Goal: Task Accomplishment & Management: Manage account settings

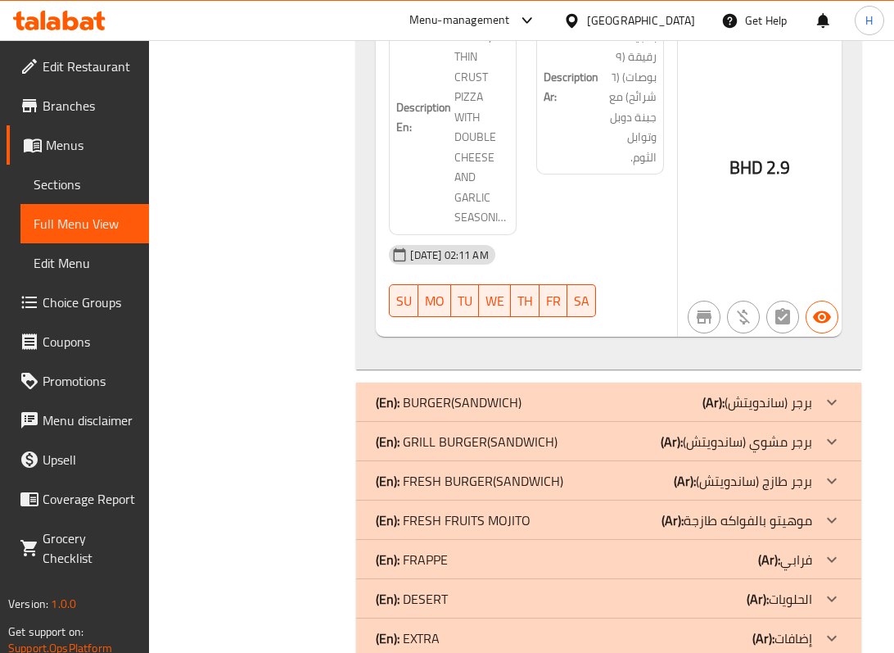
scroll to position [9813, 0]
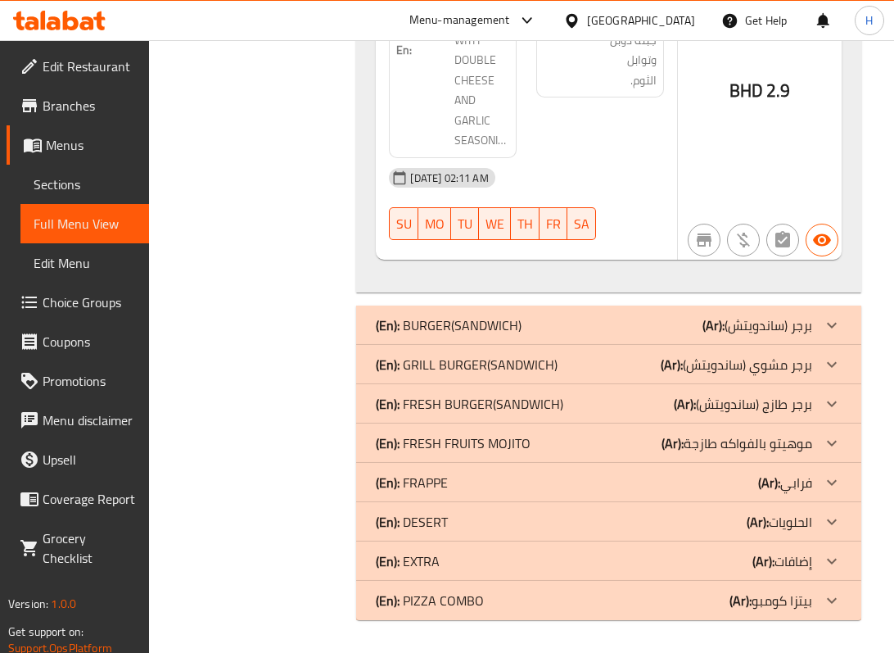
click at [549, 328] on div "(En): BURGER(SANDWICH) (Ar): برجر (ساندويتش)" at bounding box center [594, 325] width 436 height 20
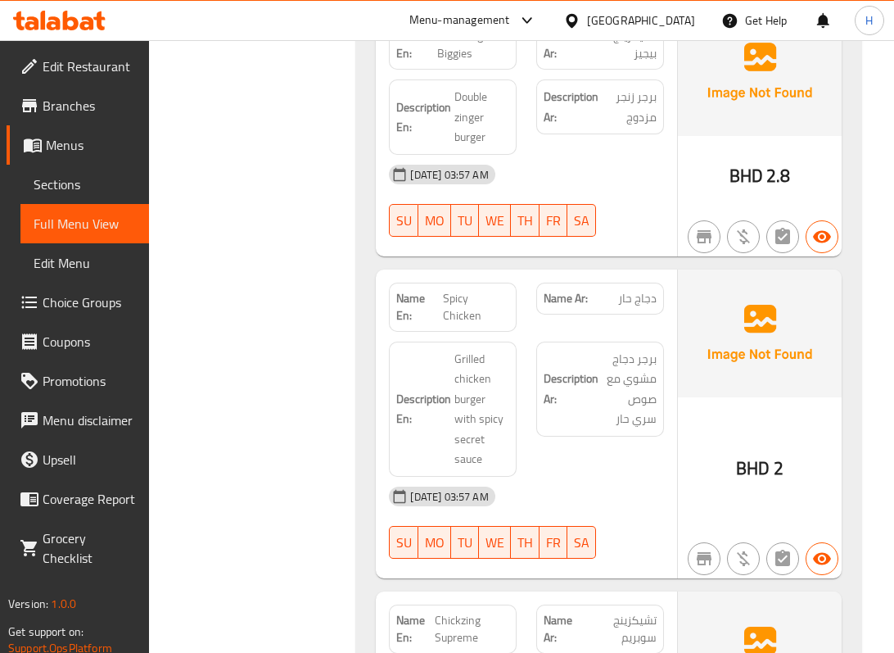
scroll to position [10795, 0]
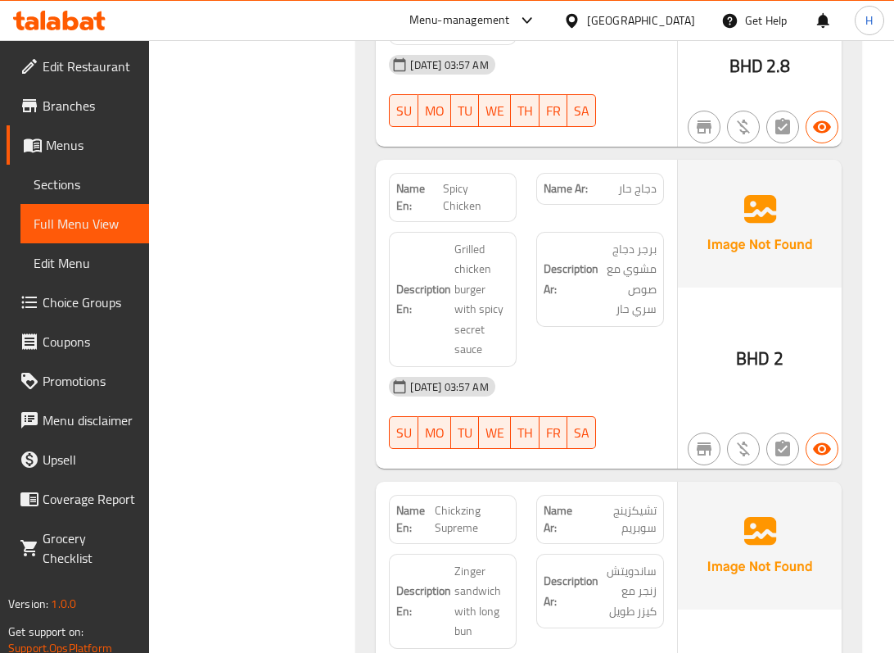
click at [634, 535] on span "تشيكزينج سوبريم" at bounding box center [620, 519] width 73 height 34
copy span "تشيكزينج"
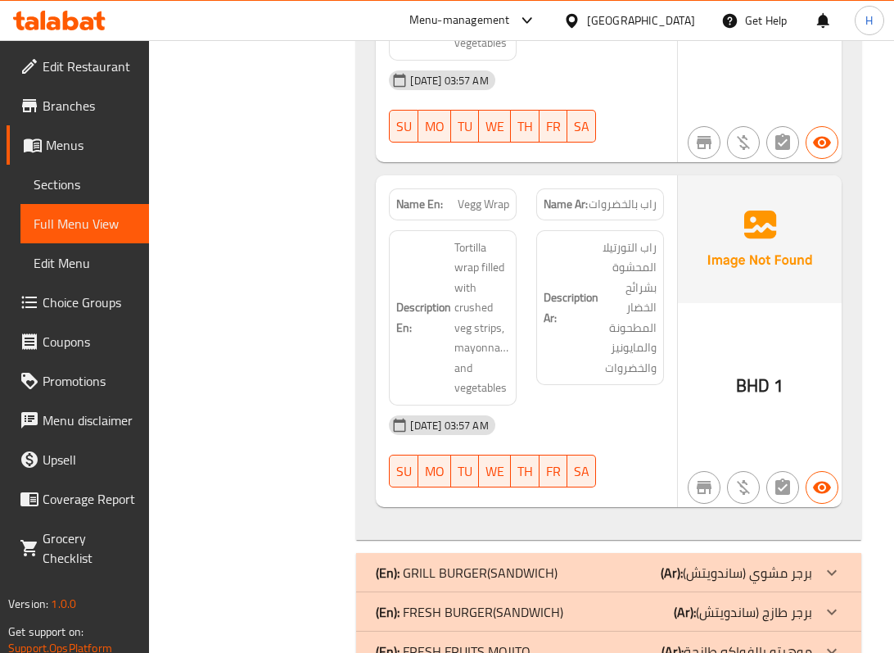
scroll to position [12434, 0]
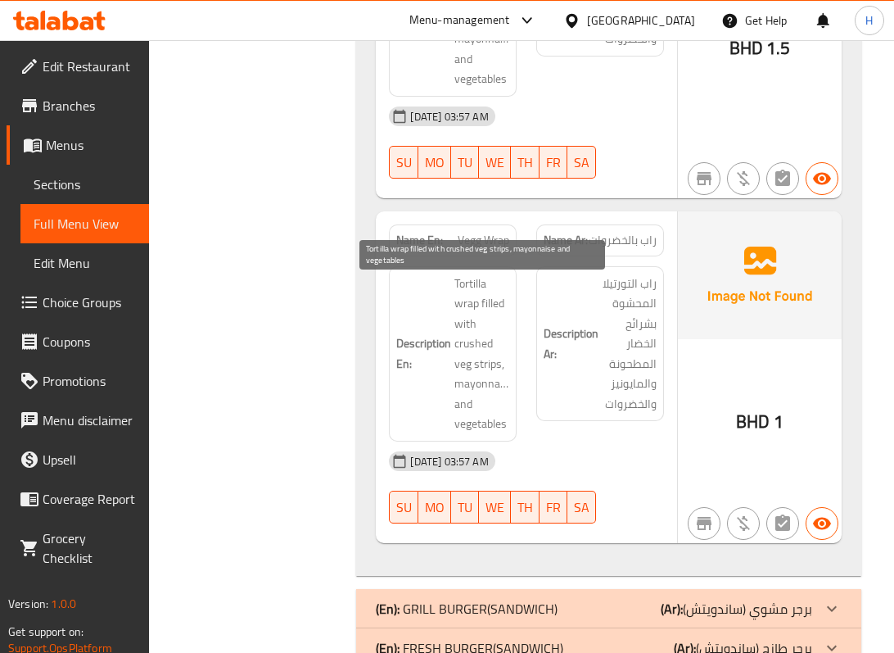
click at [460, 351] on span "Tortilla wrap filled with crushed veg strips, mayonnaise and vegetables" at bounding box center [482, 354] width 55 height 161
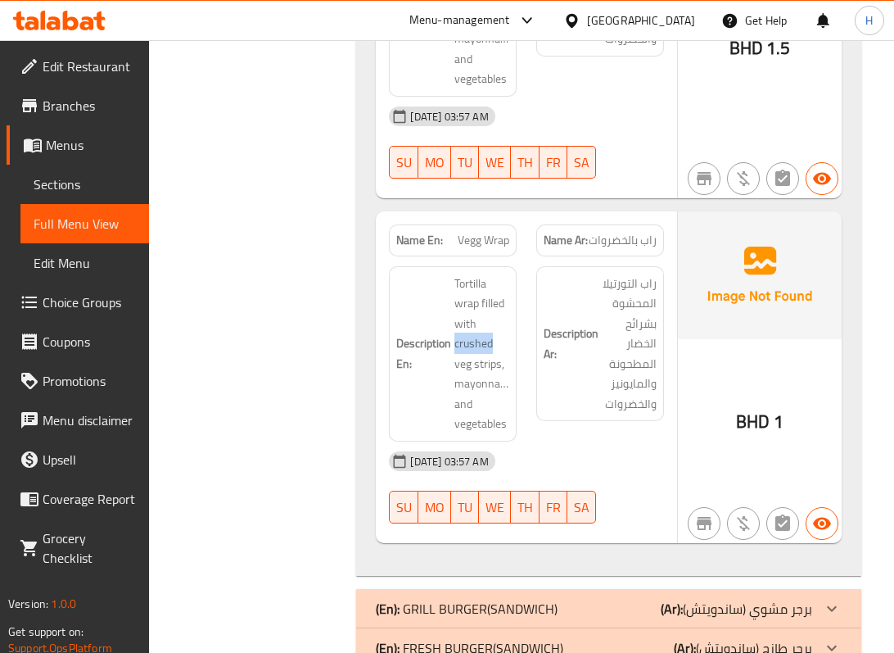
copy span "crushed"
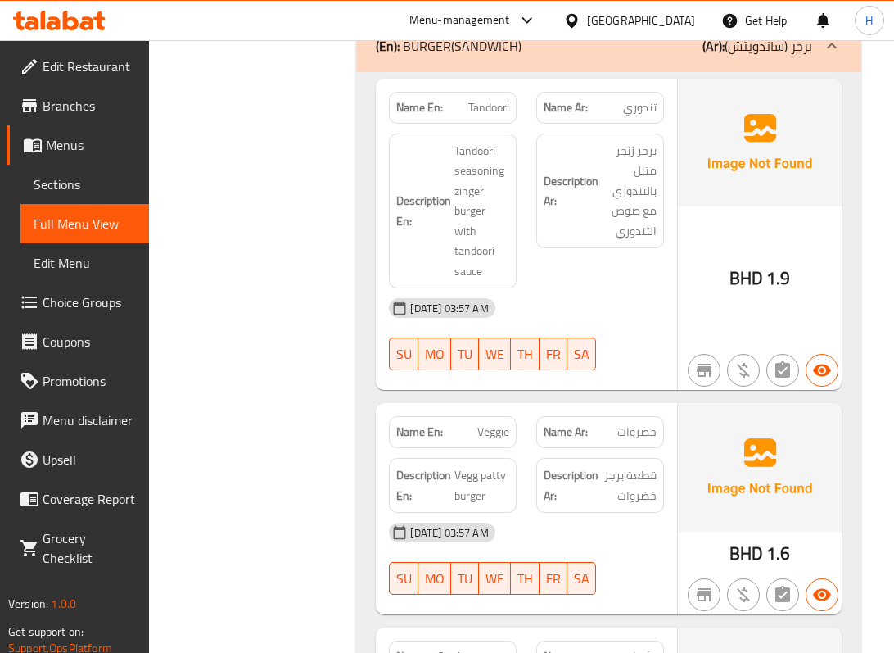
scroll to position [10030, 0]
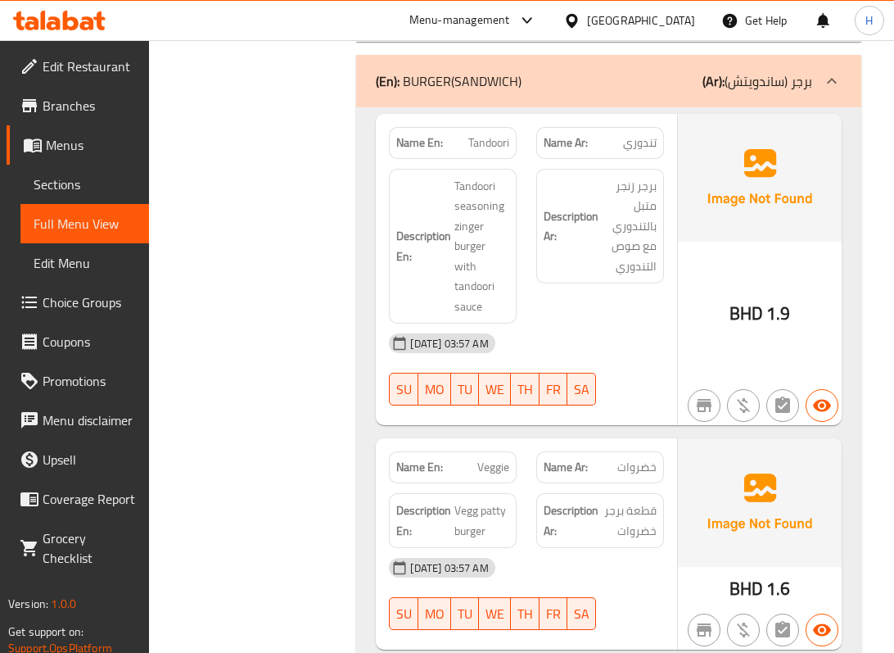
click at [831, 84] on icon at bounding box center [832, 81] width 10 height 6
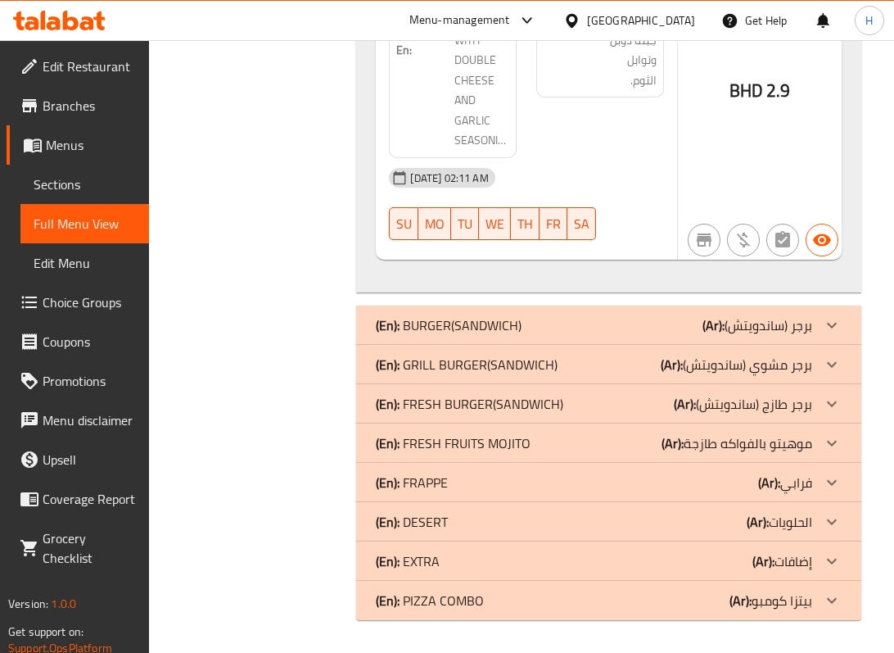
scroll to position [9813, 0]
click at [835, 371] on icon at bounding box center [832, 365] width 20 height 20
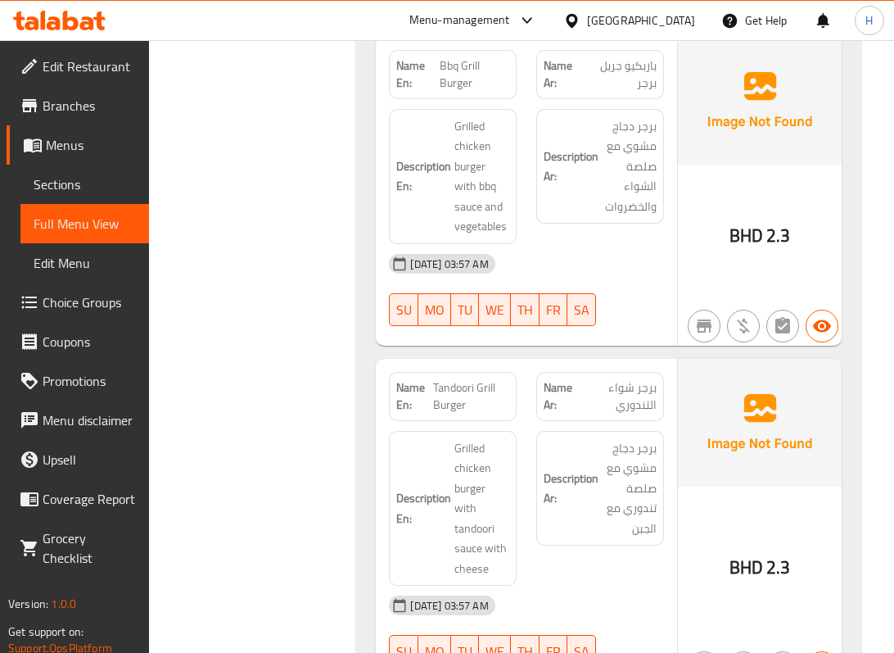
scroll to position [10106, 0]
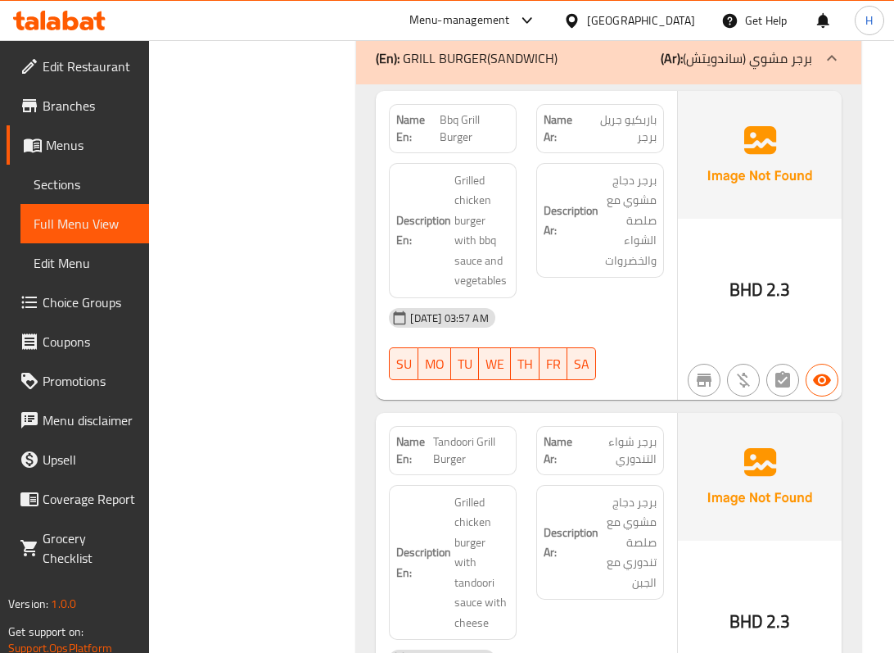
click at [632, 337] on div "[DATE] 03:57 AM" at bounding box center [526, 317] width 294 height 39
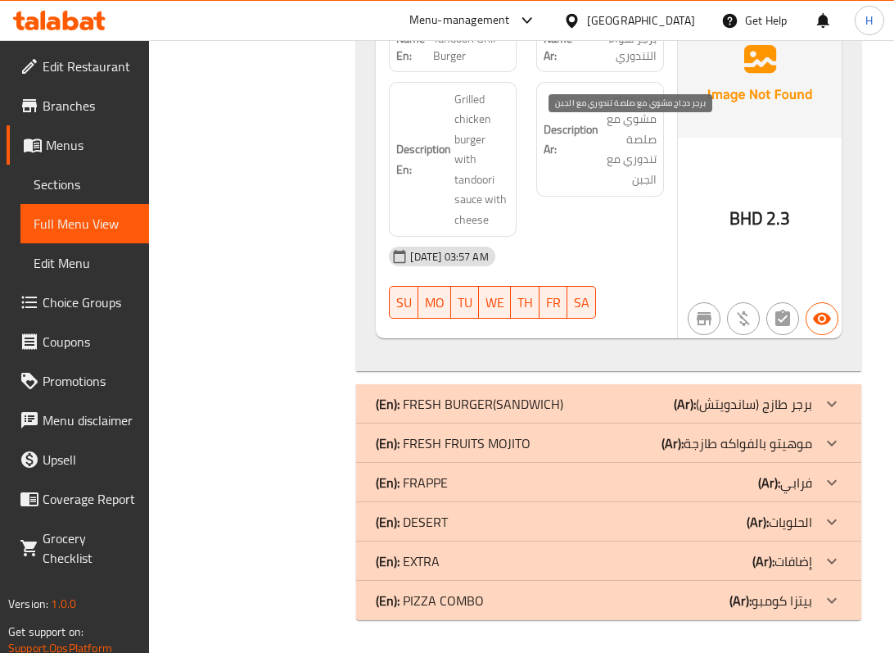
scroll to position [10543, 0]
click at [735, 406] on p "(Ar): برجر طازج (ساندويتش)" at bounding box center [743, 404] width 138 height 20
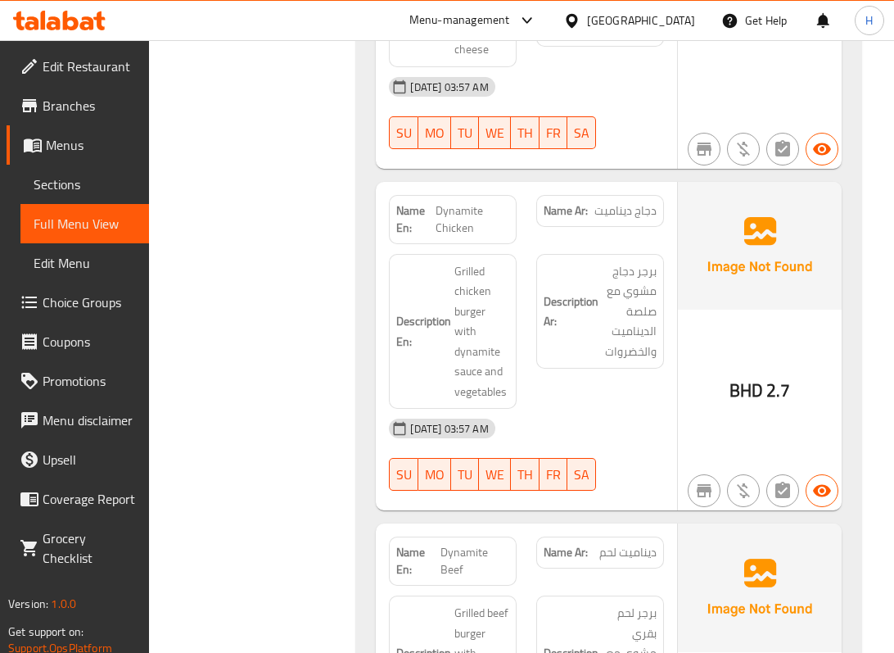
scroll to position [12509, 0]
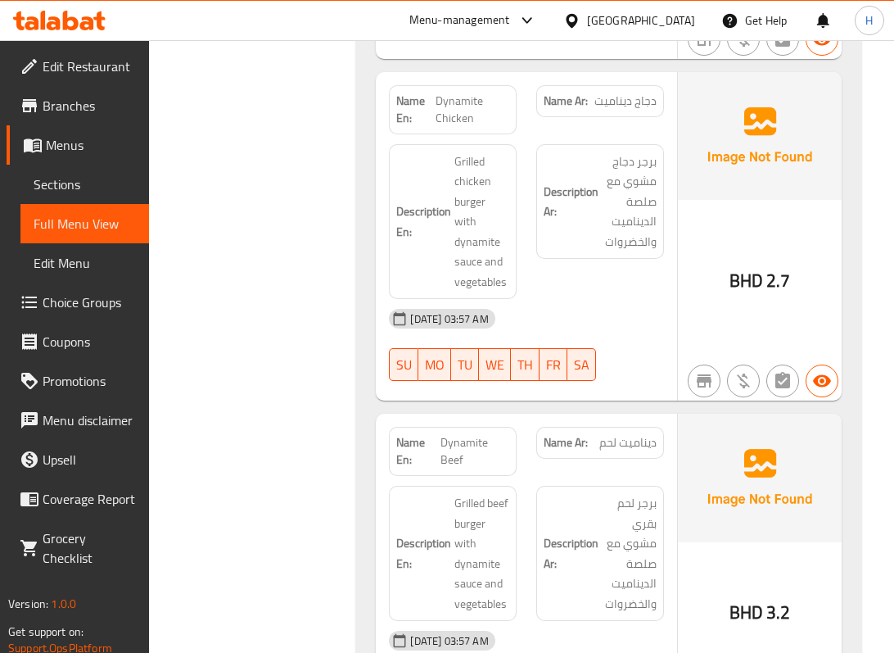
click at [453, 452] on span "Dynamite Beef" at bounding box center [475, 451] width 69 height 34
copy span "Dynamite Beef"
click at [627, 441] on span "ديناميت لحم" at bounding box center [628, 442] width 57 height 17
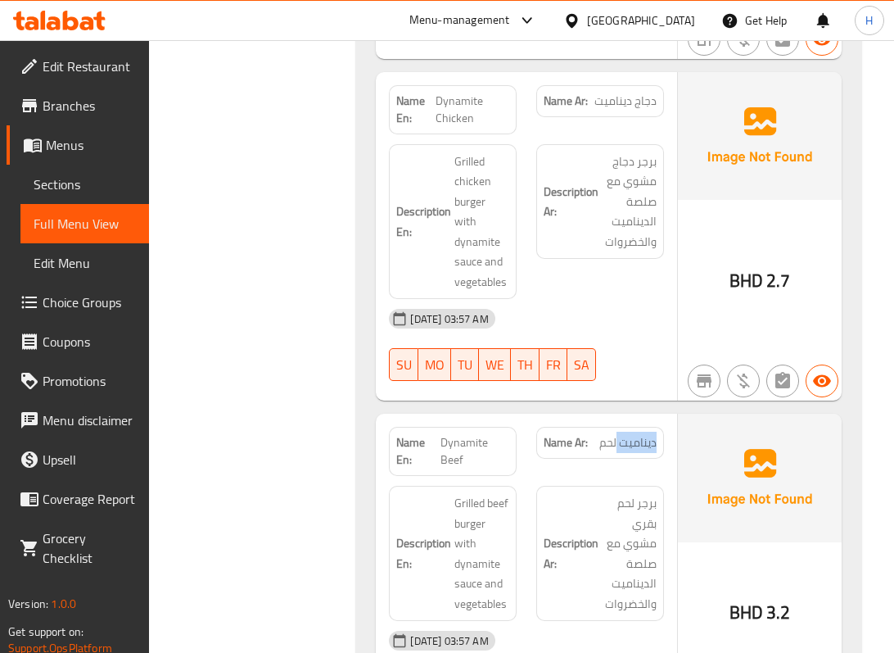
click at [627, 441] on span "ديناميت لحم" at bounding box center [628, 442] width 57 height 17
copy span "ديناميت لحم"
click at [453, 454] on span "Dynamite Beef" at bounding box center [475, 451] width 69 height 34
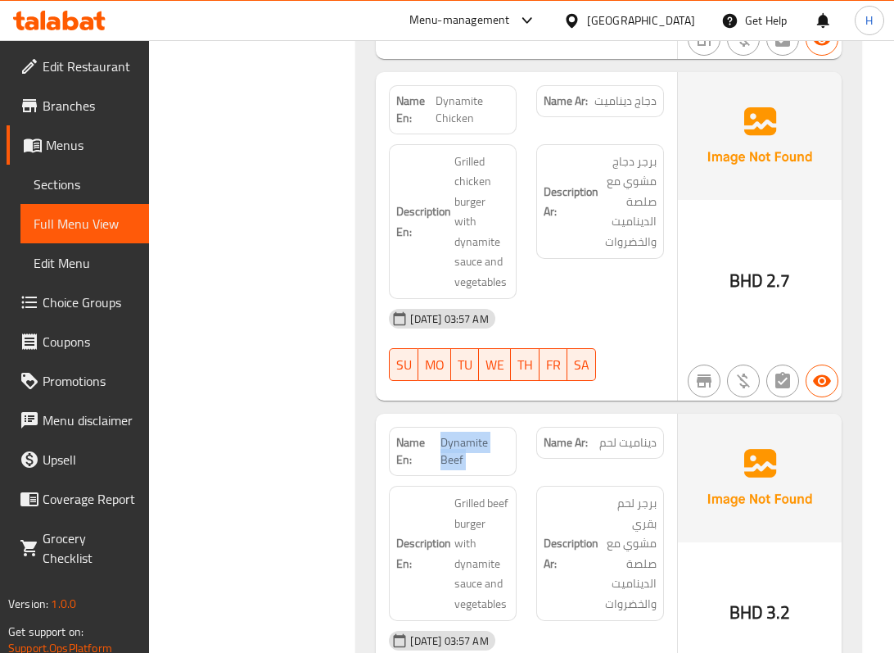
click at [453, 454] on span "Dynamite Beef" at bounding box center [475, 451] width 69 height 34
copy span "Dynamite Beef"
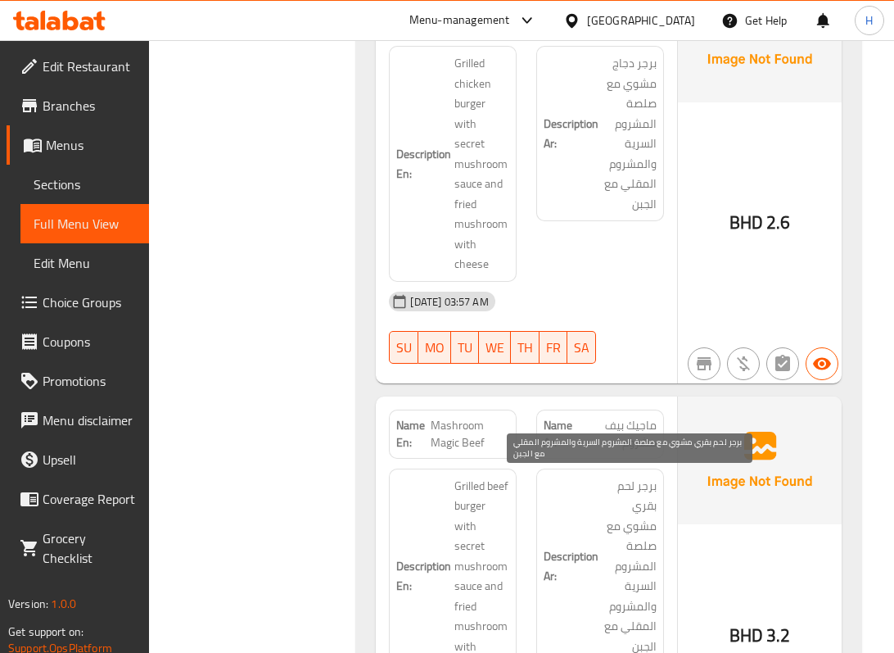
scroll to position [11674, 0]
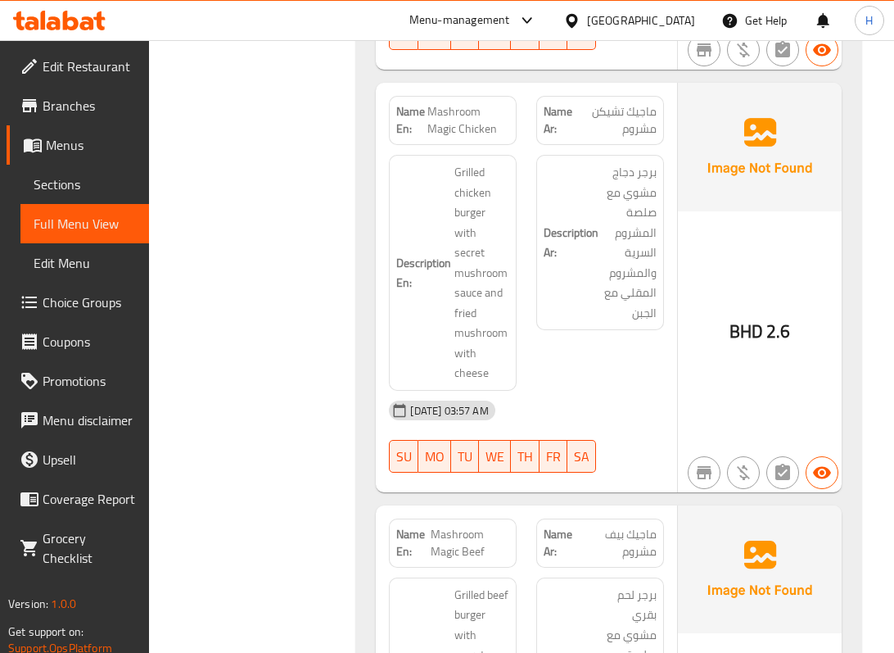
click at [600, 208] on h6 "Description Ar: برجر دجاج مشوي مع صلصة المشروم السرية والمشروم المقلي مع الجبن" at bounding box center [600, 242] width 113 height 161
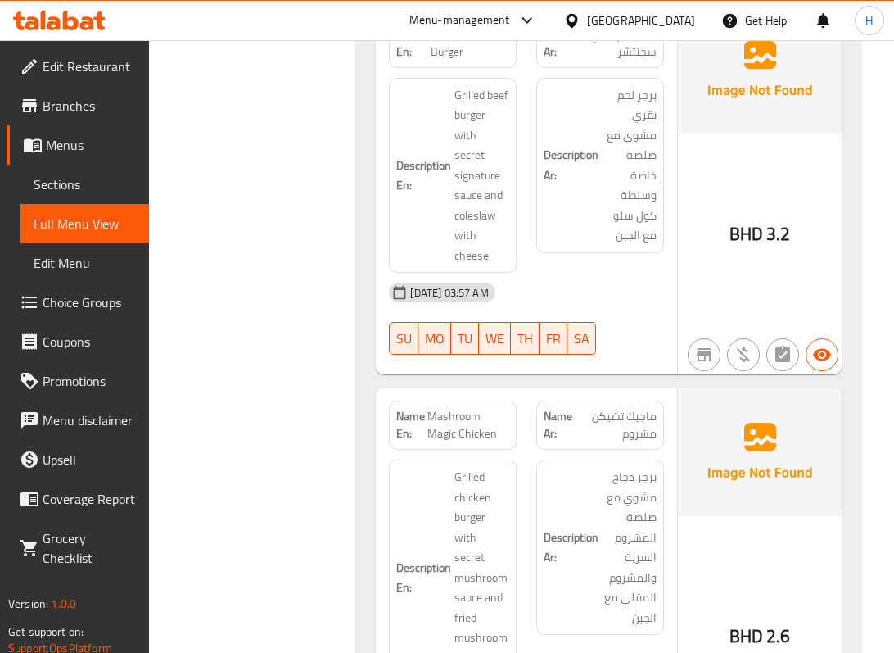
scroll to position [11346, 0]
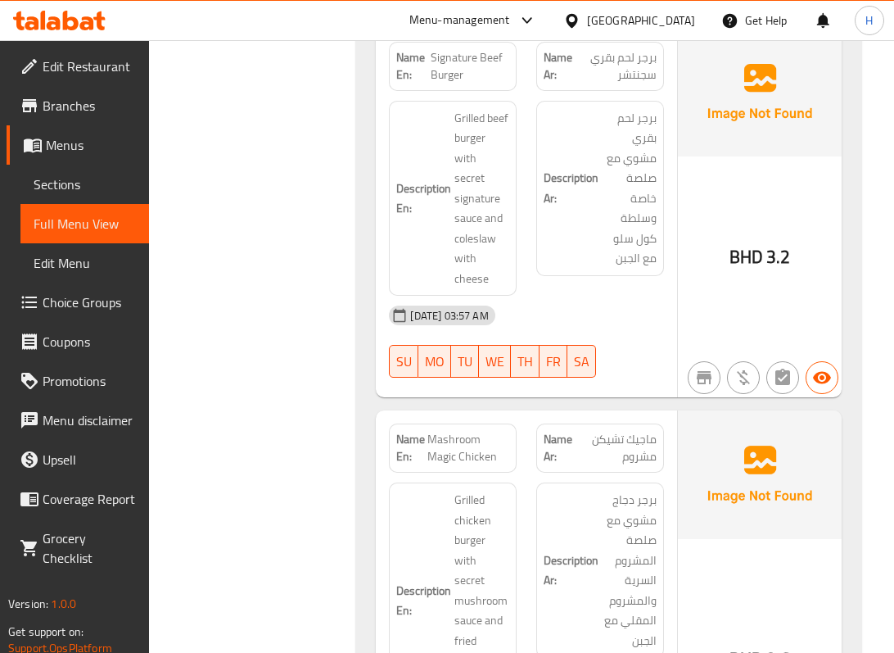
click at [467, 80] on span "Signature Beef Burger" at bounding box center [470, 66] width 79 height 34
copy span "Signature Beef Burger"
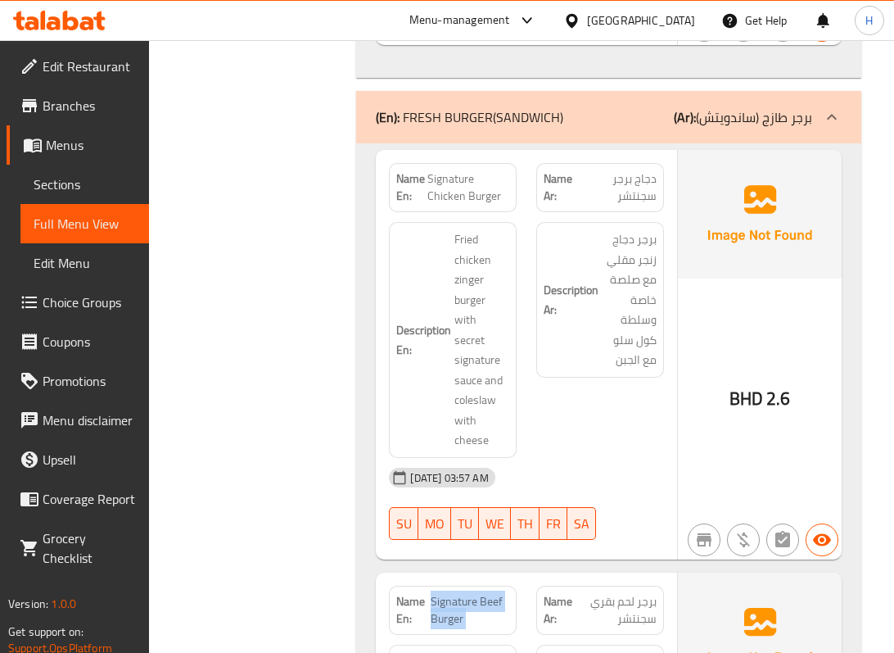
scroll to position [10800, 0]
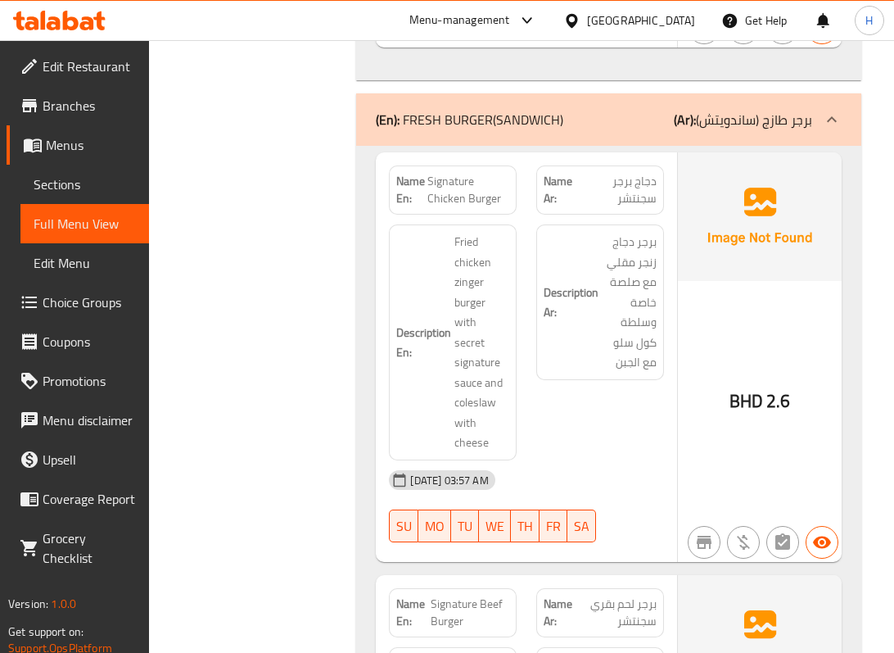
click at [462, 207] on span "Signature Chicken Burger" at bounding box center [469, 190] width 82 height 34
copy span "Signature Chicken Burger"
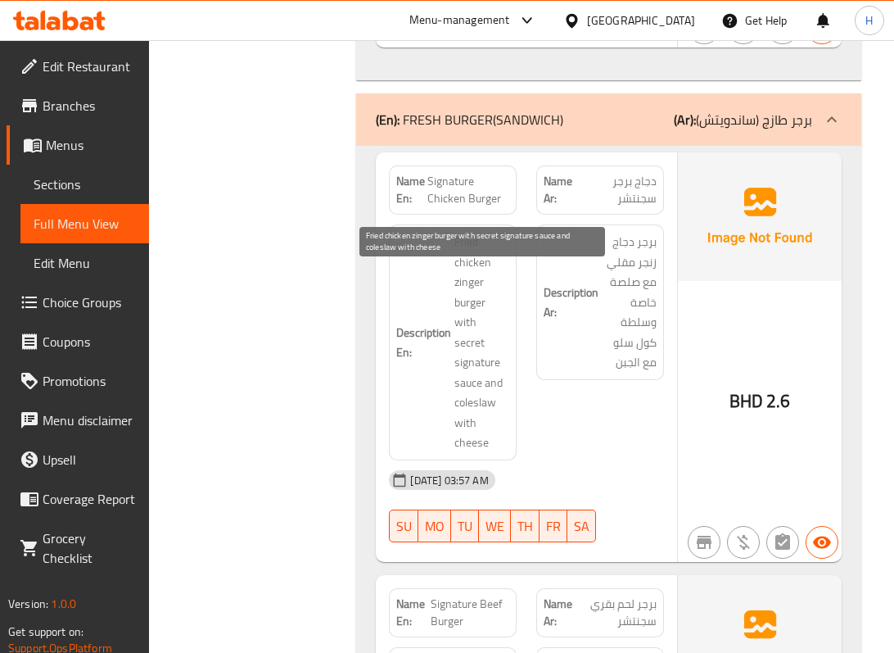
click at [480, 339] on span "Fried chicken zinger burger with secret signature sauce and coleslaw with cheese" at bounding box center [482, 342] width 55 height 221
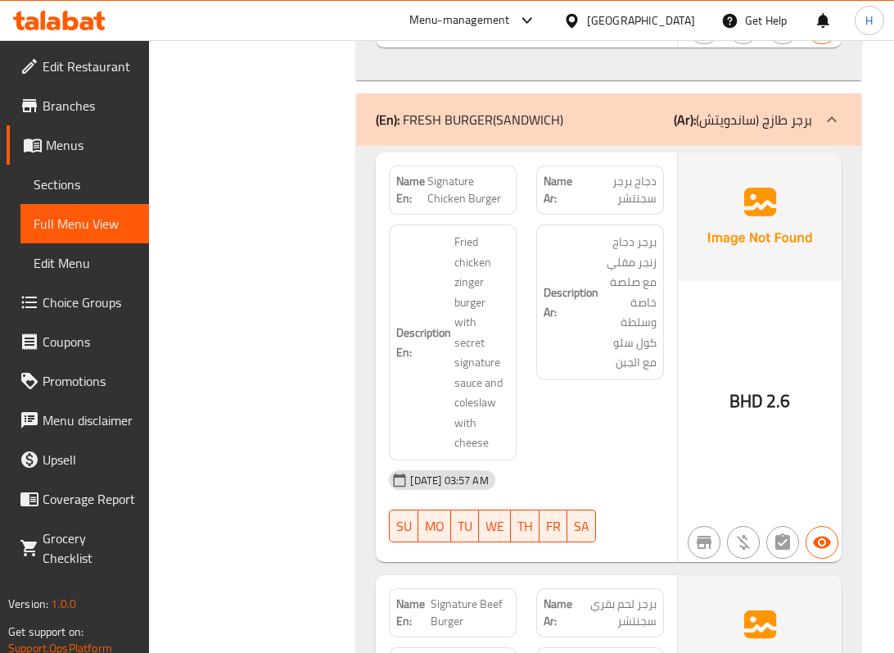
click at [466, 207] on span "Signature Chicken Burger" at bounding box center [469, 190] width 82 height 34
copy span "Signature Chicken Burger"
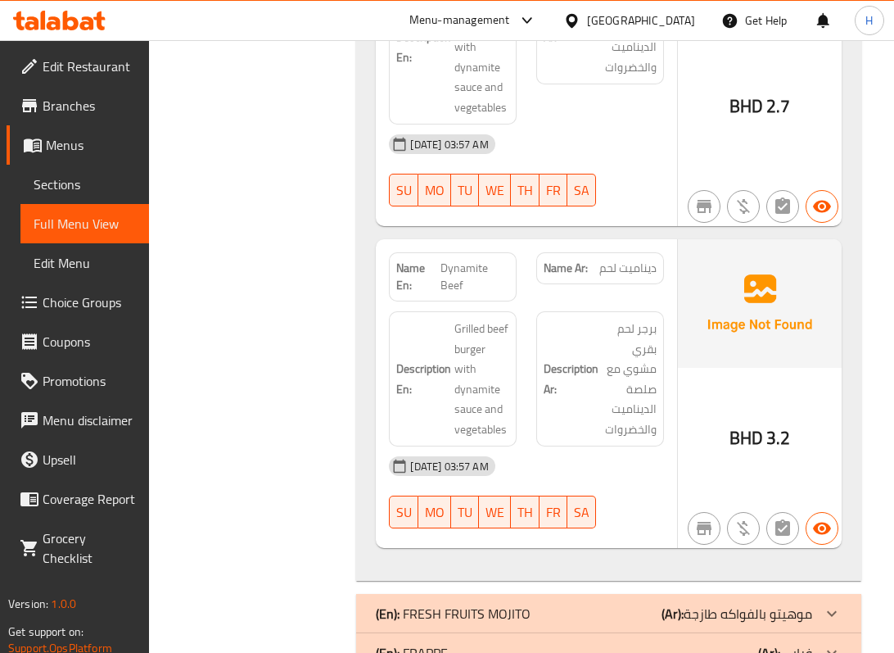
scroll to position [12874, 0]
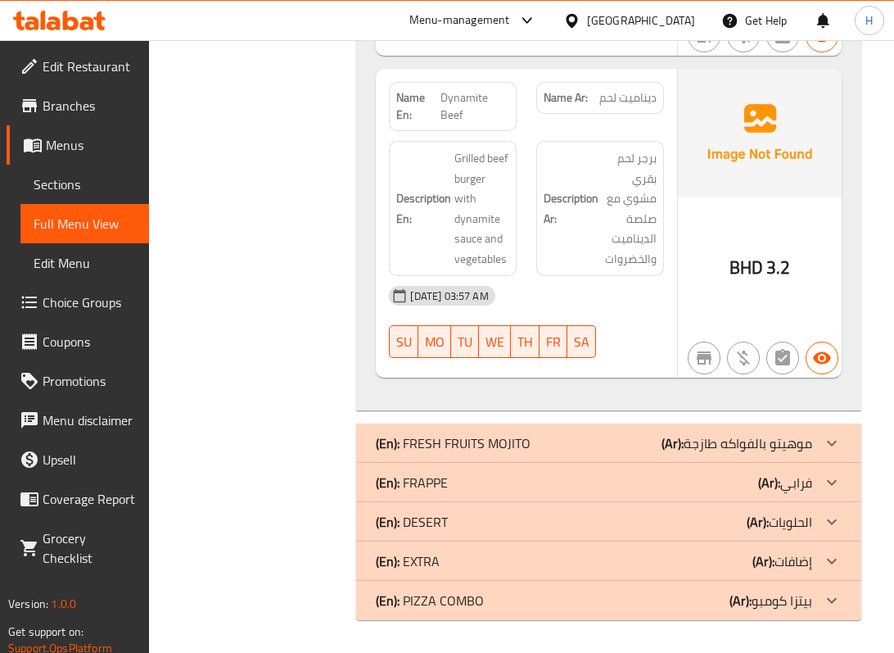
click at [588, 440] on div "(En): FRESH FRUITS MOJITO (Ar): موهيتو بالفواكه طازجة" at bounding box center [594, 443] width 436 height 20
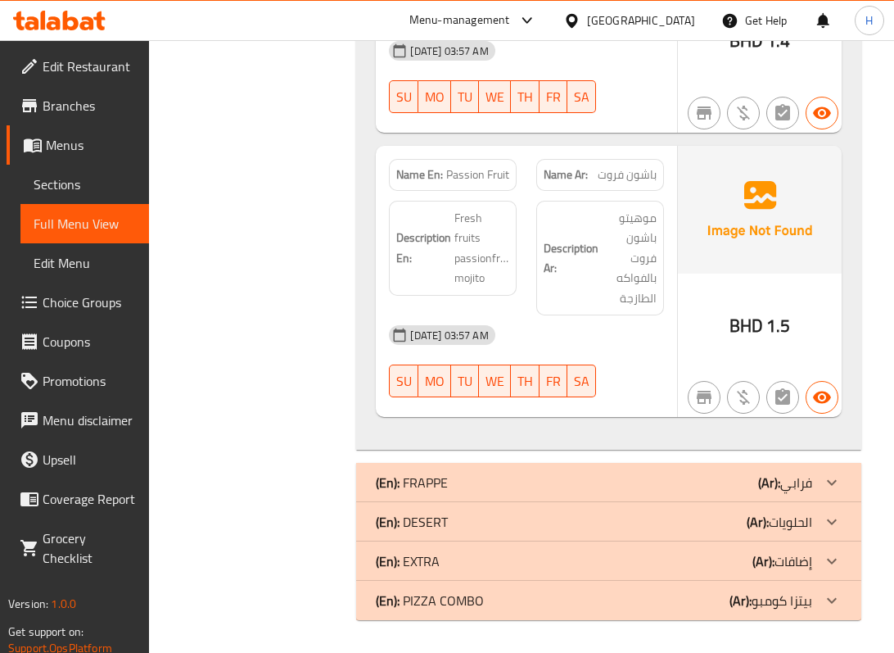
scroll to position [13765, 0]
click at [565, 478] on div "(En): FRAPPE (Ar): فرابي" at bounding box center [594, 483] width 436 height 20
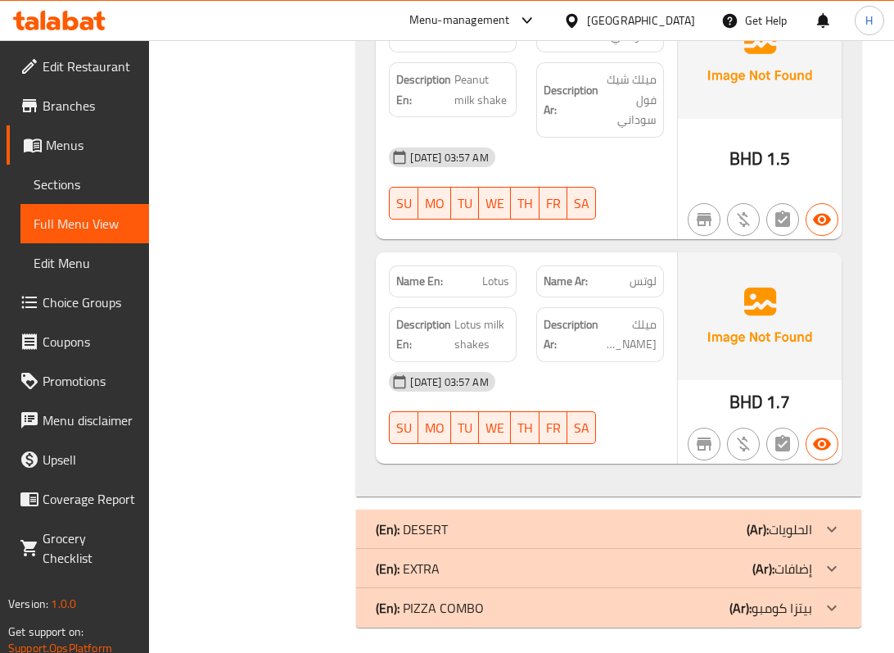
scroll to position [14305, 0]
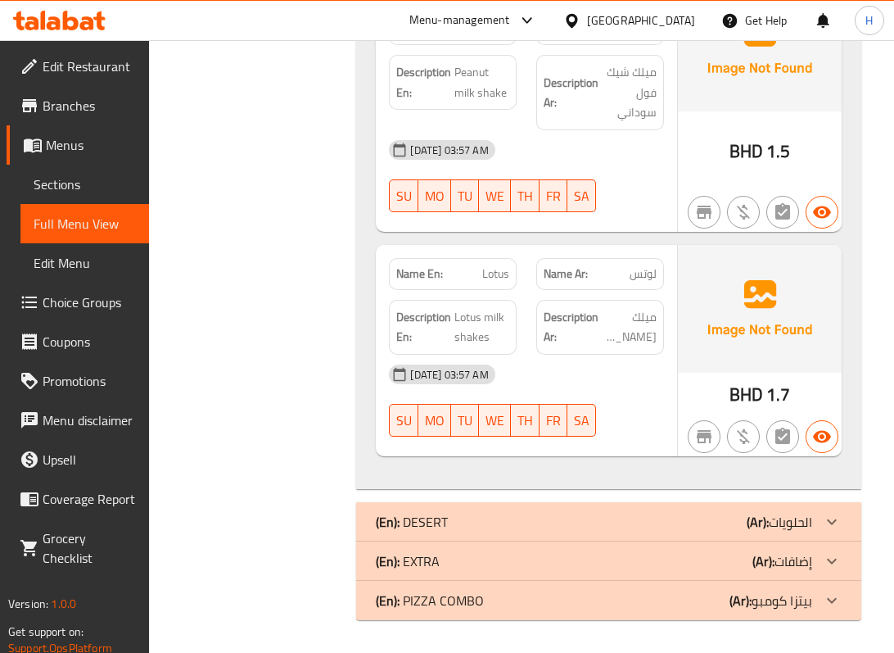
click at [454, 521] on div "(En): DESERT (Ar): الحلويات" at bounding box center [594, 522] width 436 height 20
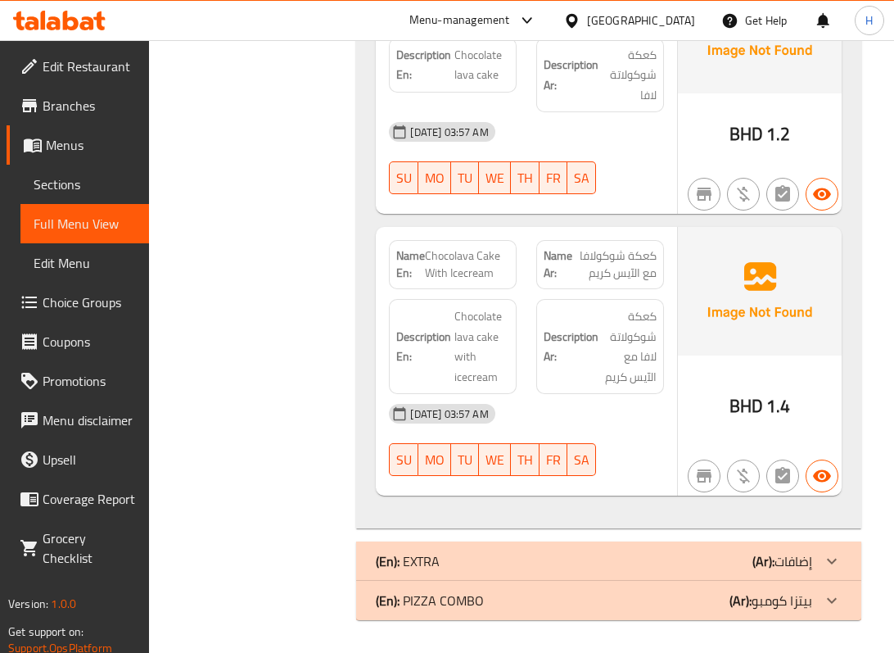
scroll to position [14904, 0]
click at [433, 256] on span "Chocolava Cake With Icecream" at bounding box center [467, 264] width 84 height 34
copy span "Chocolava"
click at [483, 260] on span "Chocolava Cake With Icecream" at bounding box center [467, 264] width 84 height 34
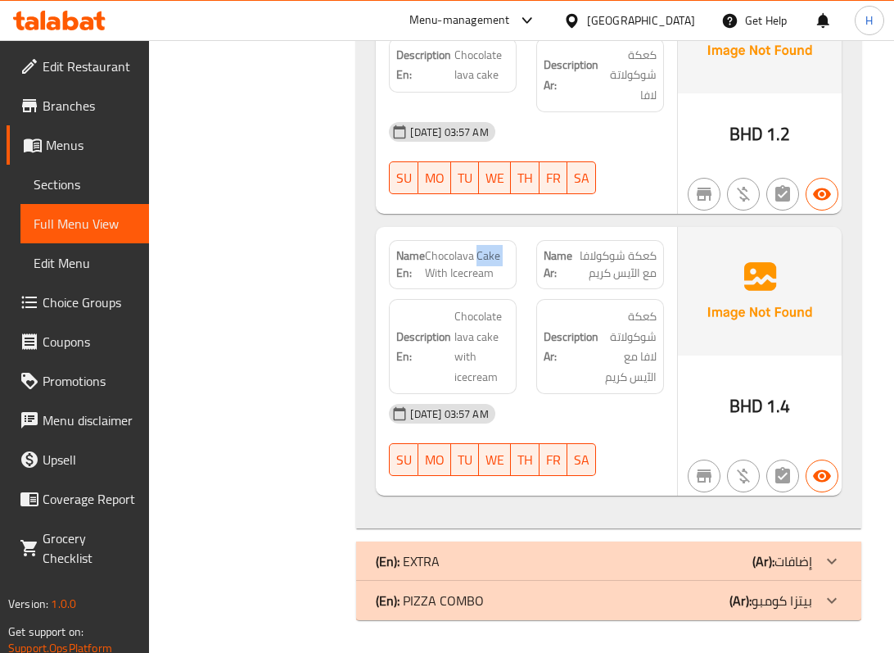
click at [483, 260] on span "Chocolava Cake With Icecream" at bounding box center [467, 264] width 84 height 34
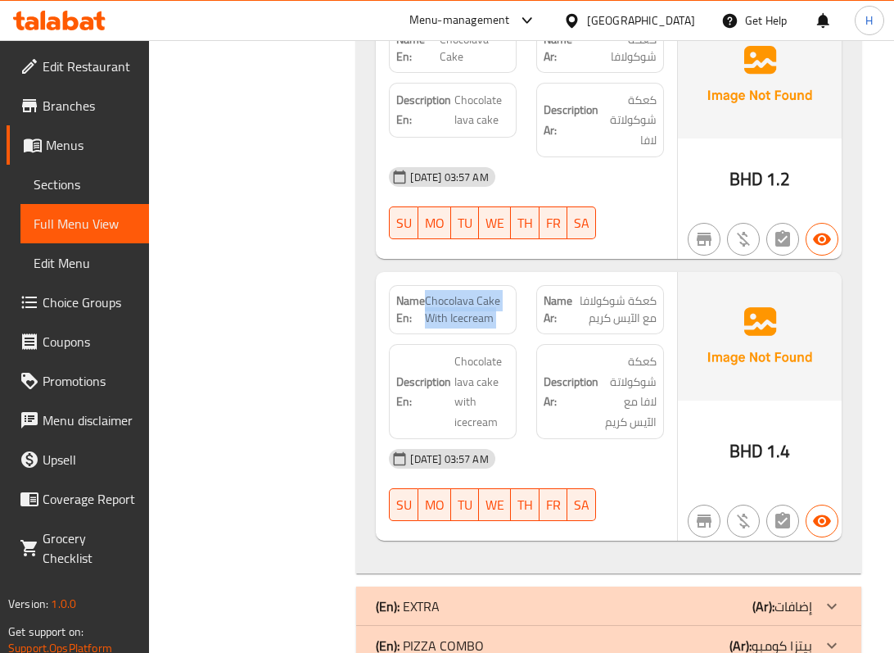
scroll to position [14794, 0]
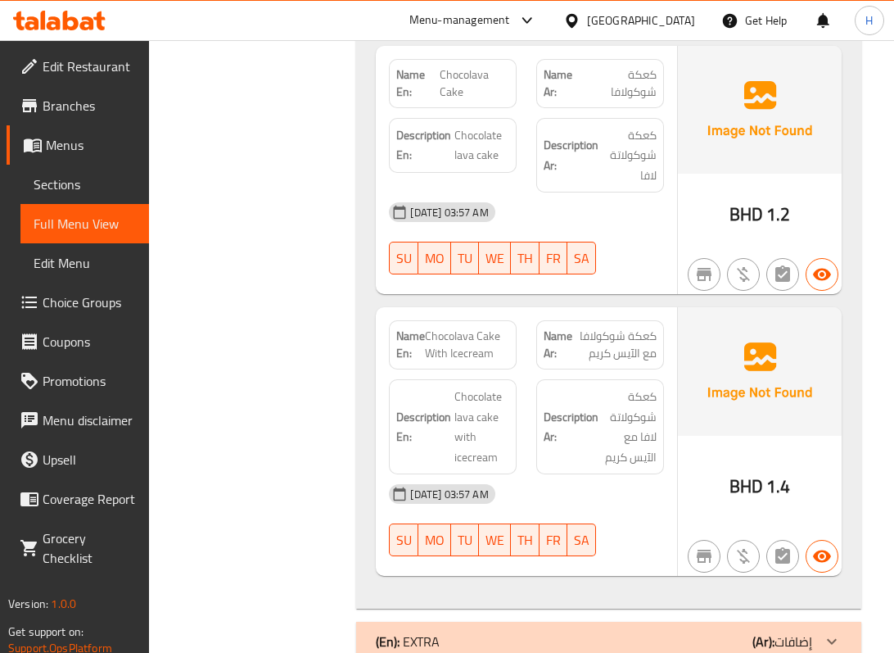
click at [479, 101] on span "Chocolava Cake" at bounding box center [475, 83] width 70 height 34
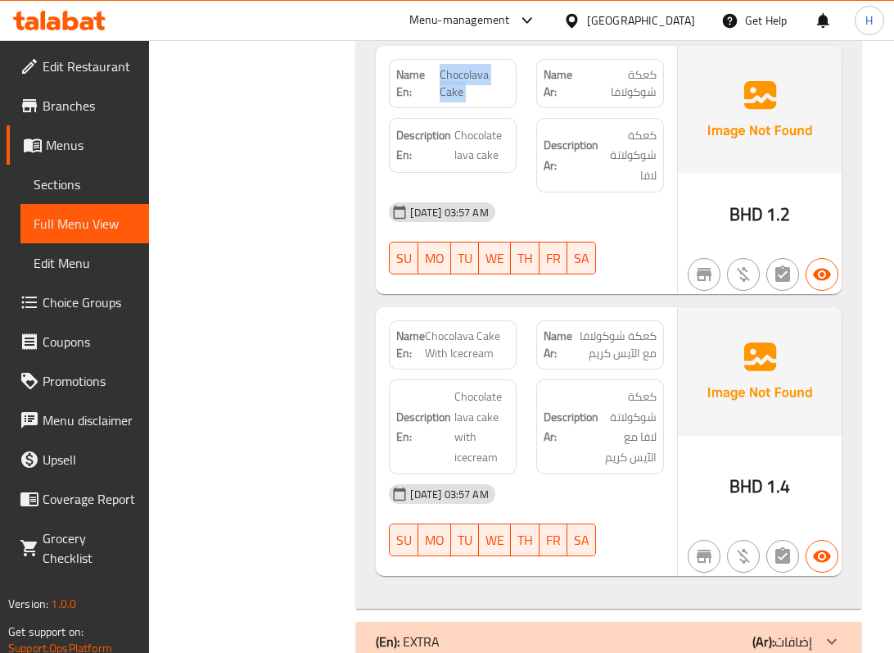
click at [479, 101] on span "Chocolava Cake" at bounding box center [475, 83] width 70 height 34
click at [482, 101] on span "Chocolava Cake" at bounding box center [475, 83] width 70 height 34
click at [450, 362] on span "Chocolava Cake With Icecream" at bounding box center [467, 345] width 84 height 34
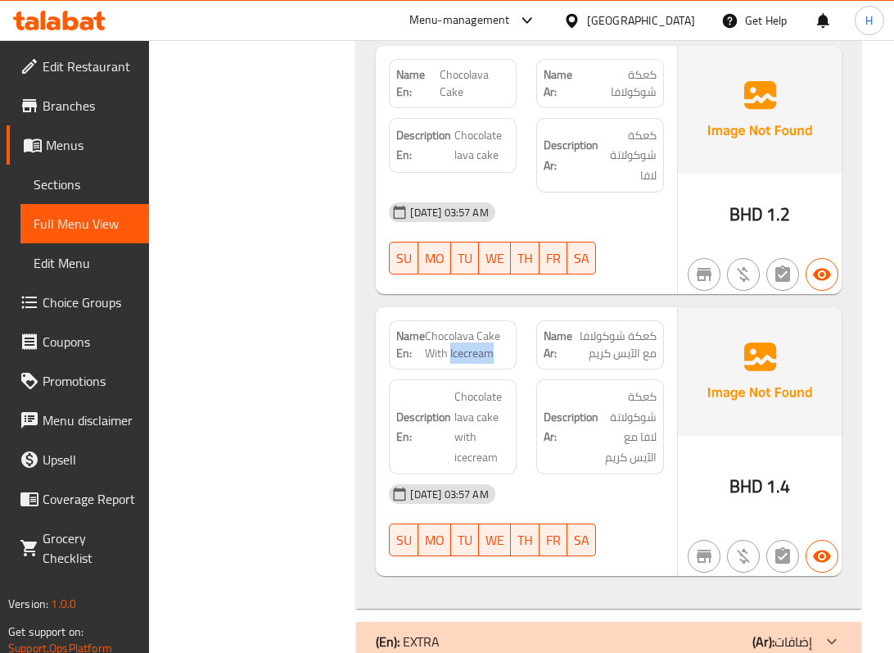
click at [450, 362] on span "Chocolava Cake With Icecream" at bounding box center [467, 345] width 84 height 34
copy span "Chocolava Cake With Icecream"
click at [454, 362] on span "Chocolava Cake With Icecream" at bounding box center [467, 345] width 84 height 34
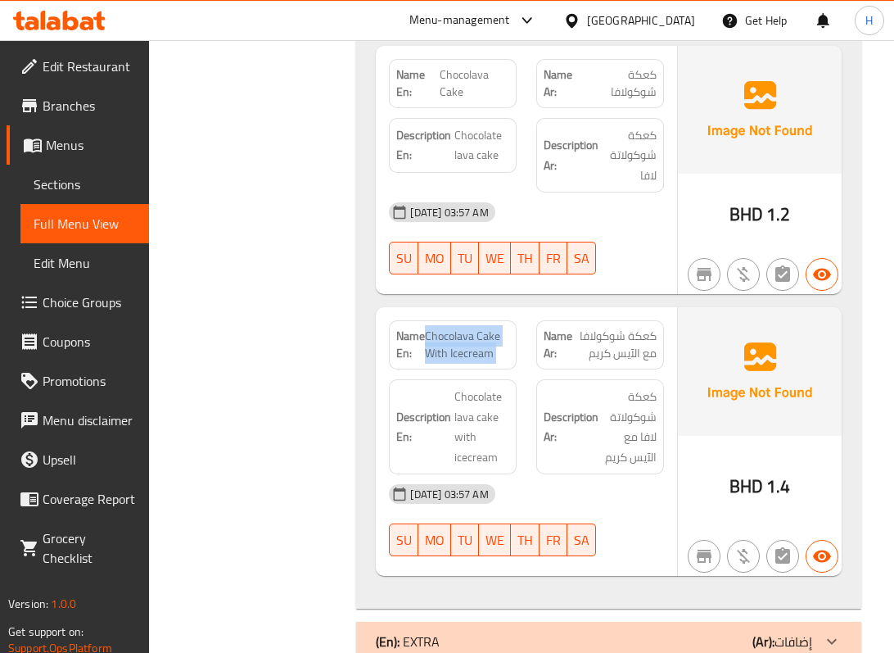
click at [454, 362] on span "Chocolava Cake With Icecream" at bounding box center [467, 345] width 84 height 34
click at [466, 101] on span "Chocolava Cake" at bounding box center [475, 83] width 70 height 34
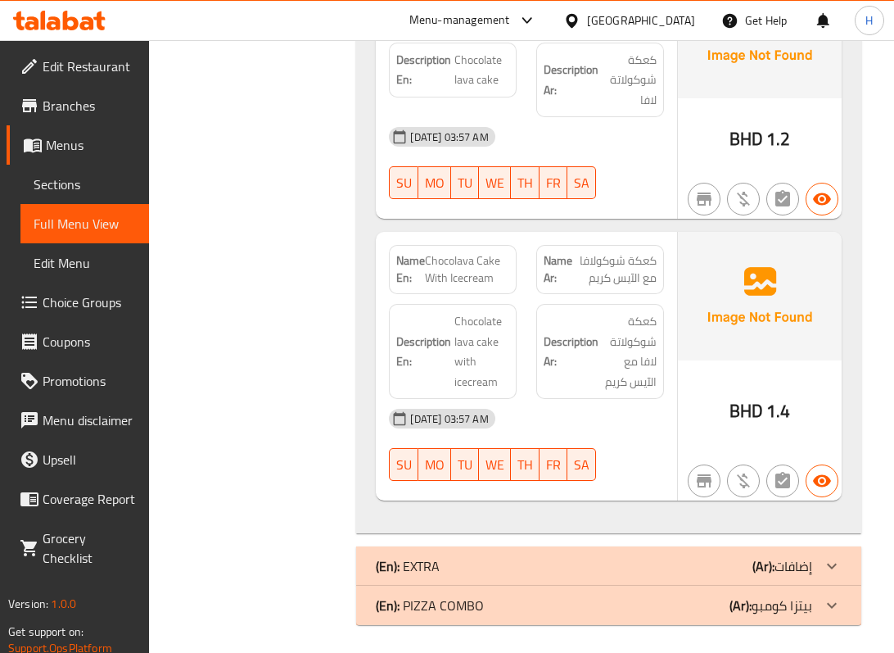
scroll to position [14904, 0]
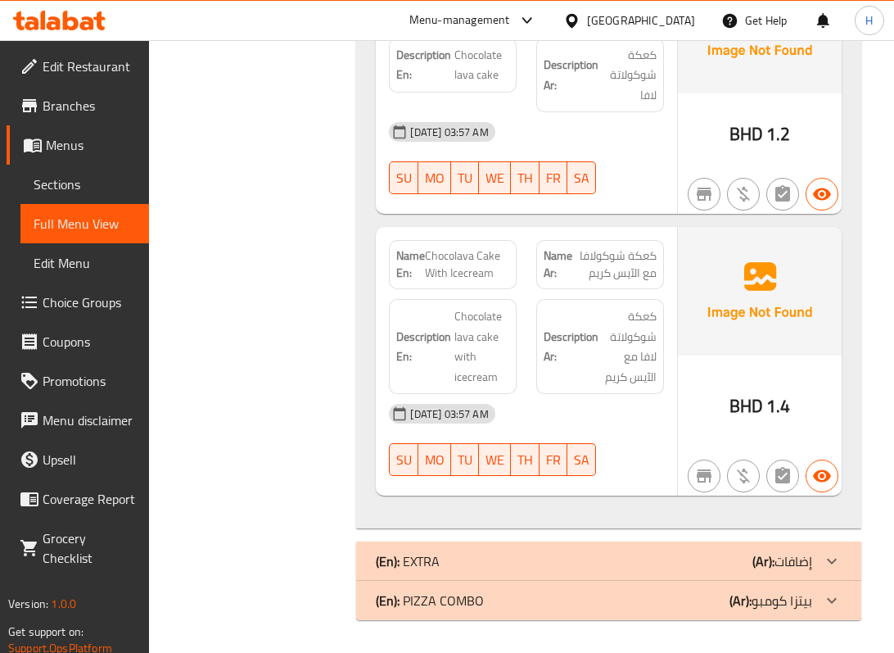
click at [537, 559] on div "(En): EXTRA (Ar): إضافات" at bounding box center [594, 561] width 436 height 20
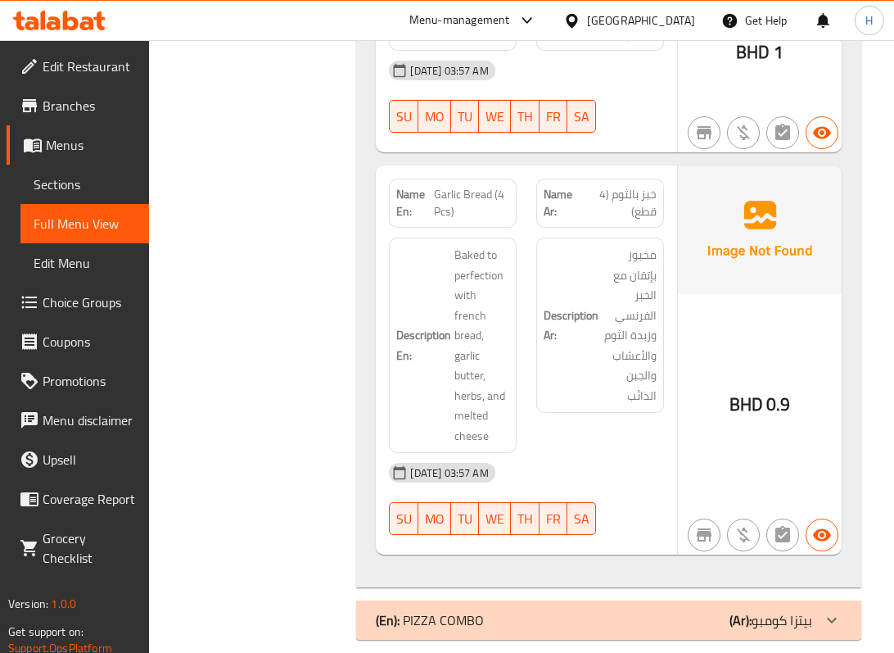
scroll to position [21071, 0]
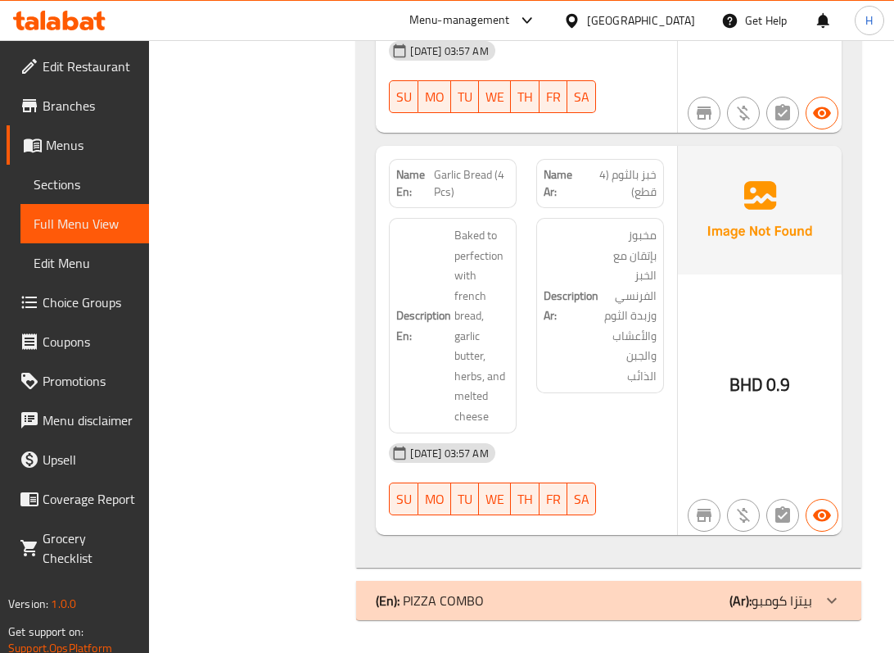
click at [488, 593] on div "(En): PIZZA COMBO (Ar): بيتزا كومبو" at bounding box center [594, 601] width 436 height 20
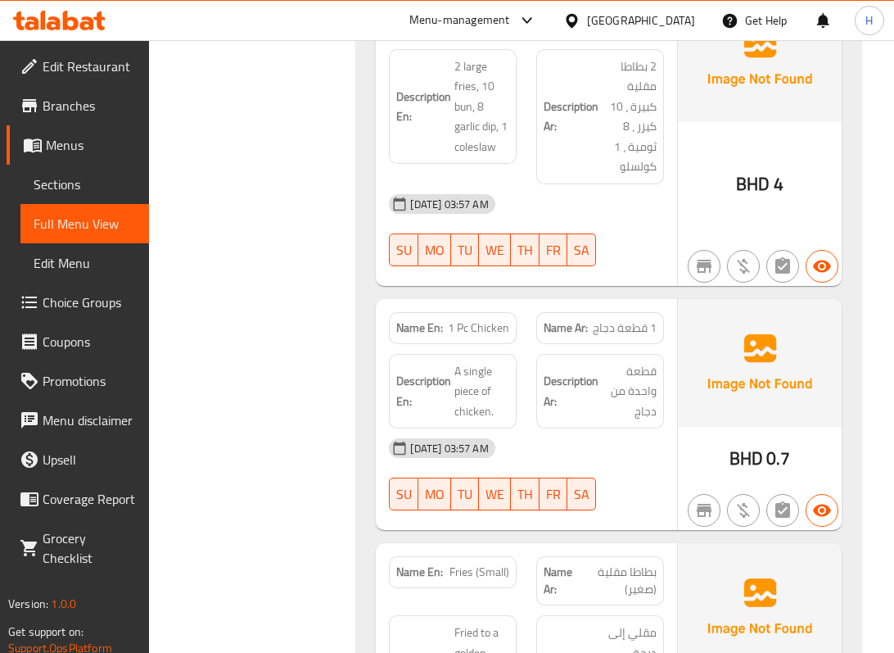
scroll to position [16484, 0]
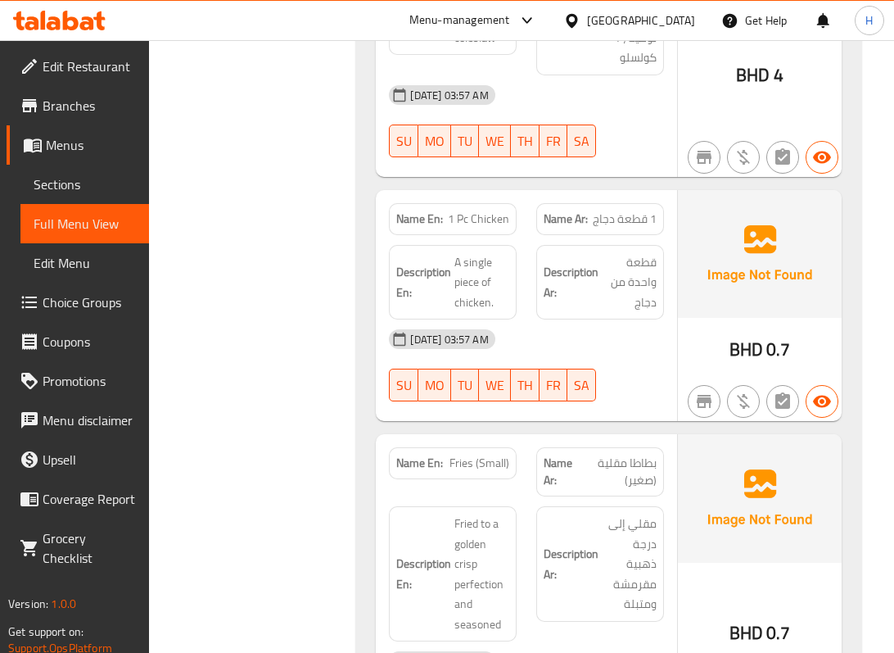
click at [489, 228] on span "1 Pc Chicken" at bounding box center [478, 219] width 61 height 17
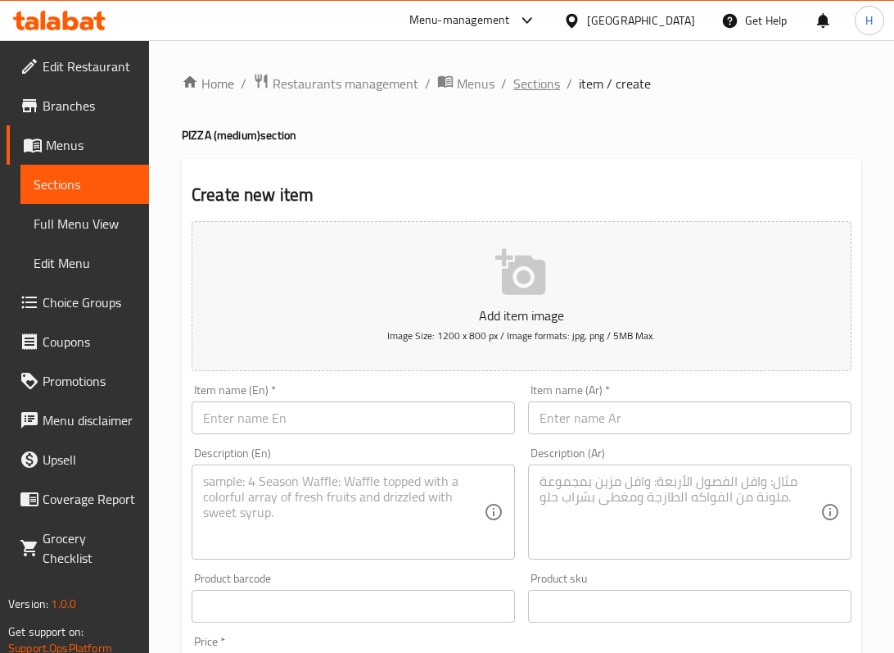
click at [534, 90] on span "Sections" at bounding box center [537, 84] width 47 height 20
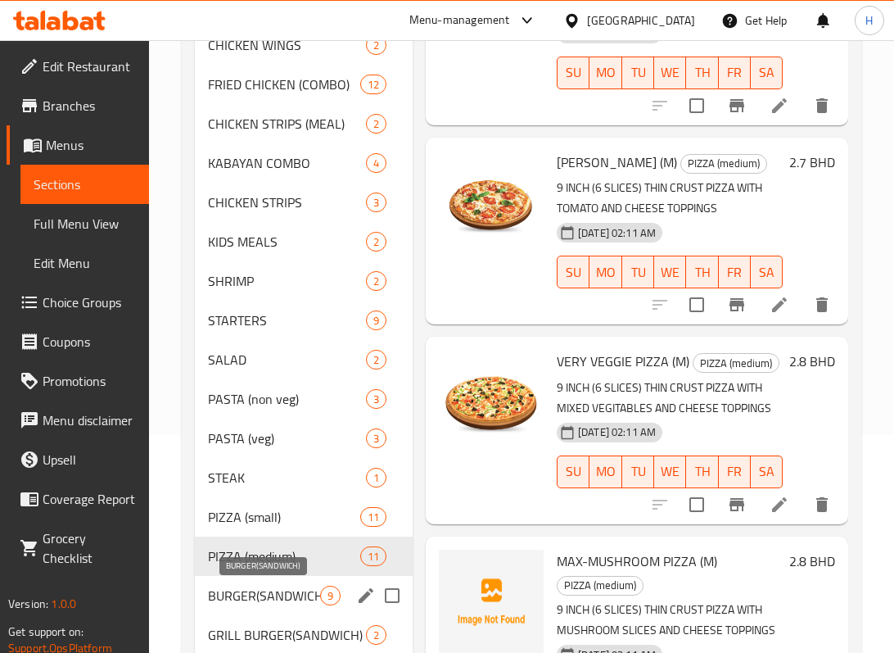
scroll to position [328, 0]
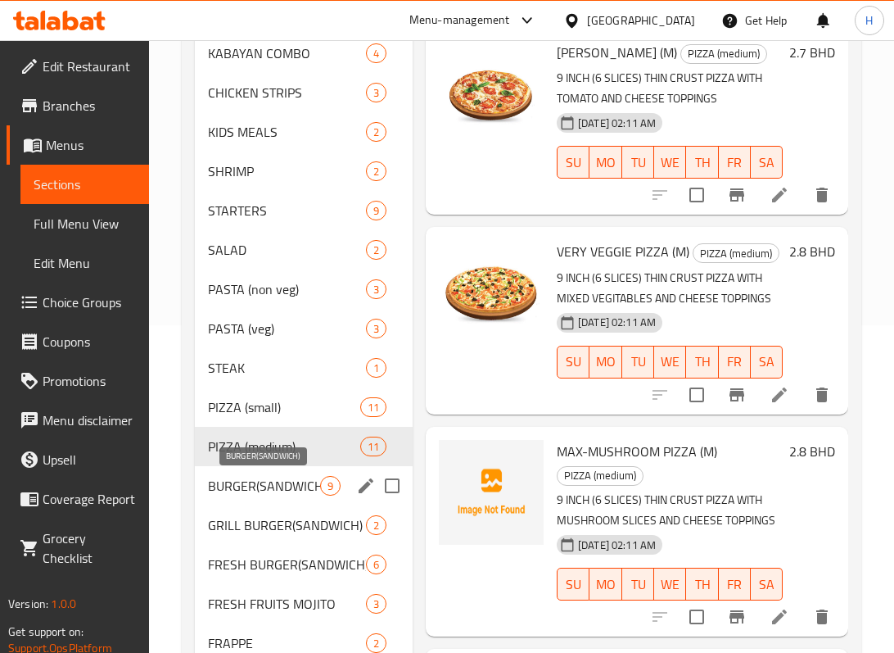
click at [292, 480] on span "BURGER(SANDWICH)" at bounding box center [264, 486] width 112 height 20
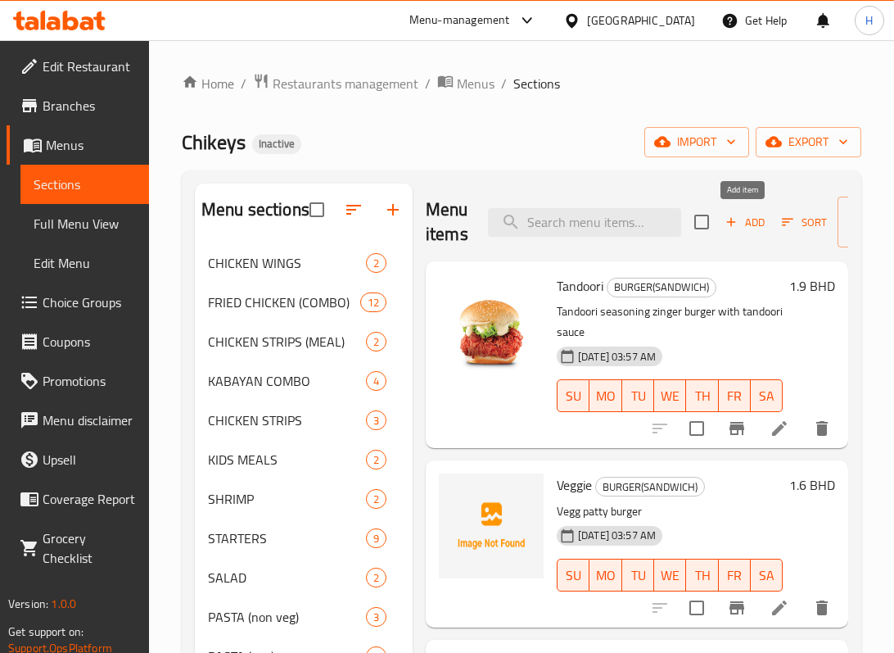
click at [735, 224] on icon "button" at bounding box center [731, 222] width 15 height 15
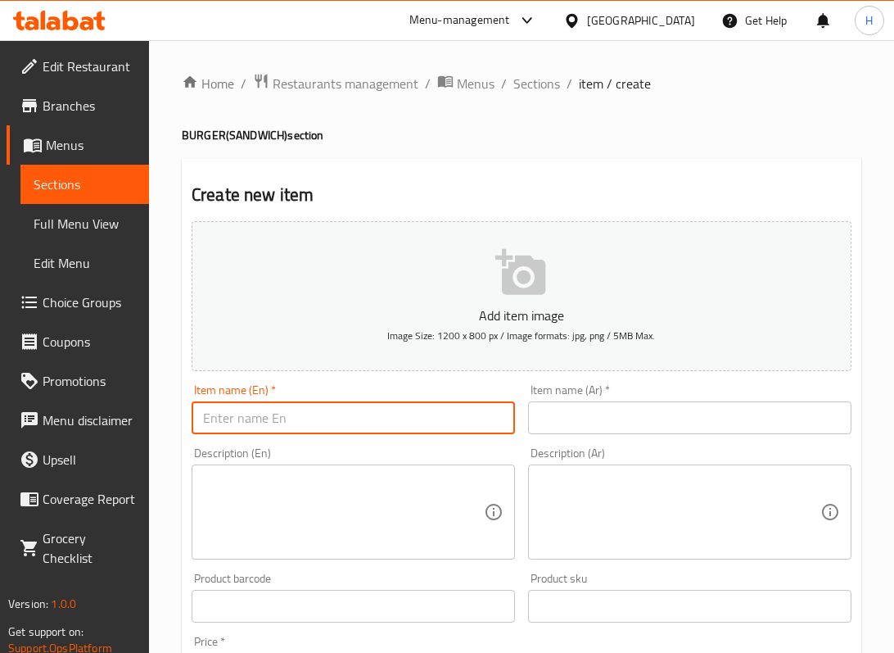
click at [344, 410] on input "text" at bounding box center [354, 417] width 324 height 33
paste input "CHICKZING"
type input "CHICKZING"
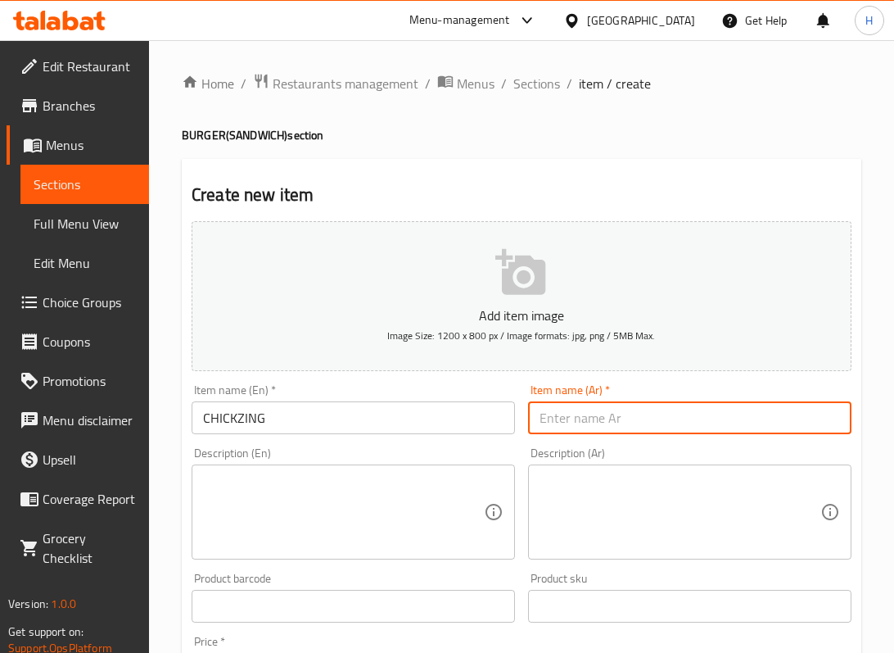
click at [577, 424] on input "text" at bounding box center [690, 417] width 324 height 33
type input "j"
type input "f"
type input "برجر تشيكينج"
click at [286, 414] on input "CHICKZING" at bounding box center [354, 417] width 324 height 33
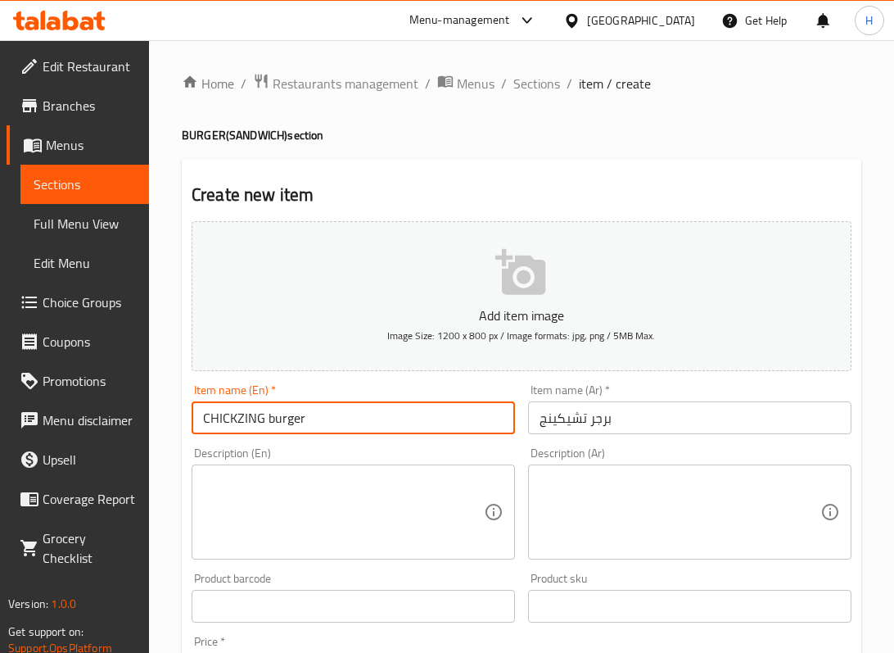
type input "CHICKZING burger"
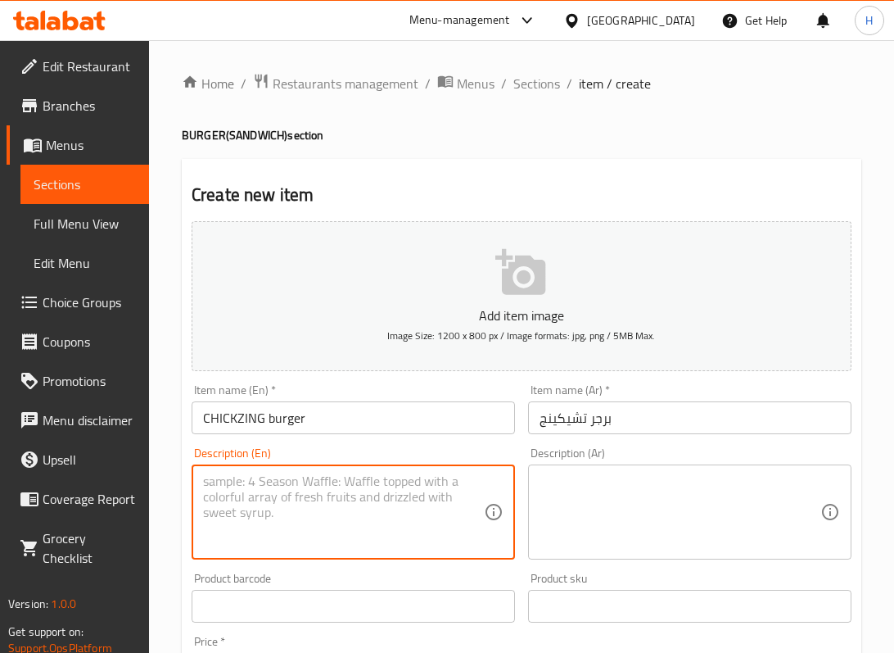
click at [252, 476] on textarea at bounding box center [343, 512] width 281 height 78
paste textarea "[PERSON_NAME]"
type textarea "[PERSON_NAME]"
click at [306, 527] on textarea "[PERSON_NAME]" at bounding box center [343, 512] width 281 height 78
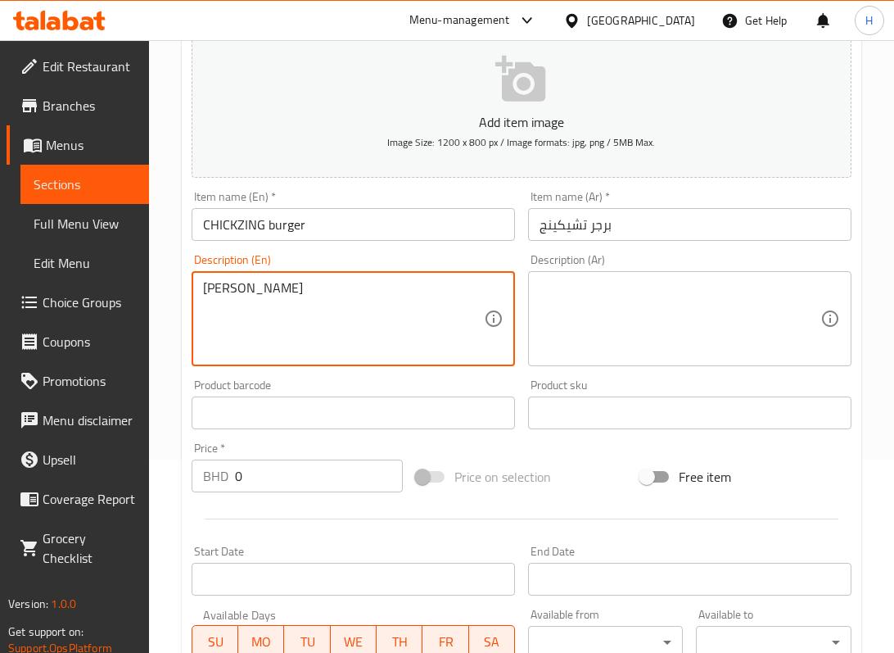
scroll to position [218, 0]
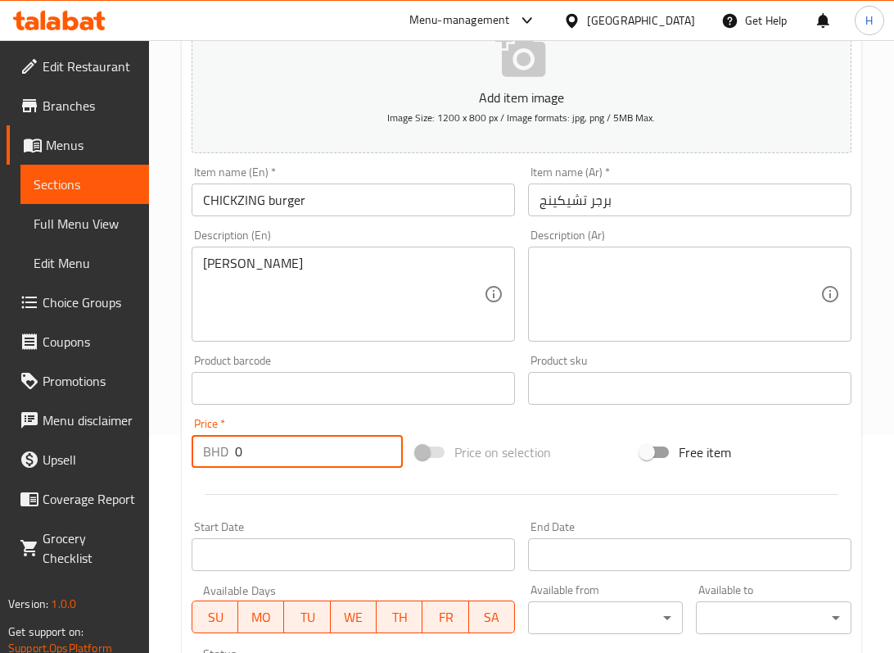
drag, startPoint x: 262, startPoint y: 457, endPoint x: 252, endPoint y: 465, distance: 12.8
click at [236, 447] on input "0" at bounding box center [319, 451] width 168 height 33
paste input "1.8"
type input "1.8"
click at [624, 250] on div "Description (Ar)" at bounding box center [690, 294] width 324 height 95
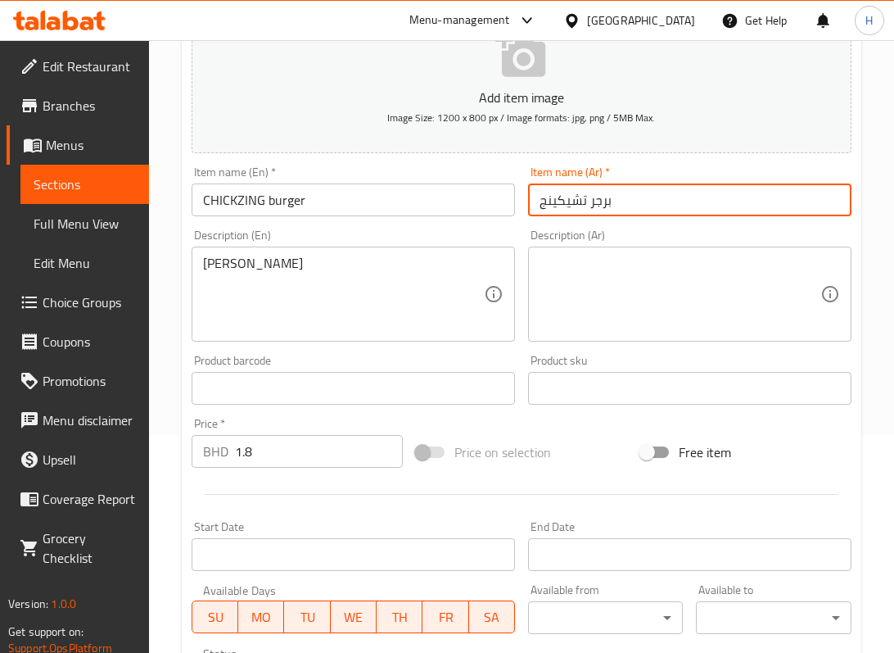
click at [601, 204] on input "برجر تشيكينج" at bounding box center [690, 199] width 324 height 33
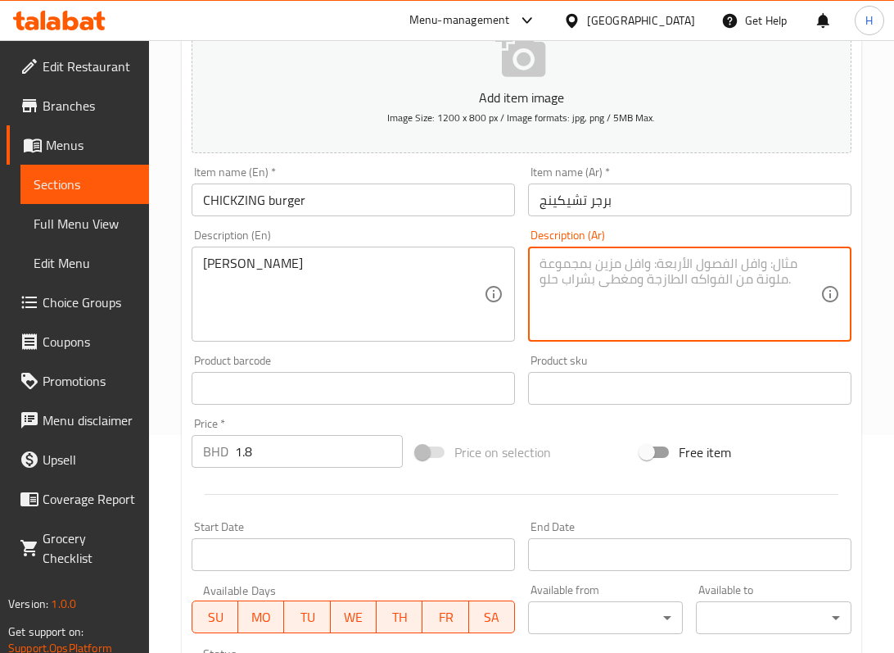
click at [646, 269] on textarea at bounding box center [680, 295] width 281 height 78
paste textarea "برجر"
type textarea "برجر زينجر"
click at [156, 333] on div "Home / Restaurants management / Menus / Sections / item / create BURGER(SANDWIC…" at bounding box center [521, 380] width 745 height 1117
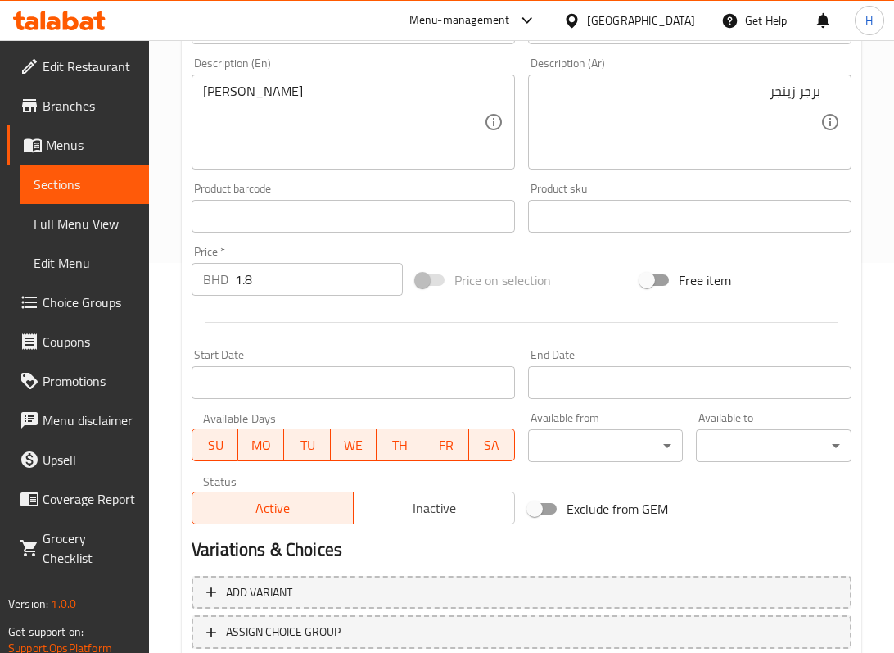
scroll to position [503, 0]
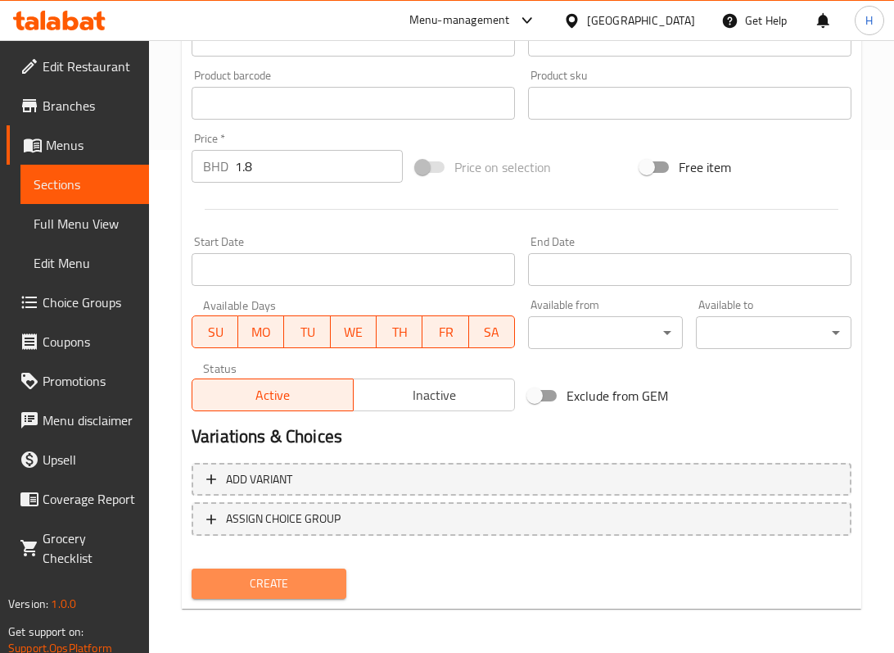
click at [269, 577] on span "Create" at bounding box center [269, 583] width 129 height 20
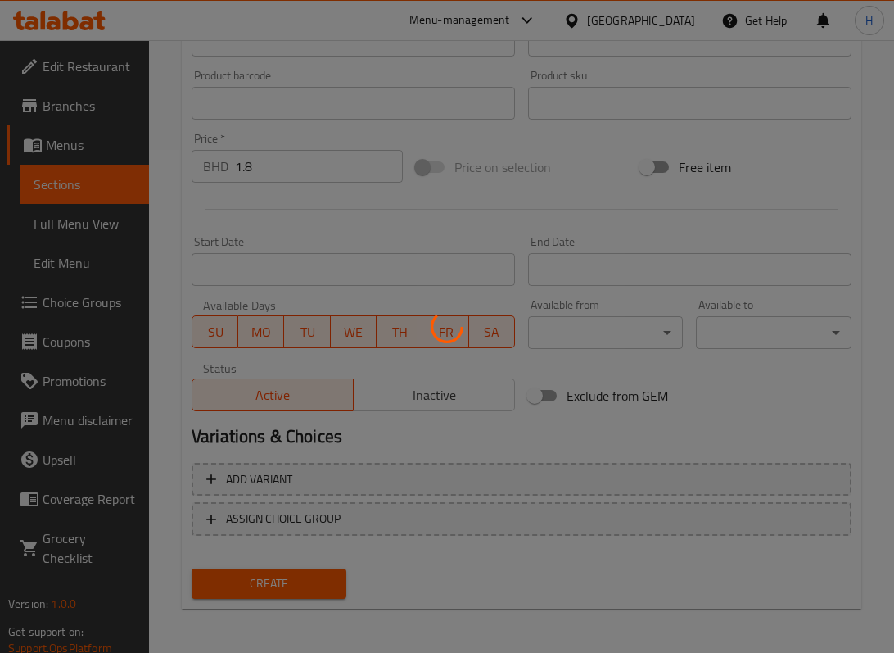
type input "0"
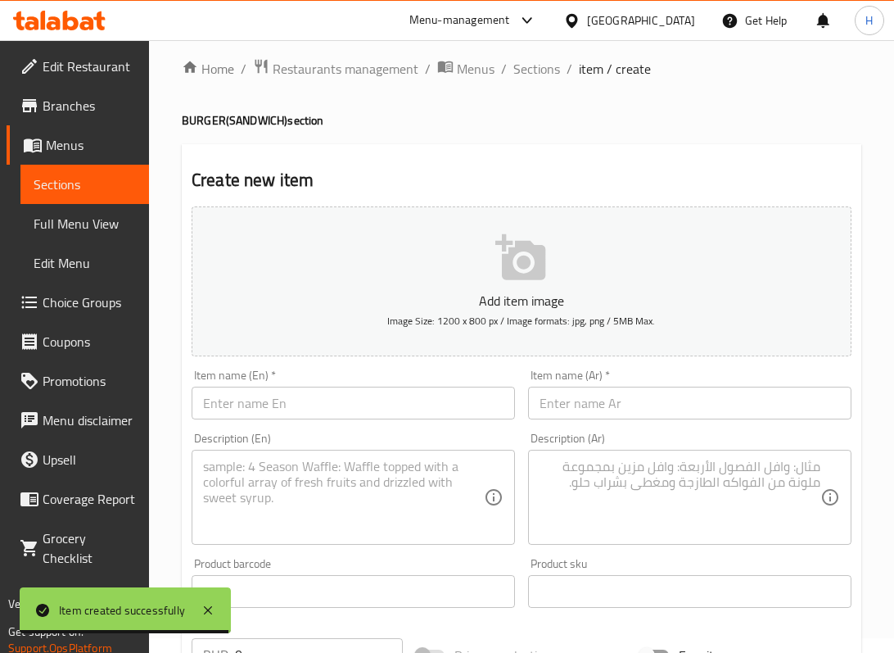
scroll to position [0, 0]
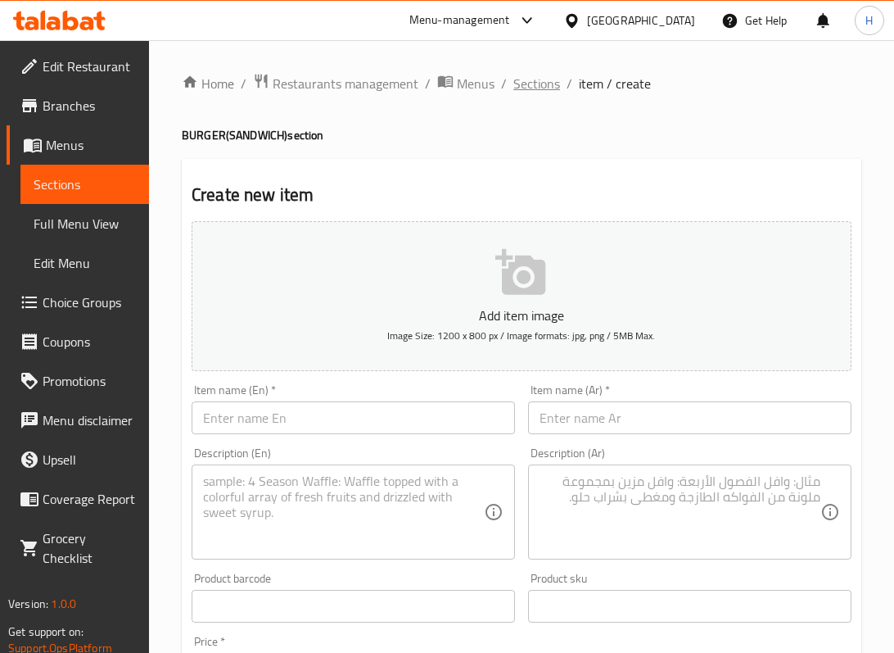
click at [514, 87] on span "Sections" at bounding box center [537, 84] width 47 height 20
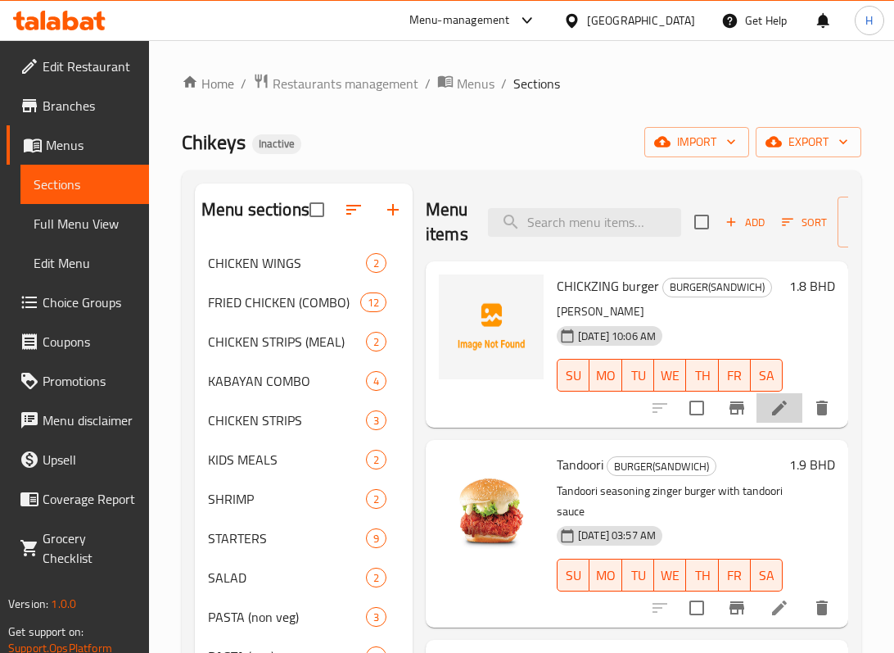
click at [757, 423] on li at bounding box center [780, 407] width 46 height 29
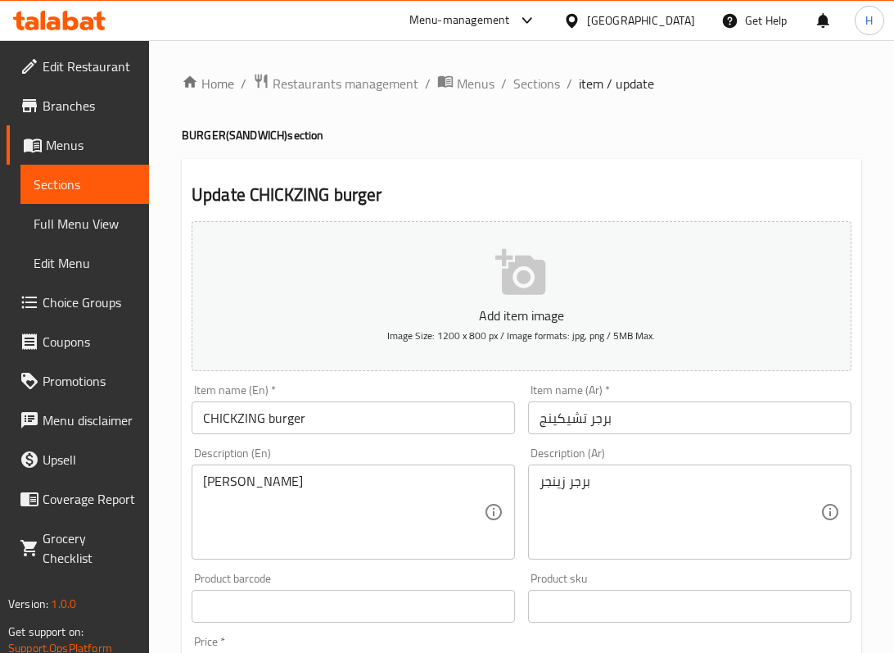
click at [555, 427] on input "برجر تشيكينج" at bounding box center [690, 417] width 324 height 33
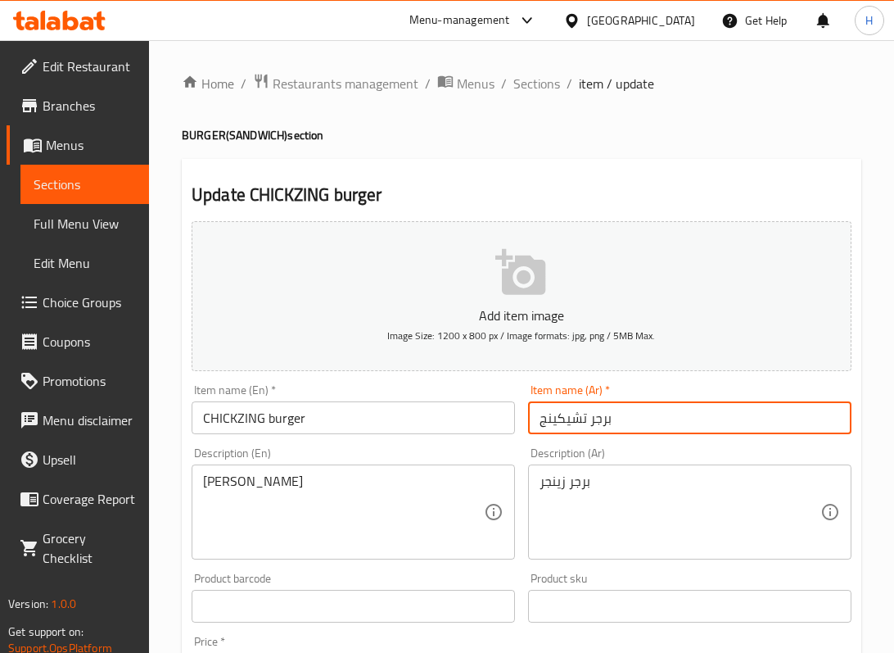
click at [555, 427] on input "برجر تشيكينج" at bounding box center [690, 417] width 324 height 33
paste input "زينج"
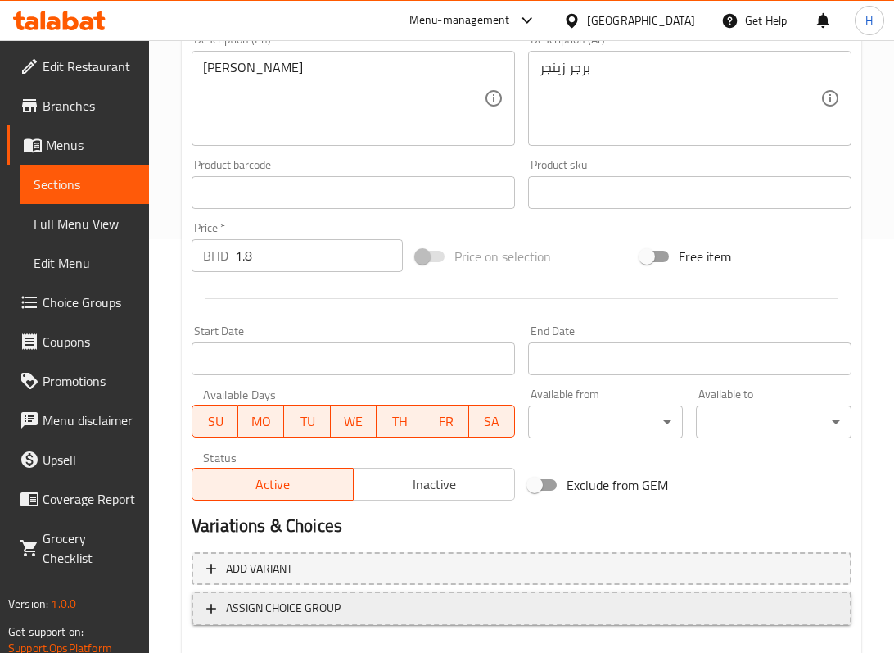
scroll to position [437, 0]
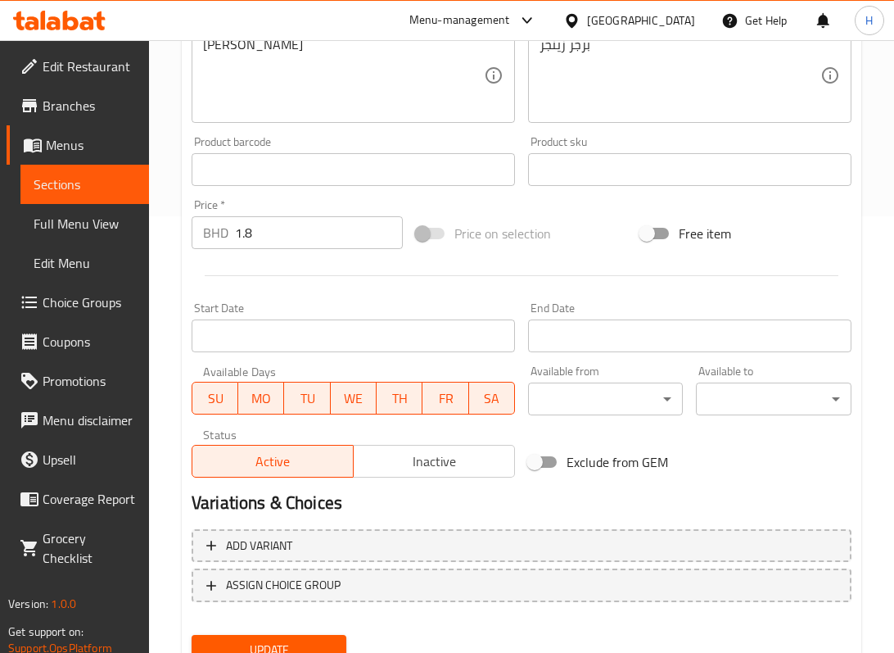
type input "برجر تشيكزينج"
click at [309, 645] on span "Update" at bounding box center [269, 650] width 129 height 20
click at [305, 636] on button "Update" at bounding box center [269, 650] width 155 height 30
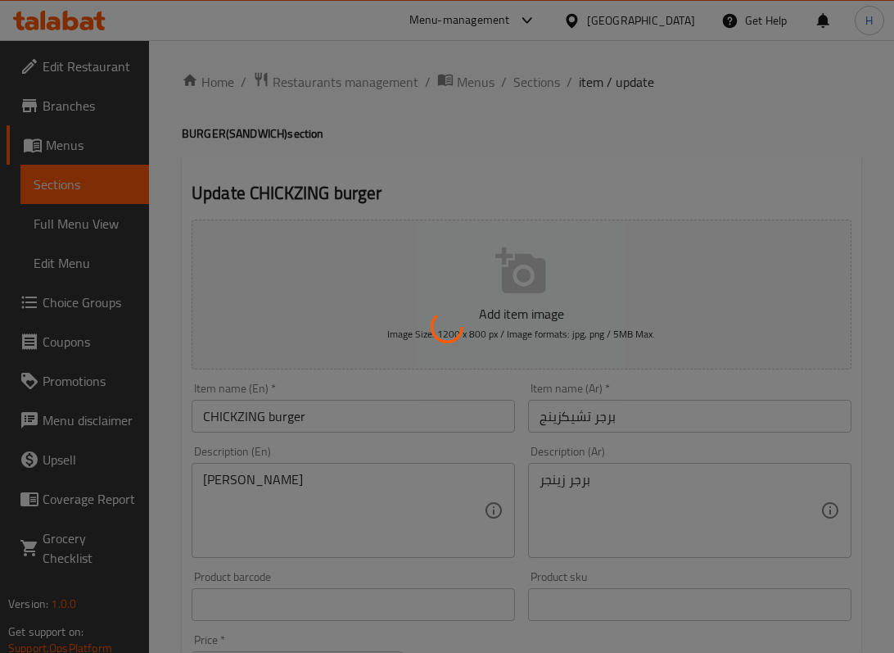
scroll to position [0, 0]
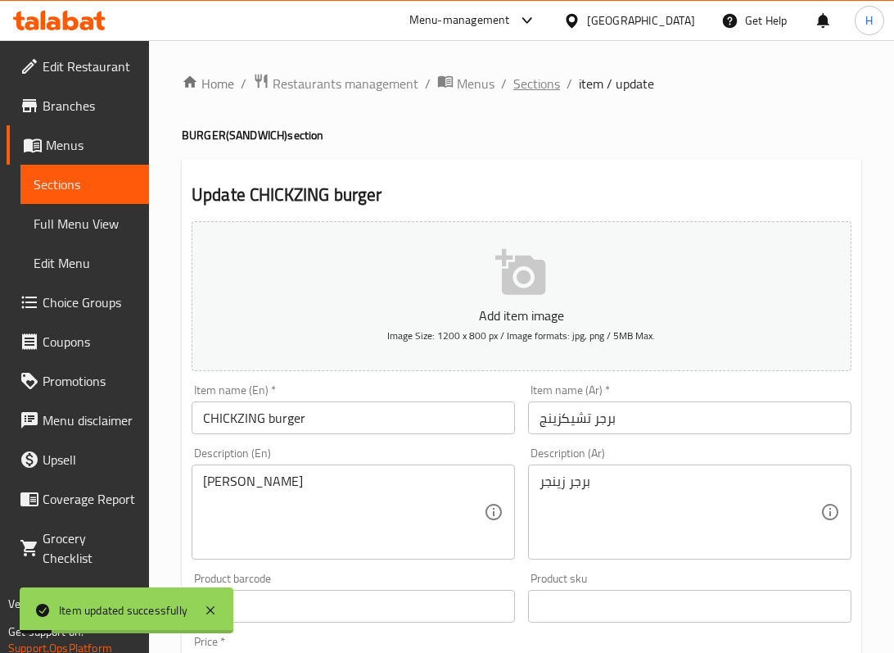
click at [541, 84] on span "Sections" at bounding box center [537, 84] width 47 height 20
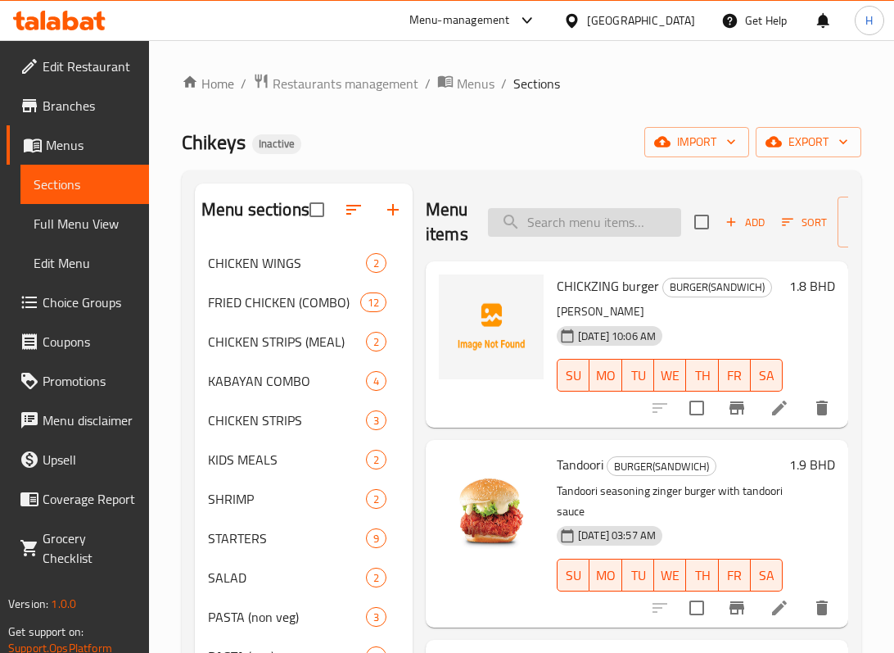
click at [537, 220] on input "search" at bounding box center [584, 222] width 193 height 29
paste input "Dynamite Beef"
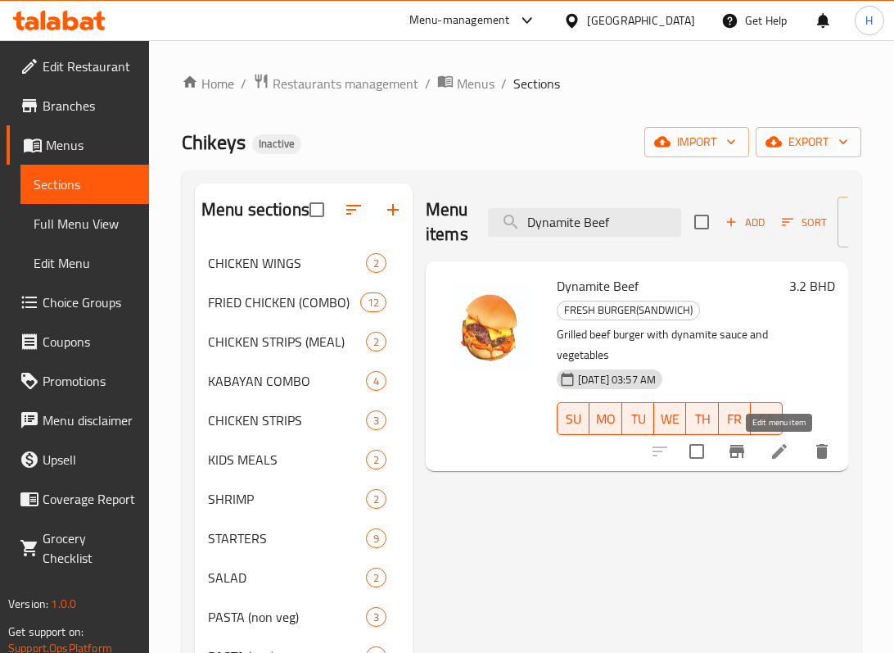
type input "Dynamite Beef"
click at [780, 446] on icon at bounding box center [780, 451] width 20 height 20
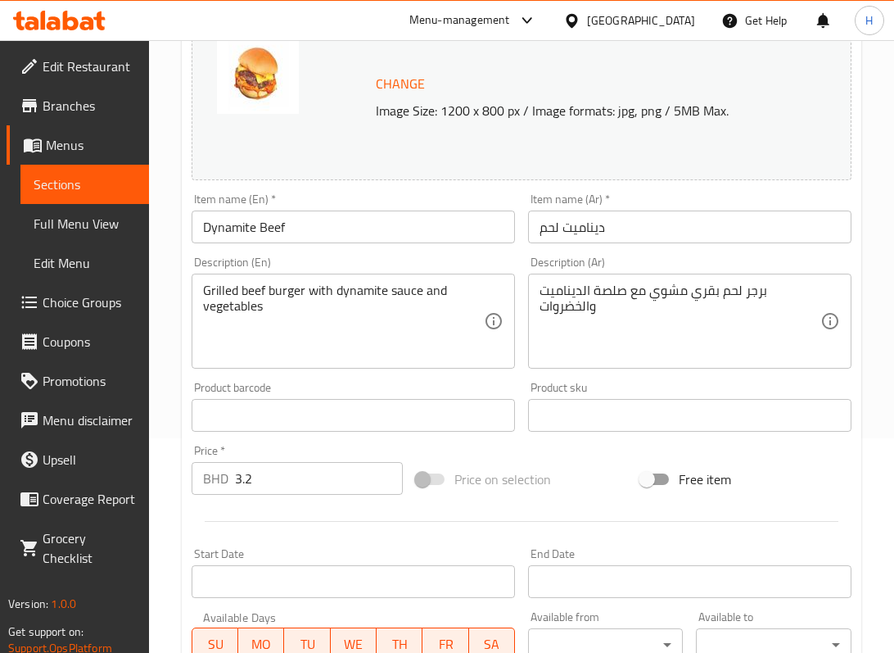
scroll to position [218, 0]
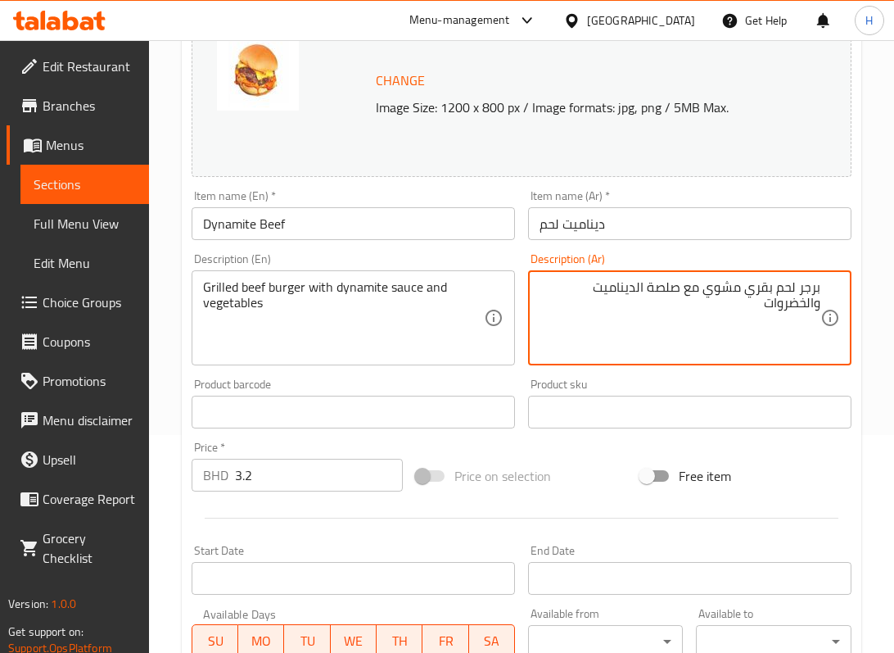
click at [755, 292] on textarea "برجر لحم بقري مشوي مع صلصة الديناميت والخضروات" at bounding box center [680, 318] width 281 height 78
type textarea "برجر لحم بقري مشوي مع صلصة الديناميت والخضروات"
click at [627, 231] on input "ديناميت لحم" at bounding box center [690, 223] width 324 height 33
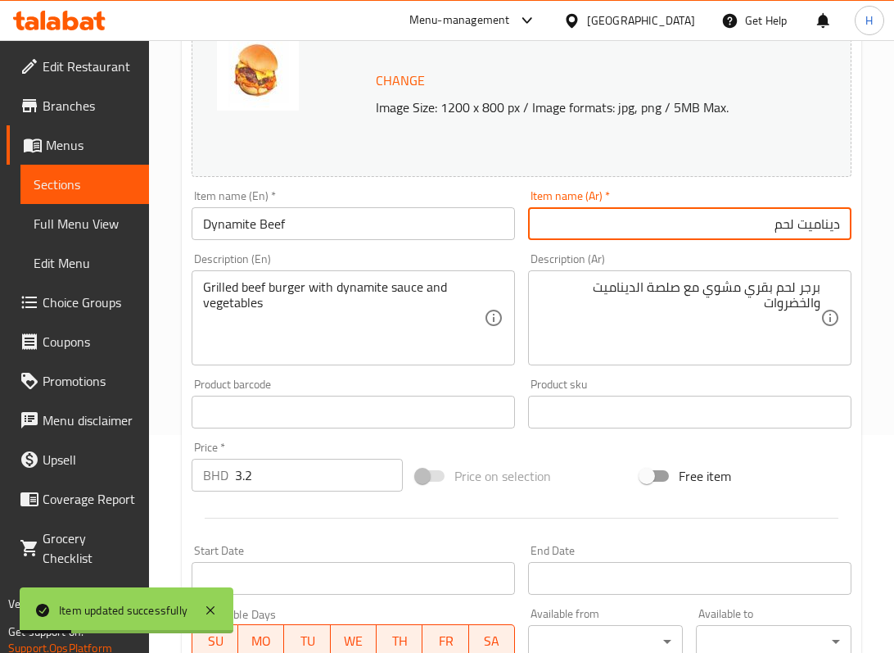
paste input "بقري"
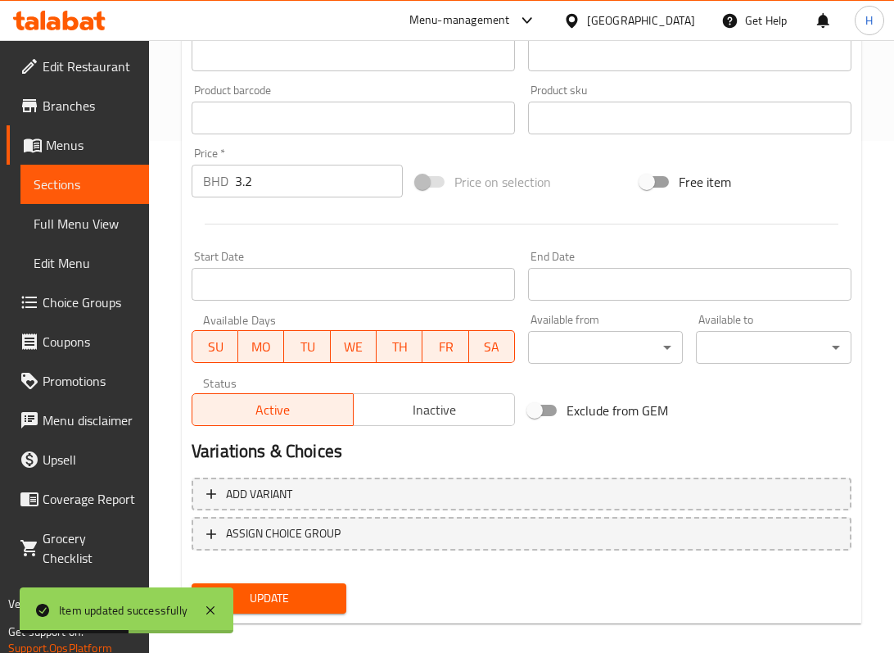
scroll to position [527, 0]
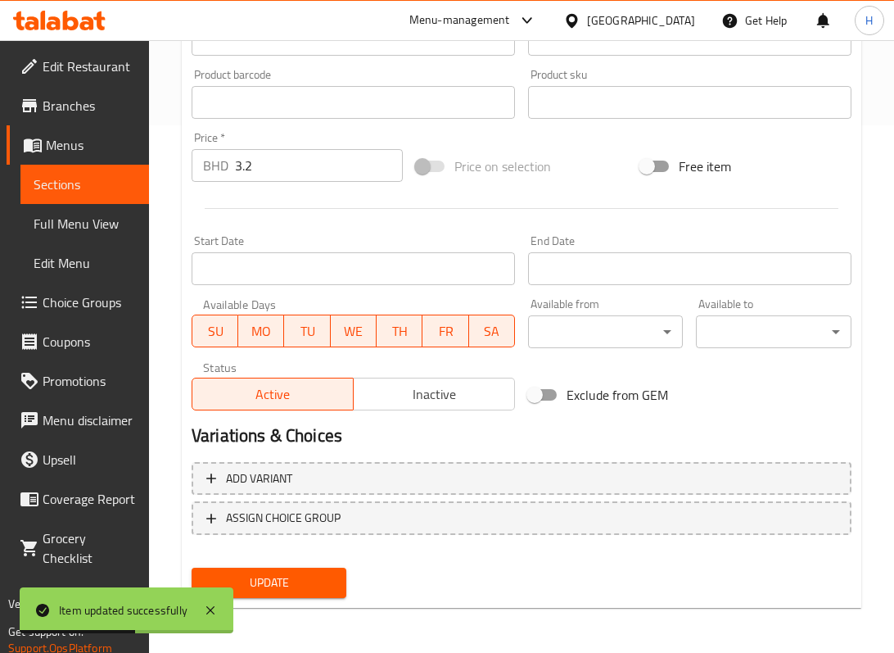
type input "ديناميت لحم بقري"
click at [311, 574] on span "Update" at bounding box center [269, 583] width 129 height 20
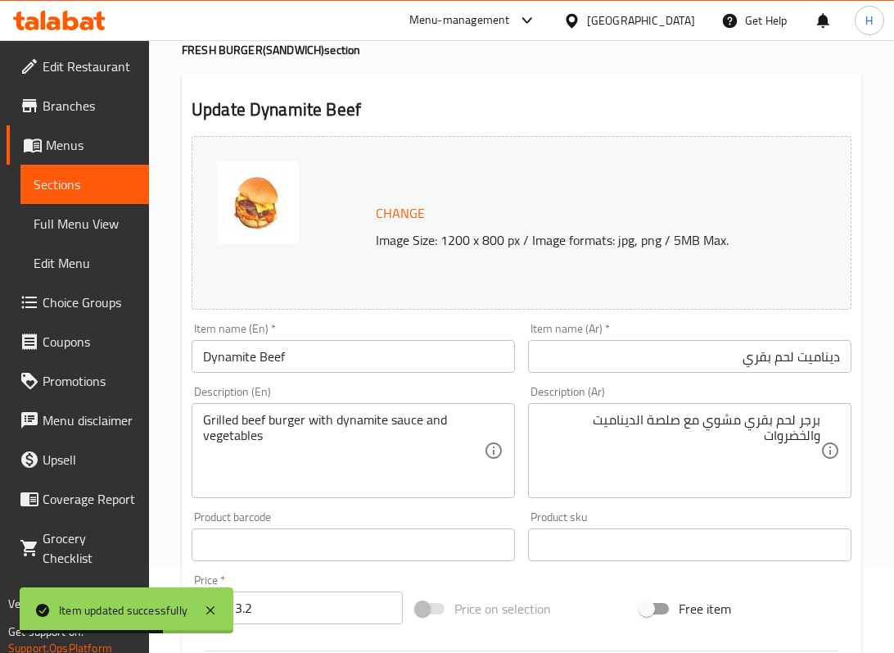
scroll to position [0, 0]
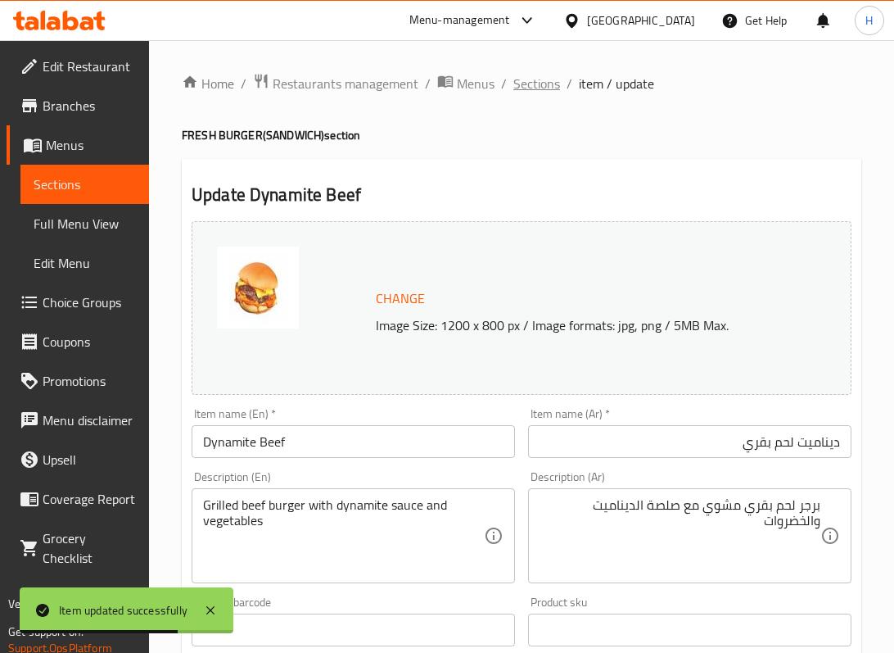
click at [529, 93] on span "Sections" at bounding box center [537, 84] width 47 height 20
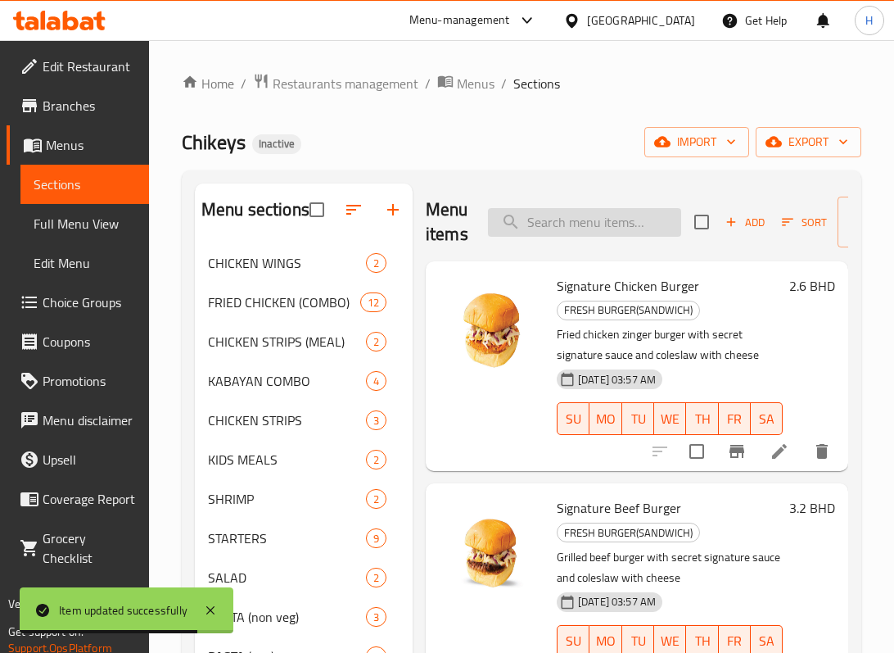
click at [559, 229] on input "search" at bounding box center [584, 222] width 193 height 29
paste input "Signature Beef Burger"
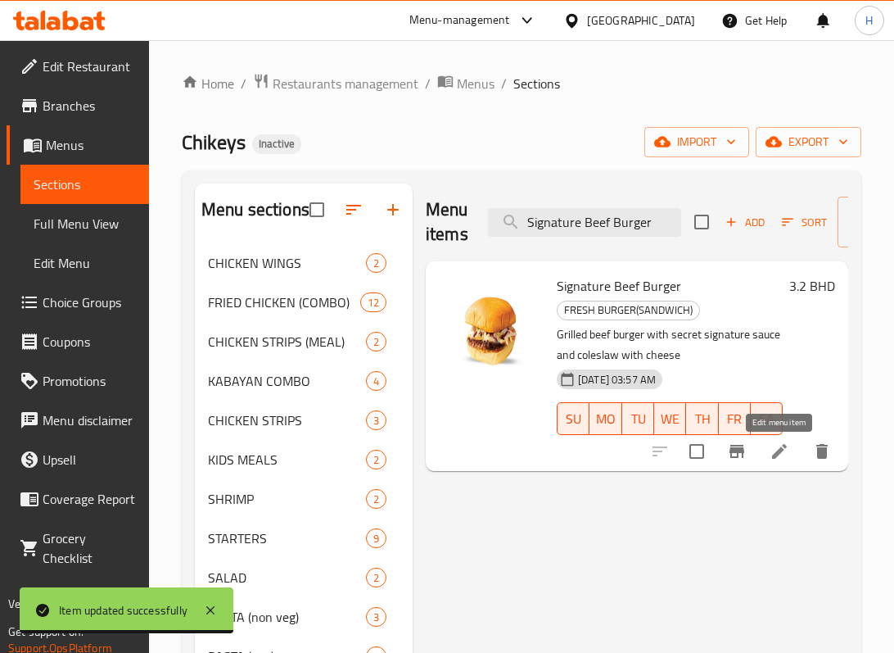
type input "Signature Beef Burger"
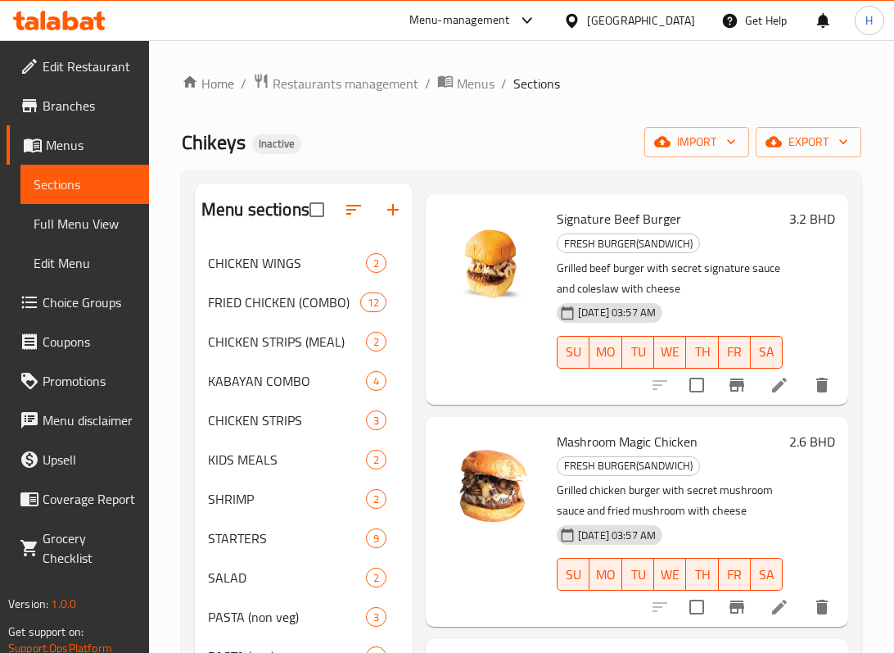
scroll to position [328, 0]
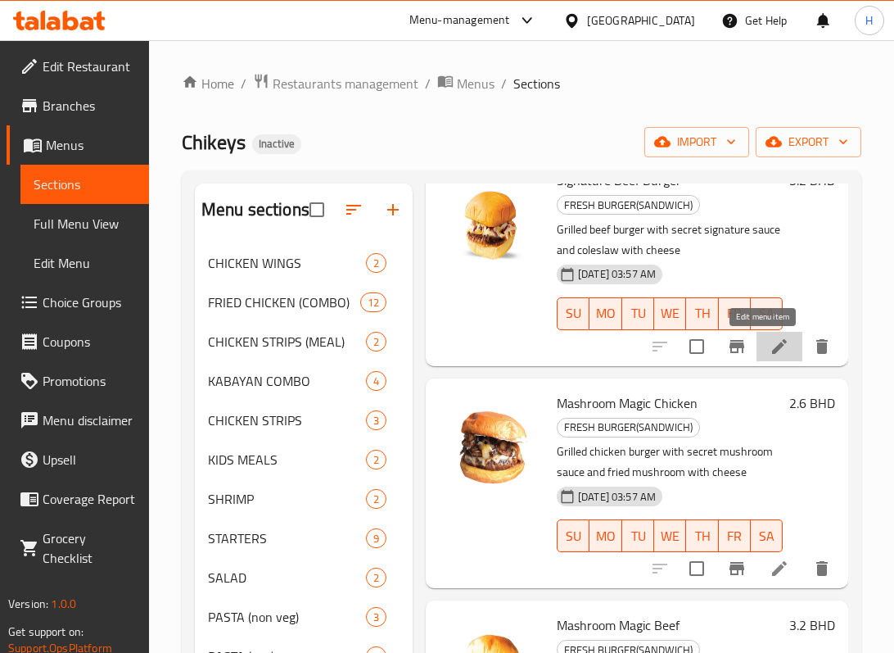
click at [772, 351] on icon at bounding box center [779, 346] width 15 height 15
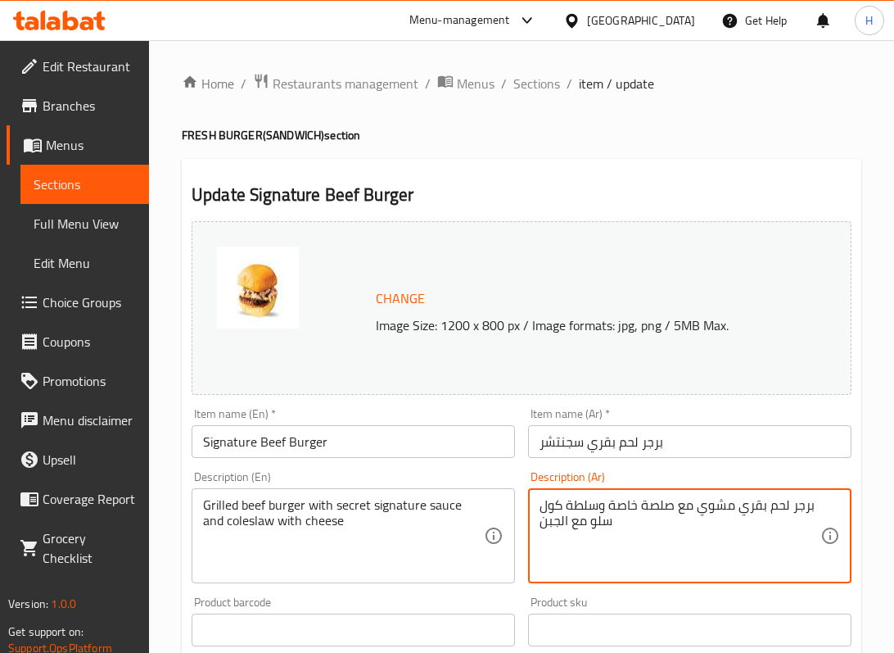
click at [639, 514] on textarea "برجر لحم بقري مشوي مع صلصة خاصة وسلطة كول سلو مع الجبن" at bounding box center [680, 536] width 281 height 78
click at [639, 505] on textarea "برجر لحم بقري مشوي مع صلصة خاصة وسلطة كول سلو مع الجبن" at bounding box center [680, 536] width 281 height 78
click at [241, 446] on input "Signature Beef Burger" at bounding box center [354, 441] width 324 height 33
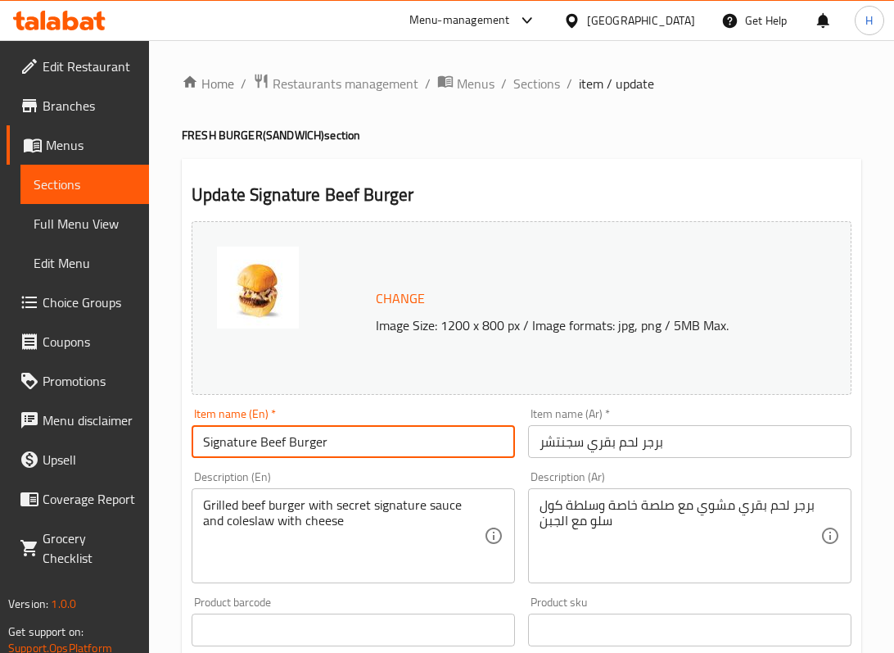
click at [241, 446] on input "Signature Beef Burger" at bounding box center [354, 441] width 324 height 33
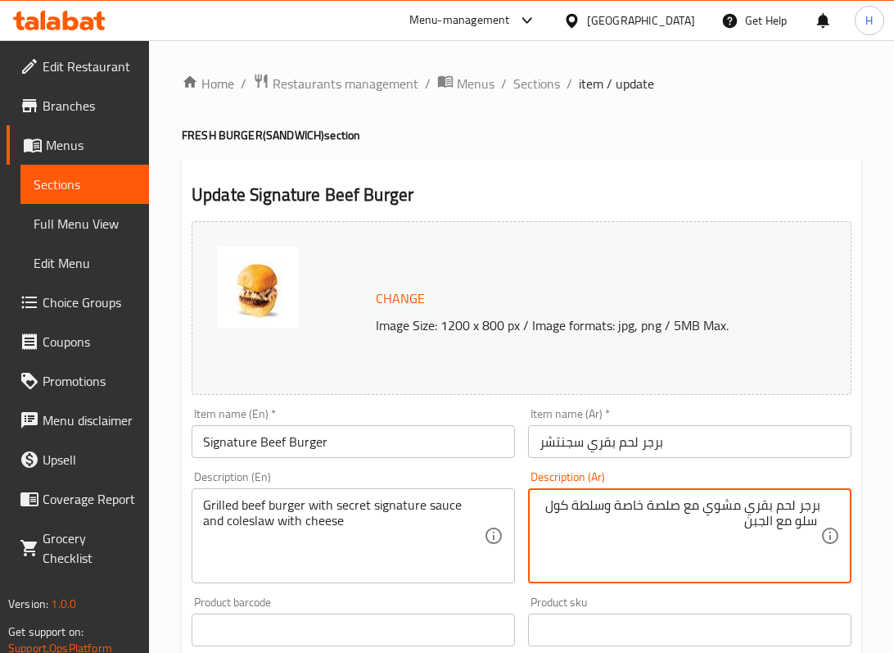
click at [632, 509] on textarea "برجر لحم بقري مشوي مع صلصة خاصة وسلطة كول سلو مع الجبن" at bounding box center [680, 536] width 281 height 78
click at [806, 525] on textarea "برجر لحم بقري مشوي مع صلصة سرية سجنتشر وسلطة كول سلو مع الجبن" at bounding box center [680, 536] width 281 height 78
click at [806, 521] on textarea "برجر لحم بقري مشوي مع صلصة سرية سجنتشر وسلطة كول سلو مع الجبن" at bounding box center [680, 536] width 281 height 78
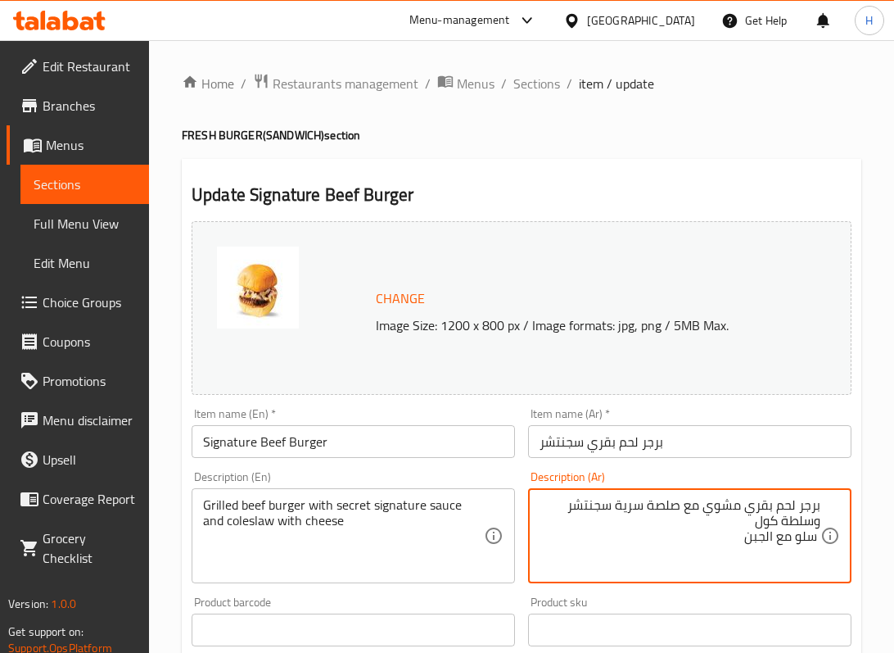
drag, startPoint x: 813, startPoint y: 523, endPoint x: 780, endPoint y: 523, distance: 33.6
click at [780, 523] on textarea "برجر لحم بقري مشوي مع صلصة سرية سجنتشر وسلطة كول سلو مع الجبن" at bounding box center [680, 536] width 281 height 78
click at [796, 519] on textarea "برجر لحم بقري مشوي مع صلصة سرية سجنتشر و كول سلو مع الجبن" at bounding box center [680, 536] width 281 height 78
click at [819, 538] on textarea "برجر لحم بقري مشوي مع صلصة سرية سجنتشر و كول سلو مع الجبن" at bounding box center [680, 536] width 281 height 78
click at [788, 523] on textarea "برجر لحم بقري مشوي مع صلصة سرية سجنتشر و كولسلو مع الجبن" at bounding box center [680, 536] width 281 height 78
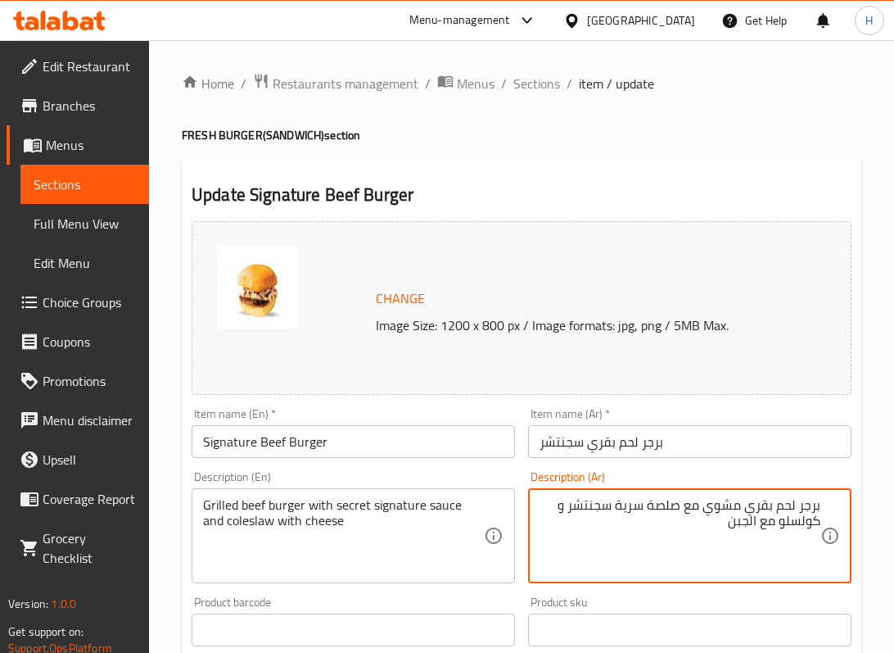
click at [793, 522] on textarea "برجر لحم بقري مشوي مع صلصة سرية سجنتشر و كولسلو مع الجبن" at bounding box center [680, 536] width 281 height 78
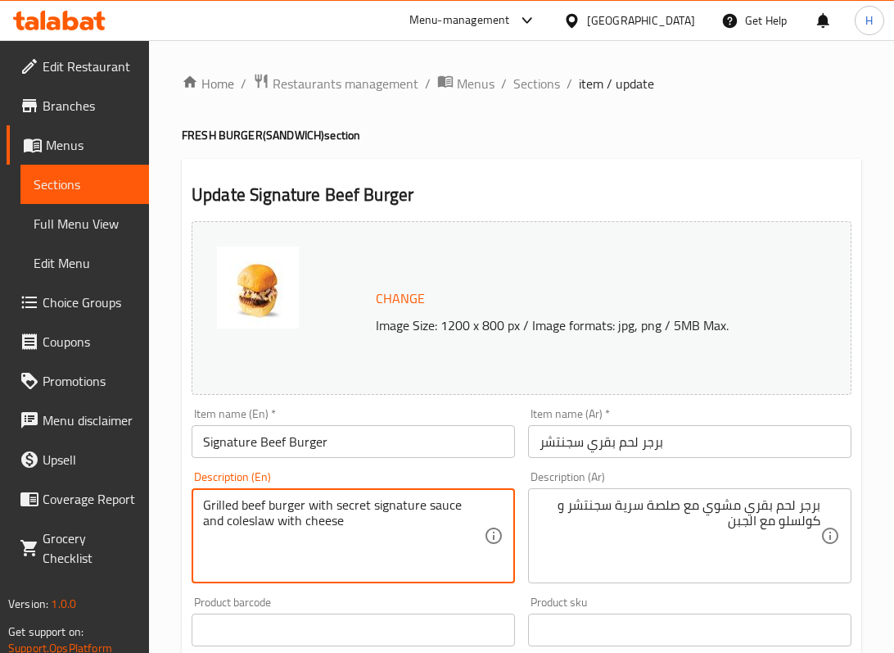
click at [224, 524] on textarea "Grilled beef burger with secret signature sauce and coleslaw with cheese" at bounding box center [343, 536] width 281 height 78
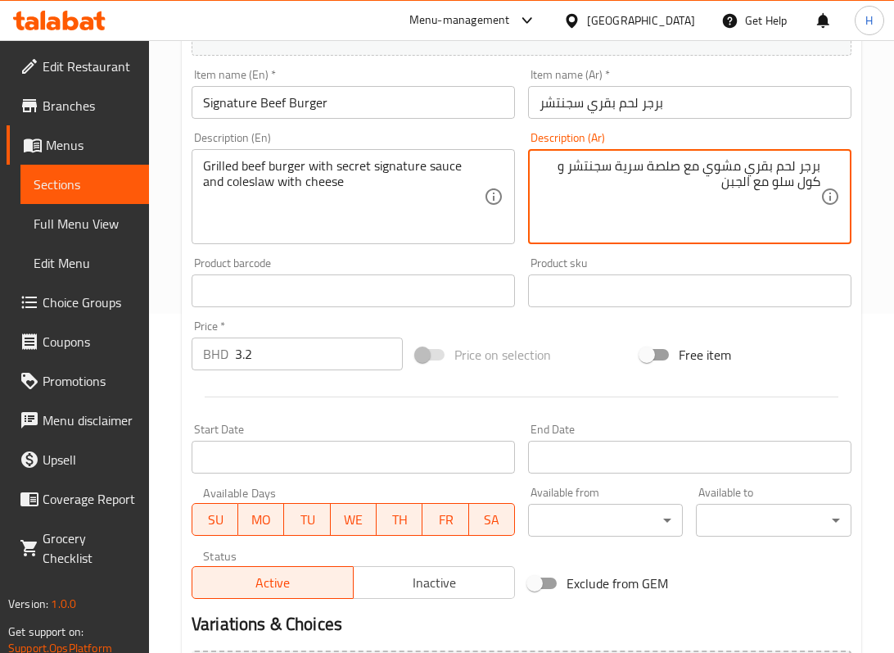
scroll to position [527, 0]
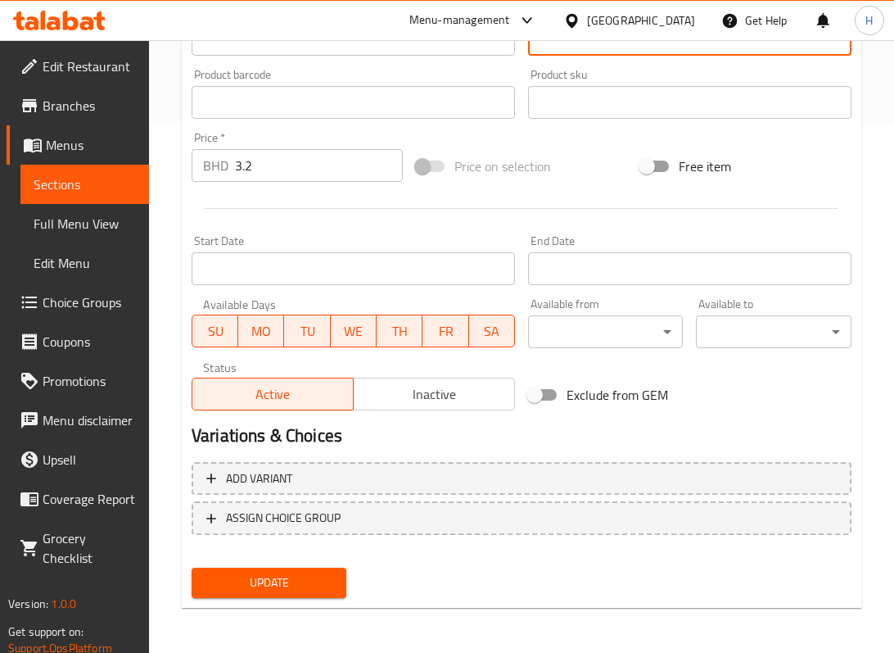
type textarea "برجر لحم بقري مشوي مع صلصة سرية سجنتشر و كول سلو مع الجبن"
drag, startPoint x: 286, startPoint y: 582, endPoint x: 338, endPoint y: 537, distance: 68.6
click at [288, 582] on span "Update" at bounding box center [269, 583] width 129 height 20
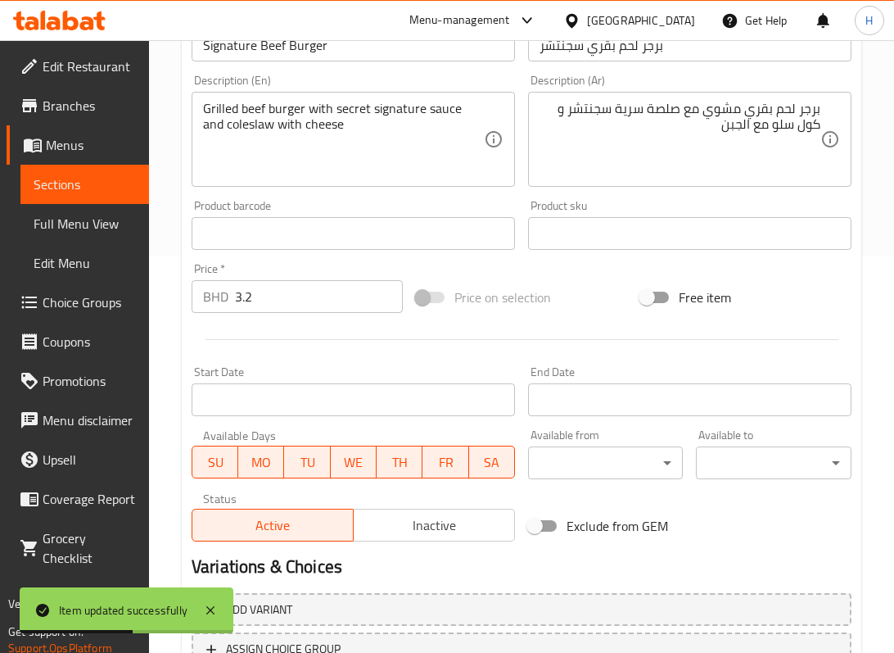
scroll to position [0, 0]
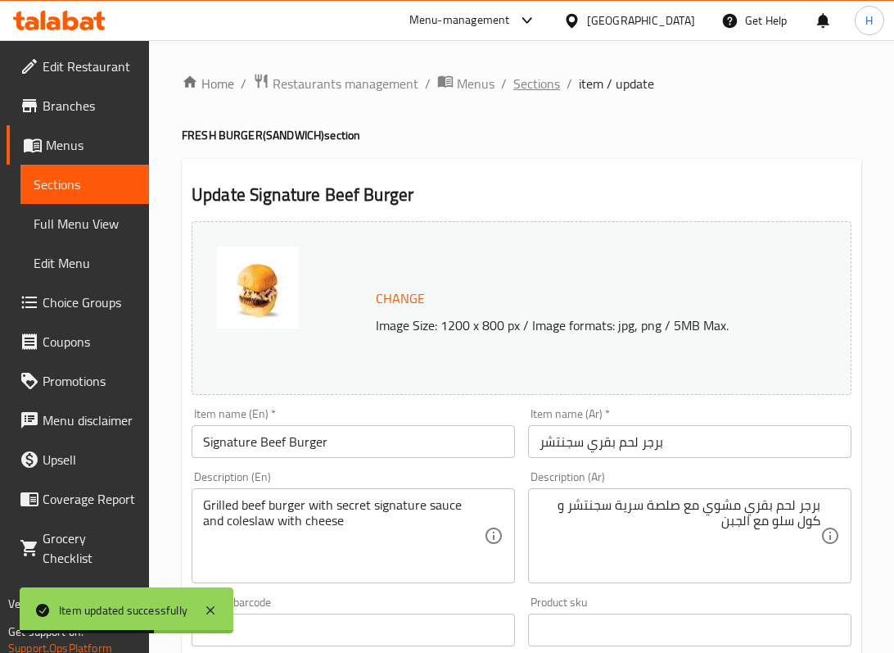
click at [529, 84] on span "Sections" at bounding box center [537, 84] width 47 height 20
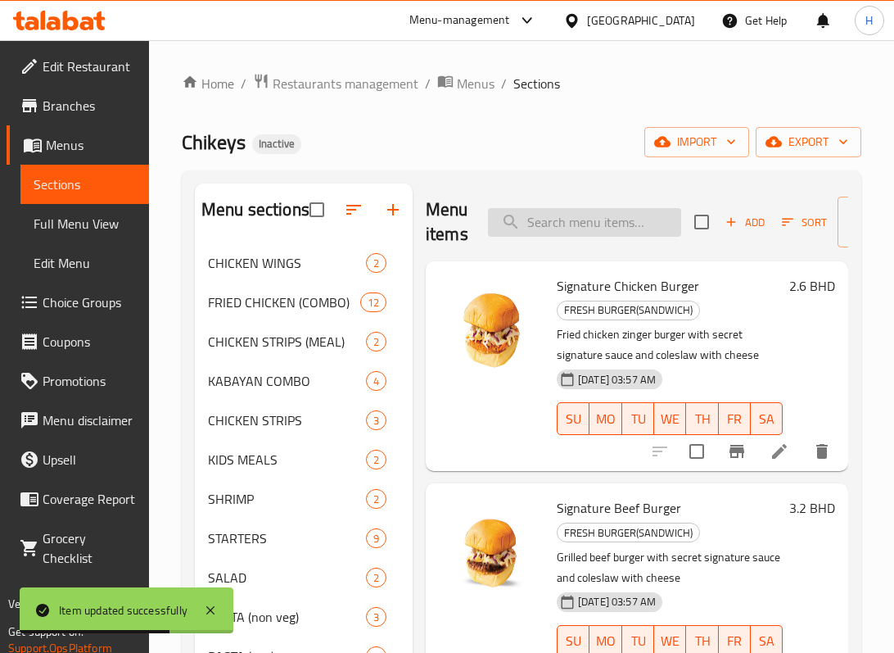
click at [577, 220] on input "search" at bounding box center [584, 222] width 193 height 29
paste input "Signature Chicken Burger"
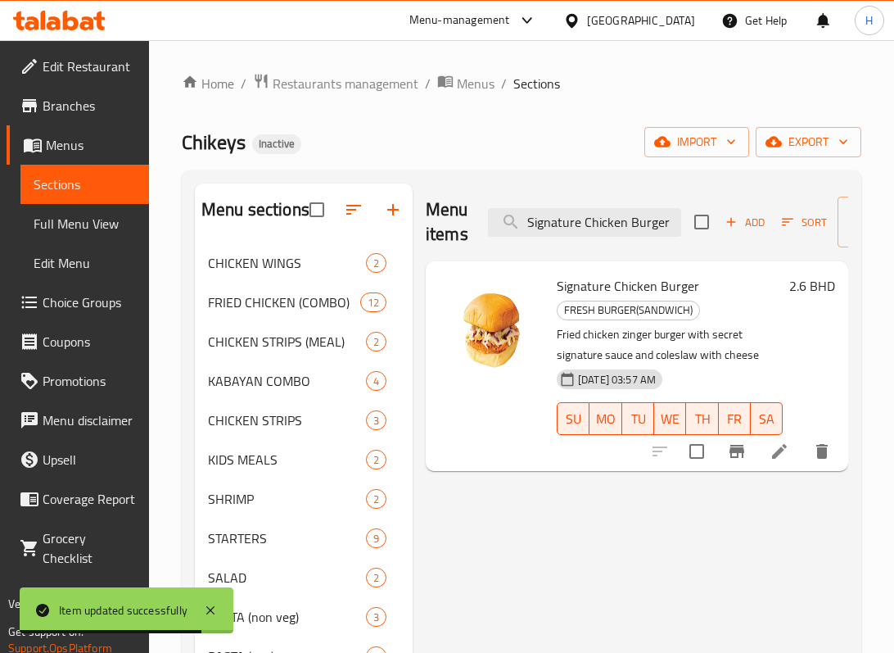
type input "Signature Chicken Burger"
click at [781, 467] on div at bounding box center [741, 451] width 201 height 39
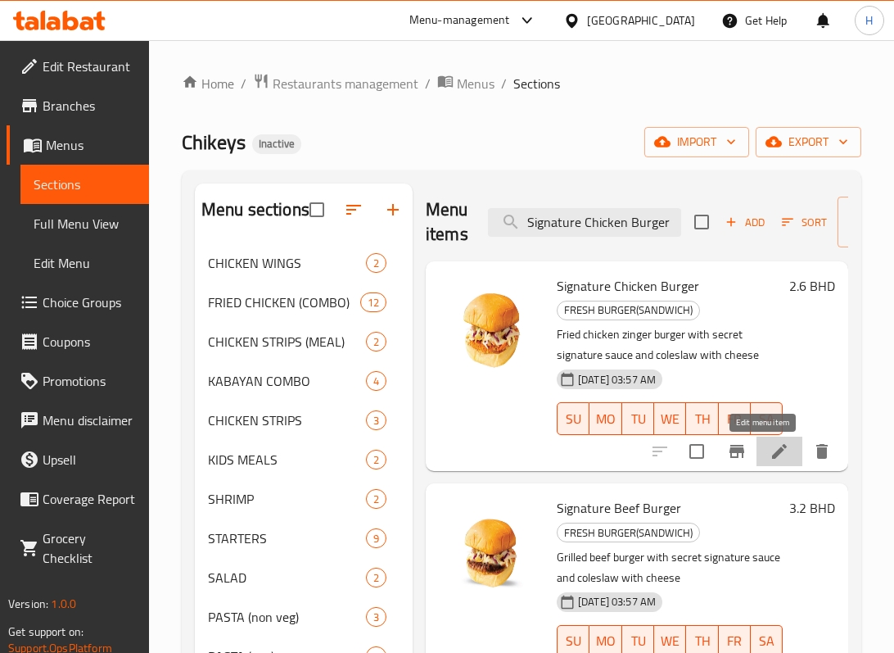
click at [772, 452] on icon at bounding box center [779, 451] width 15 height 15
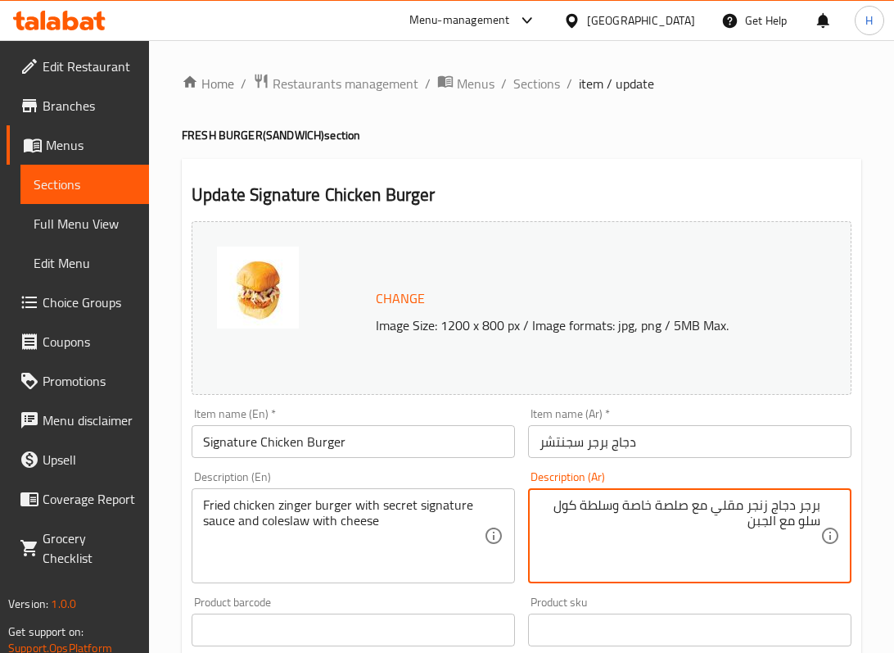
click at [649, 522] on textarea "برجر دجاج زنجر مقلي مع صلصة خاصة وسلطة كول سلو مع الجبن" at bounding box center [680, 536] width 281 height 78
drag, startPoint x: 813, startPoint y: 536, endPoint x: 780, endPoint y: 535, distance: 33.6
click at [780, 535] on textarea "برجر دجاج زنجر مقلي مع صلصة سجنتشر سرية وسلطة كول سلو مع الجبن" at bounding box center [680, 536] width 281 height 78
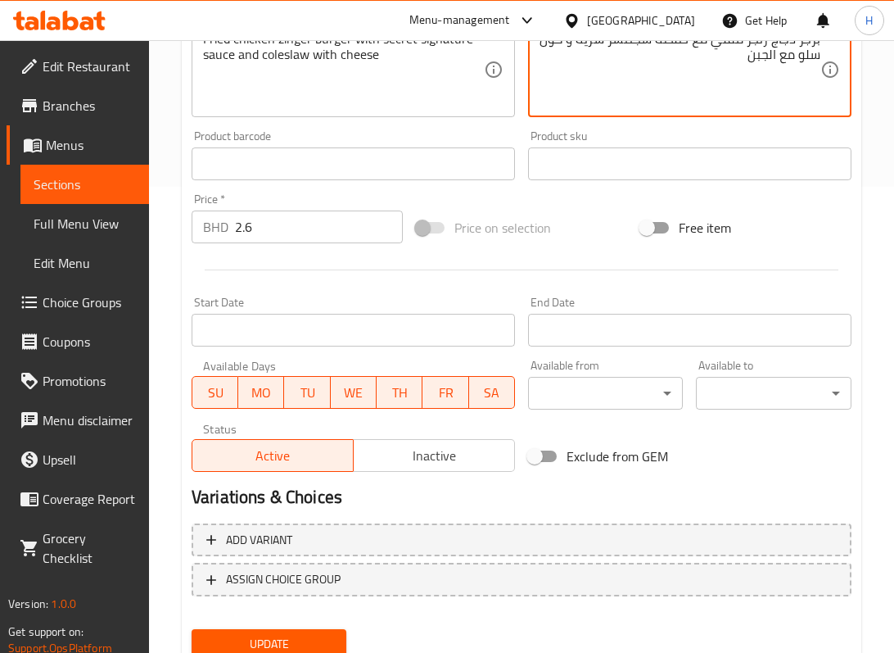
scroll to position [527, 0]
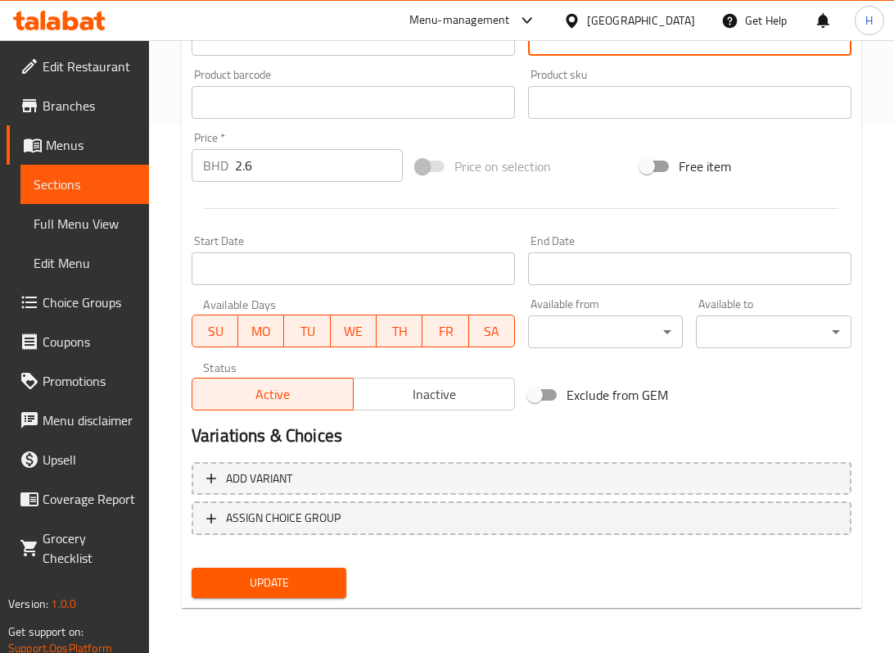
type textarea "برجر دجاج زنجر مقلي مع صلصة سجنتشر سرية و كول سلو مع الجبن"
click at [266, 588] on span "Update" at bounding box center [269, 583] width 129 height 20
click at [312, 582] on span "Update" at bounding box center [269, 583] width 129 height 20
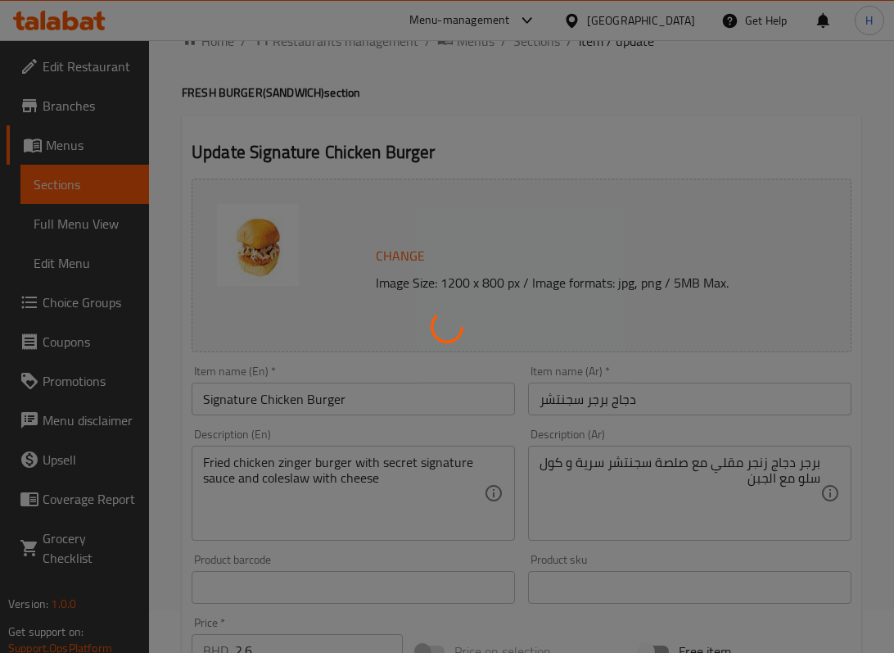
scroll to position [0, 0]
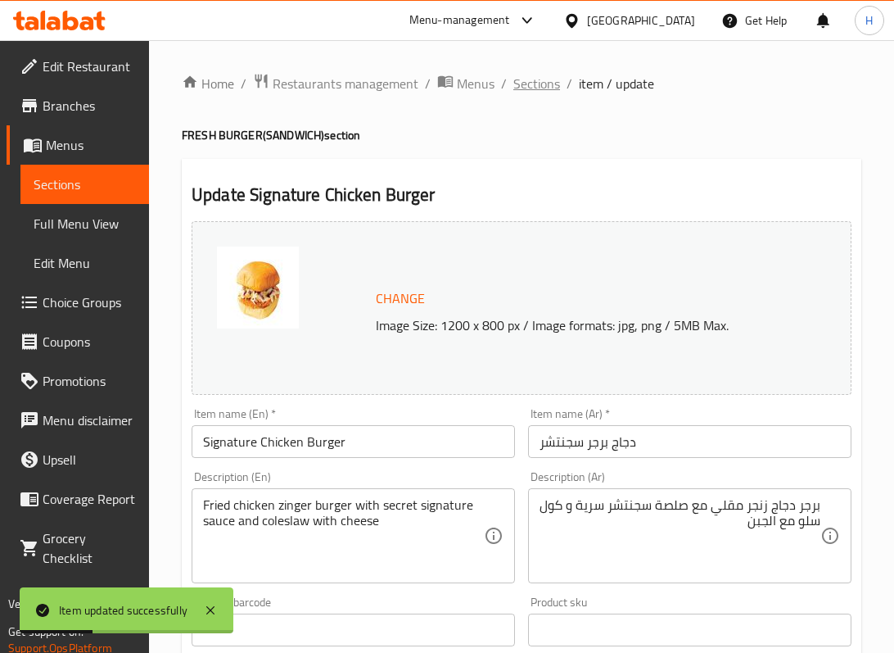
click at [541, 83] on span "Sections" at bounding box center [537, 84] width 47 height 20
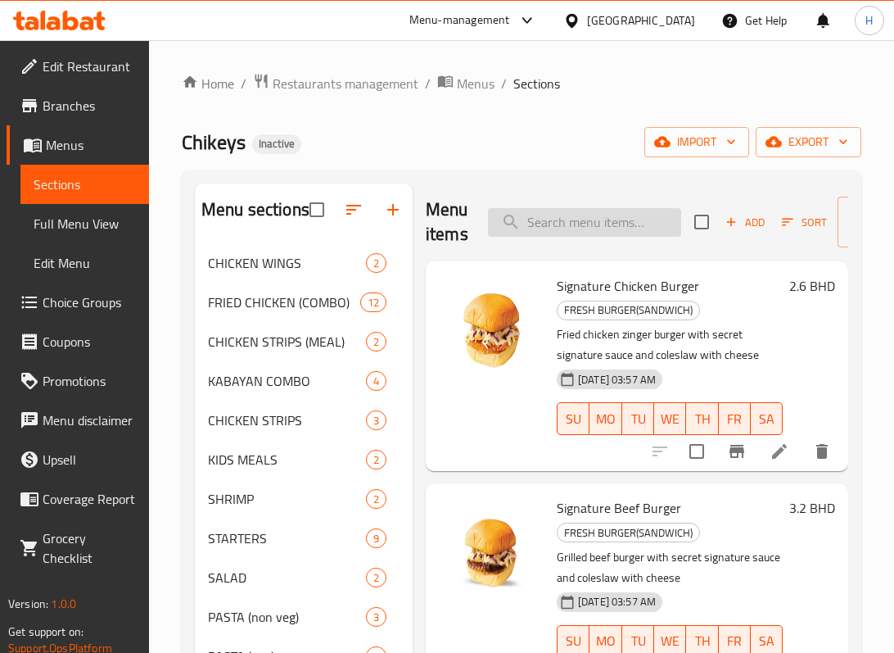
click at [547, 224] on input "search" at bounding box center [584, 222] width 193 height 29
paste input "Chocolava Cake With Icecream"
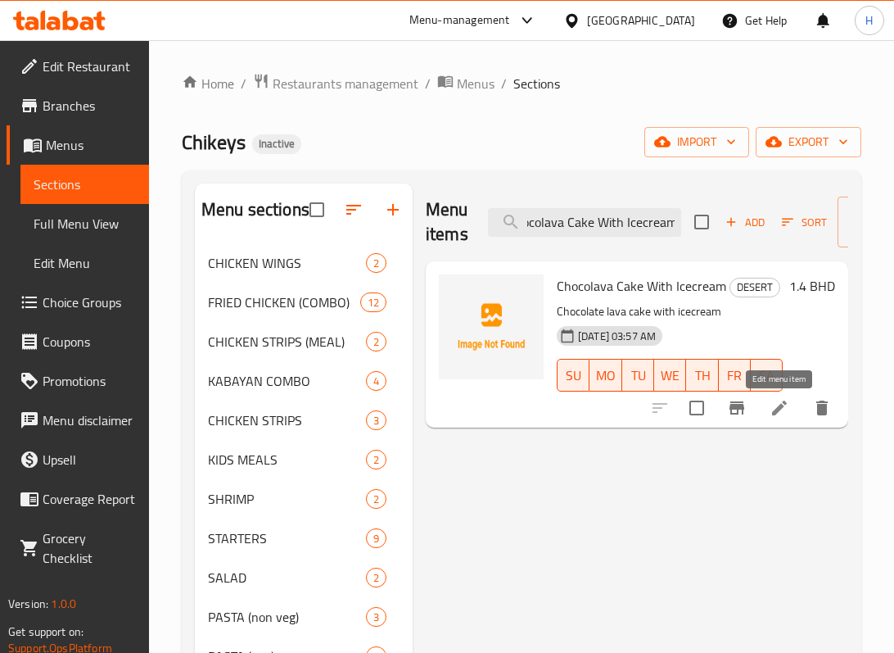
type input "Chocolava Cake With Icecream"
click at [775, 414] on icon at bounding box center [779, 408] width 15 height 15
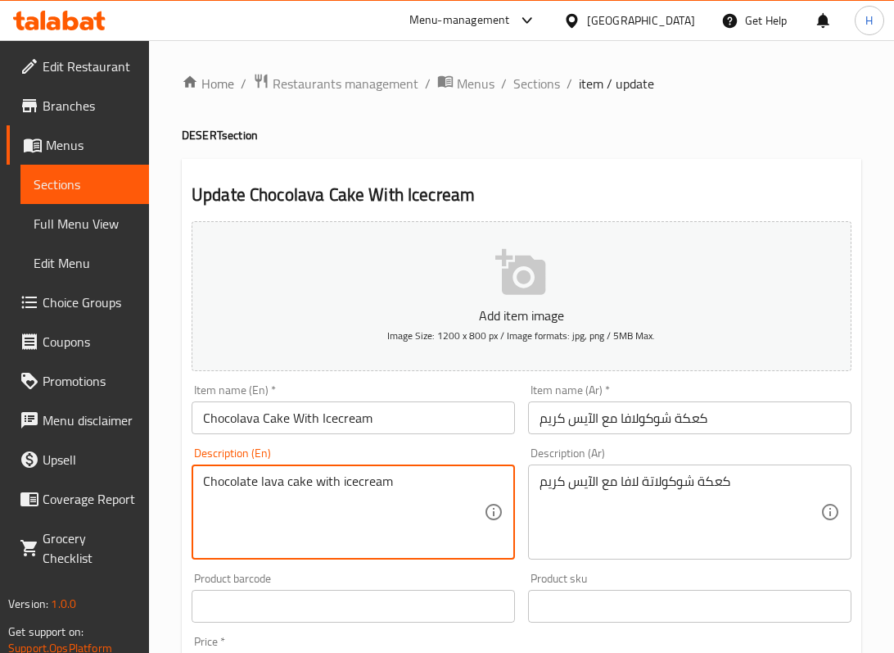
click at [260, 487] on textarea "Chocolate lava cake with icecream" at bounding box center [343, 512] width 281 height 78
click at [267, 492] on textarea "Chocolate lava cake with icecream" at bounding box center [343, 512] width 281 height 78
click at [266, 490] on textarea "Chocolate lava cake with icecream" at bounding box center [343, 512] width 281 height 78
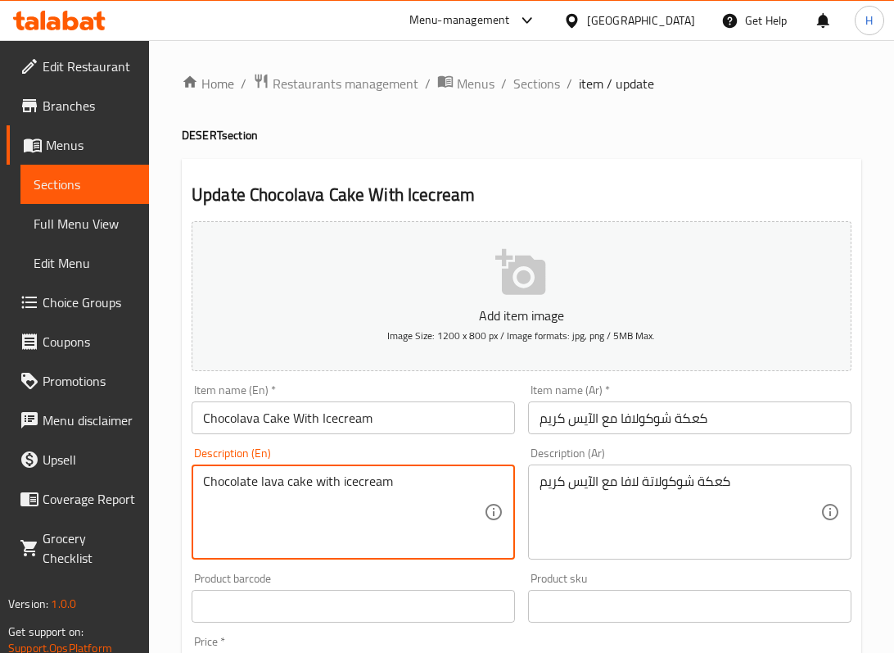
click at [265, 488] on textarea "Chocolate lava cake with icecream" at bounding box center [343, 512] width 281 height 78
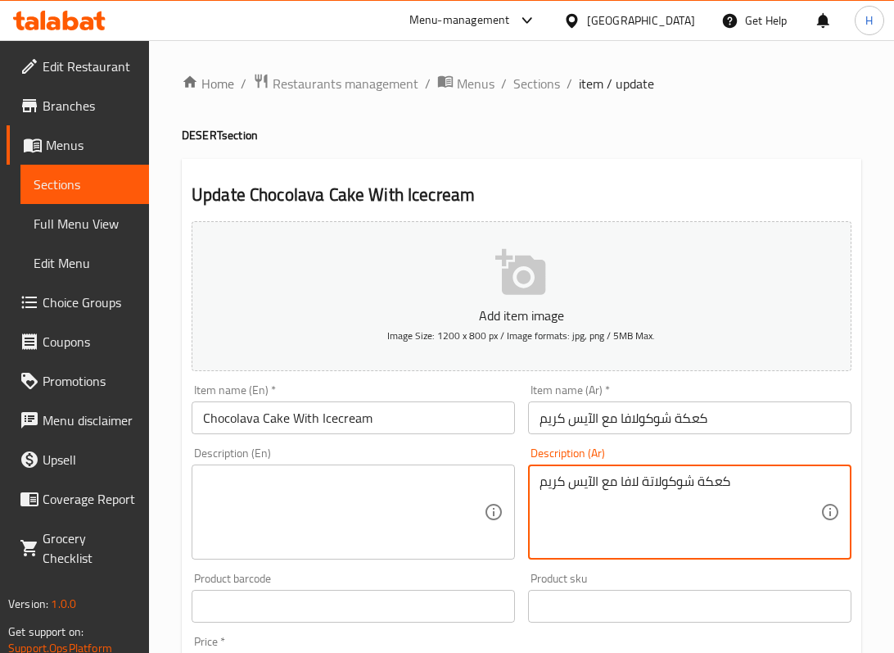
click at [604, 492] on textarea "كعكة شوكولاتة لافا مع الآيس كريم" at bounding box center [680, 512] width 281 height 78
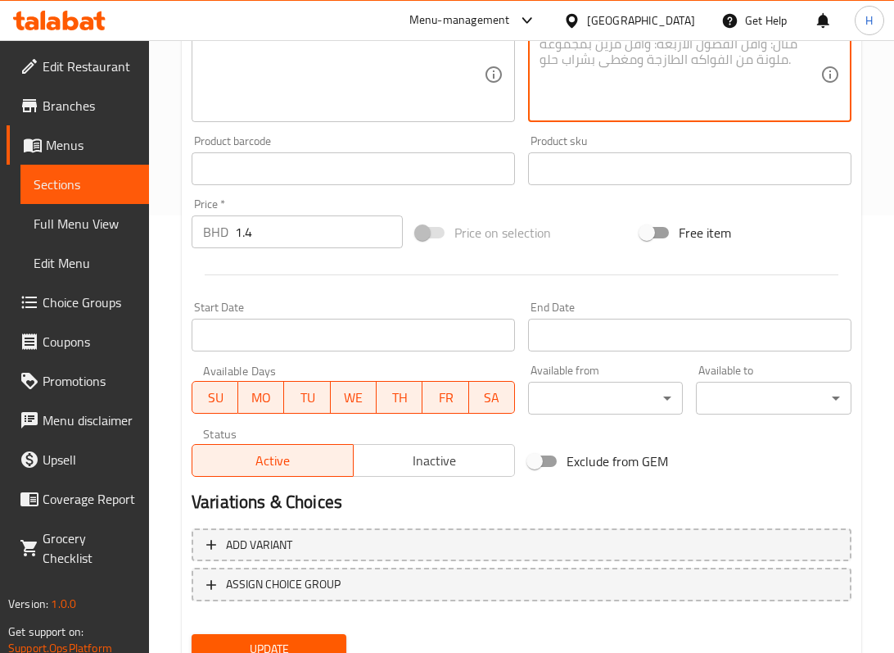
scroll to position [503, 0]
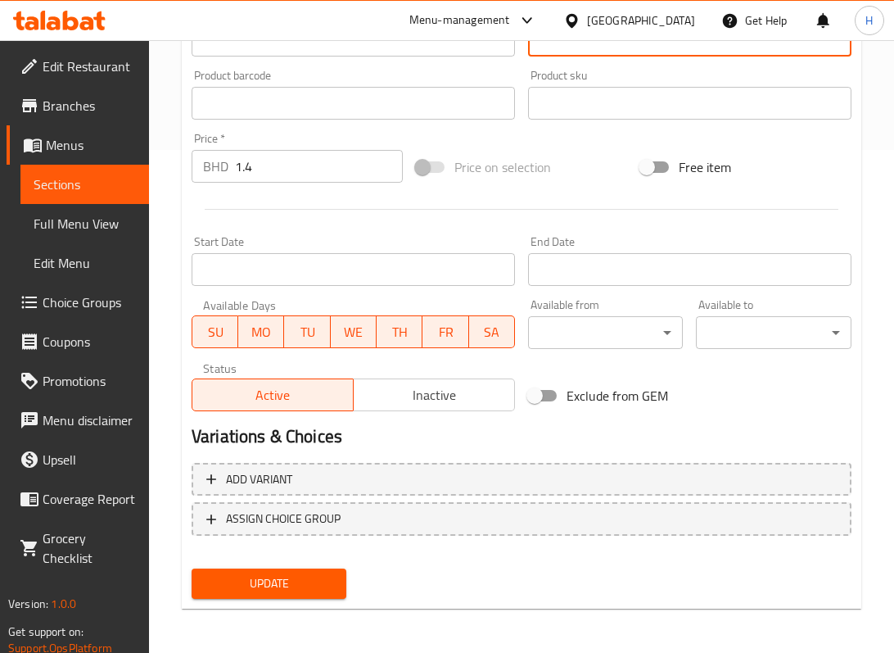
click at [286, 587] on span "Update" at bounding box center [269, 583] width 129 height 20
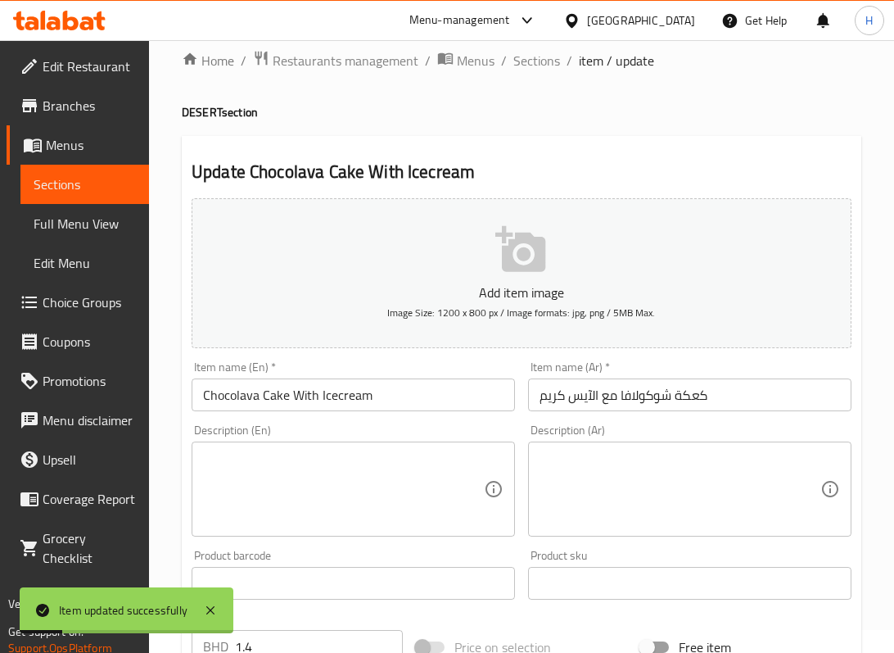
scroll to position [0, 0]
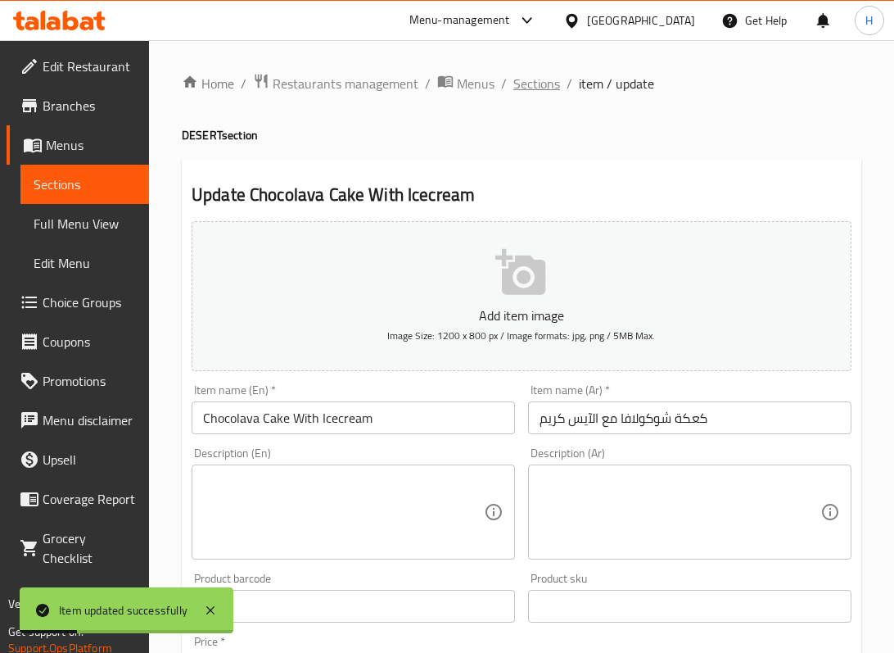
click at [523, 83] on span "Sections" at bounding box center [537, 84] width 47 height 20
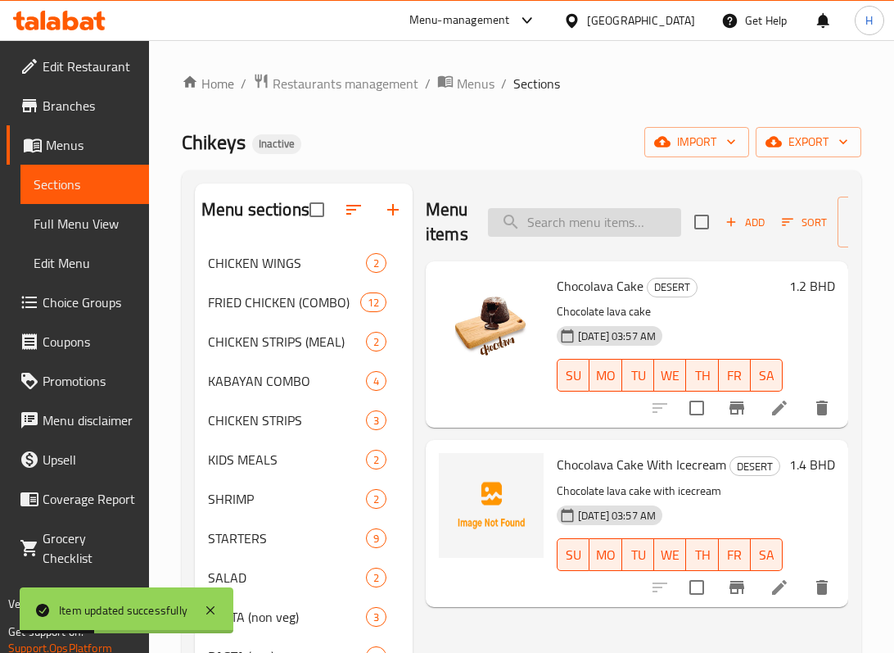
click at [549, 226] on input "search" at bounding box center [584, 222] width 193 height 29
paste input "Chocolava Cake"
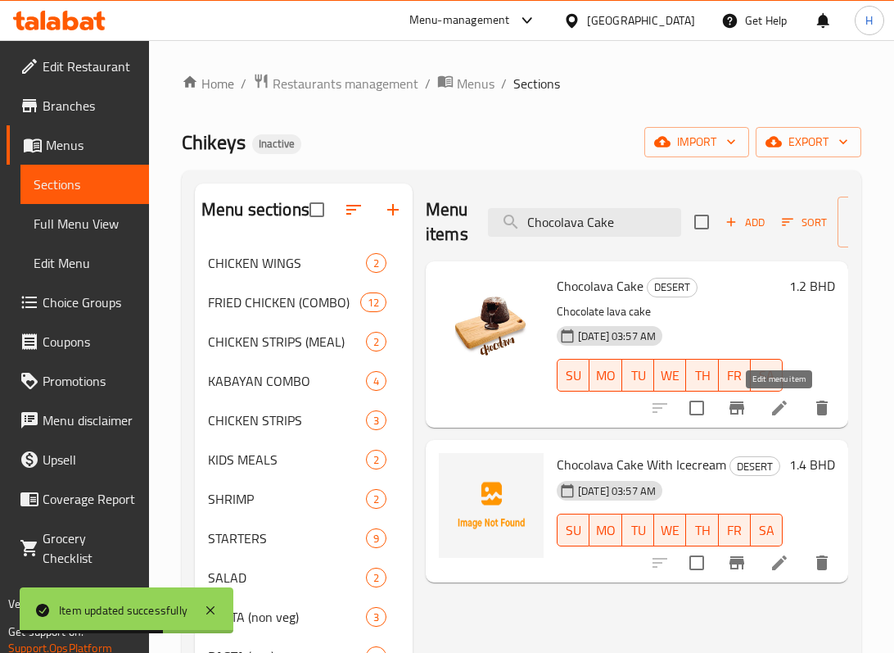
type input "Chocolava Cake"
click at [780, 413] on icon at bounding box center [780, 408] width 20 height 20
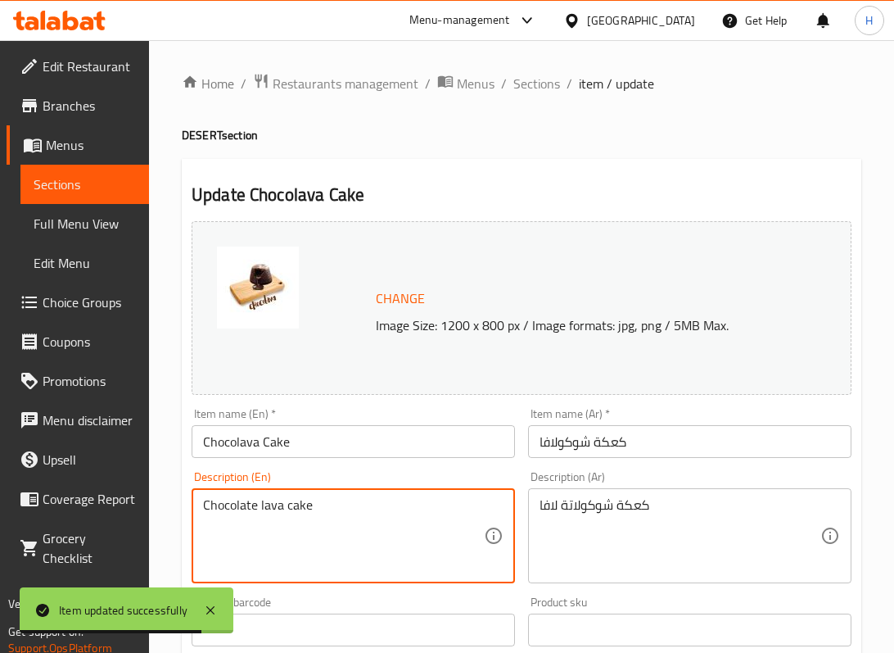
click at [238, 509] on textarea "Chocolate lava cake" at bounding box center [343, 536] width 281 height 78
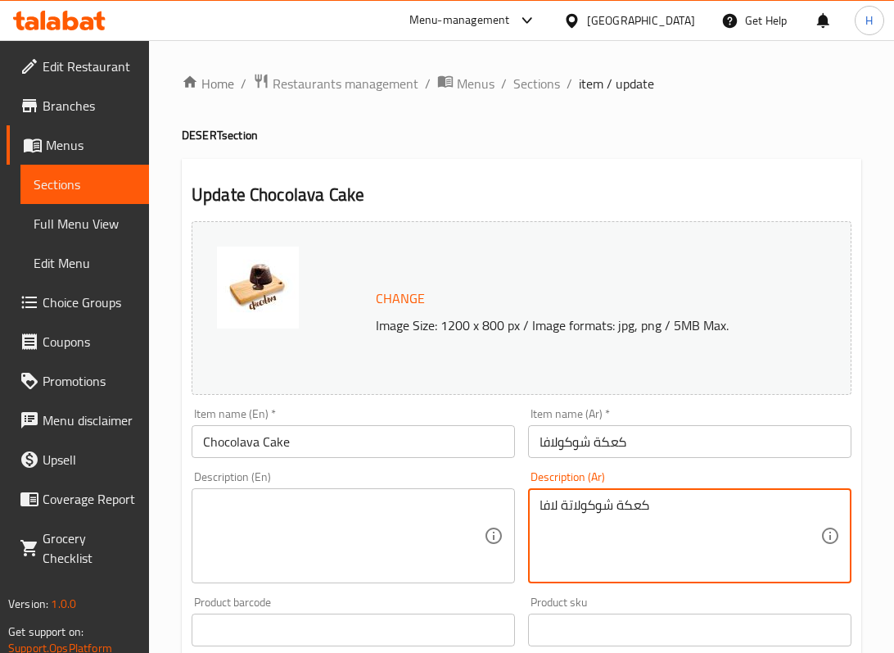
click at [632, 513] on textarea "كعكة شوكولاتة لافا" at bounding box center [680, 536] width 281 height 78
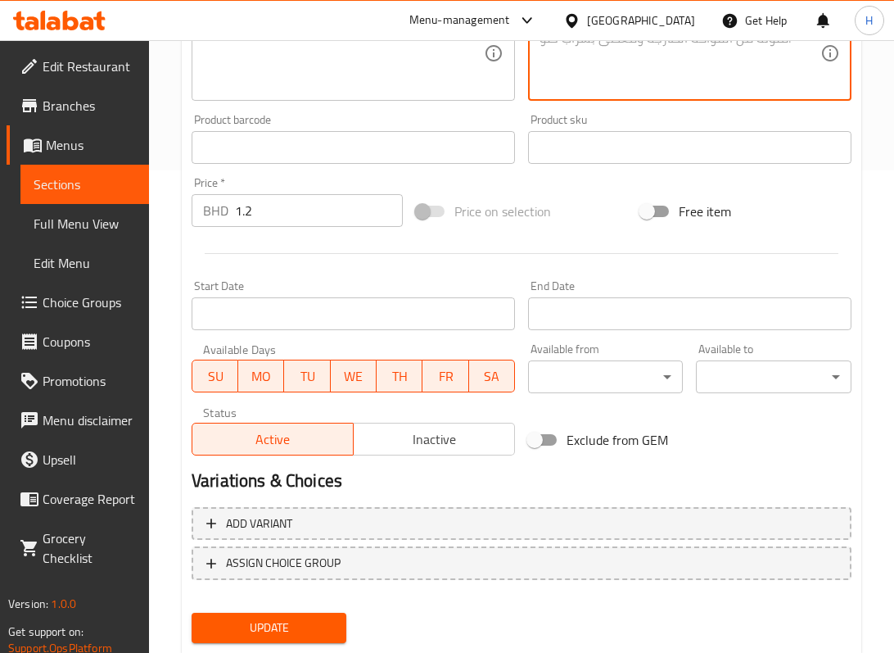
scroll to position [527, 0]
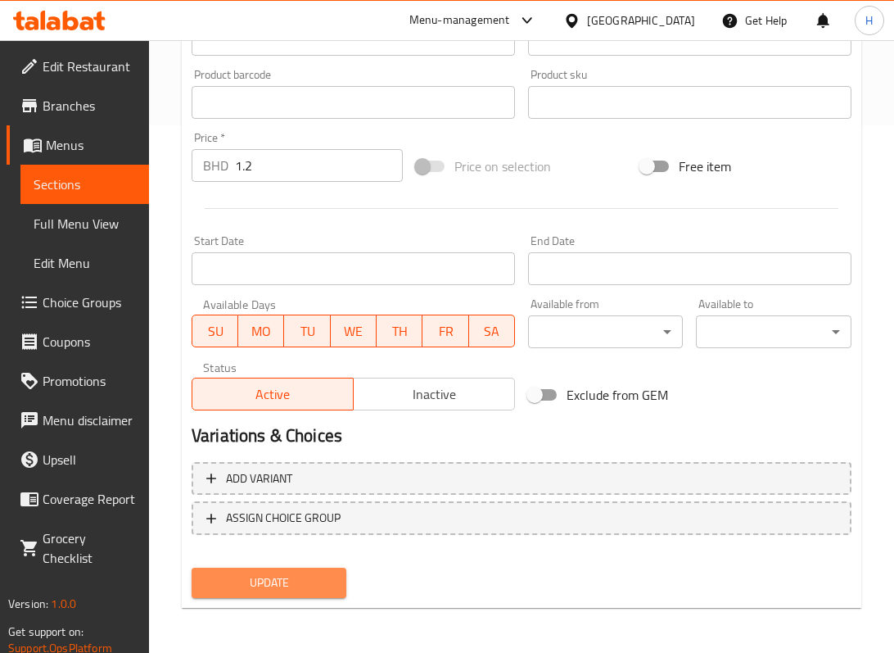
click at [257, 580] on span "Update" at bounding box center [269, 583] width 129 height 20
click at [305, 590] on span "Update" at bounding box center [269, 583] width 129 height 20
click at [313, 582] on span "Update" at bounding box center [269, 583] width 129 height 20
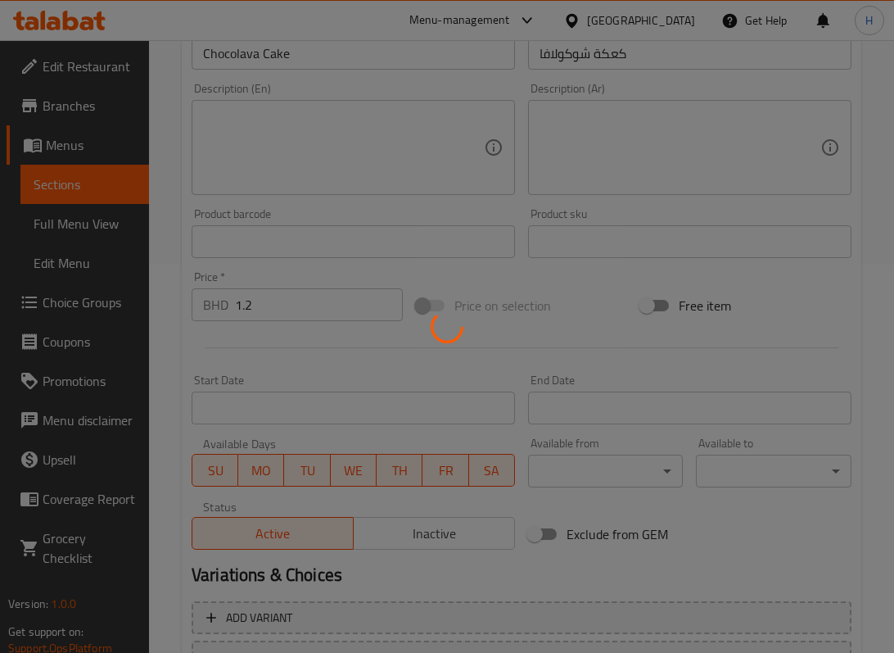
scroll to position [0, 0]
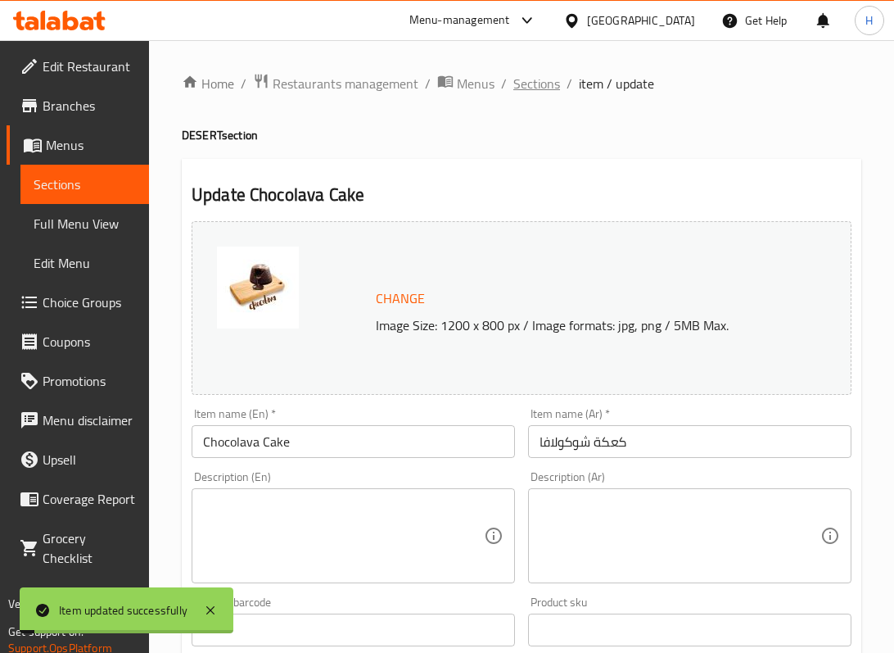
click at [539, 77] on span "Sections" at bounding box center [537, 84] width 47 height 20
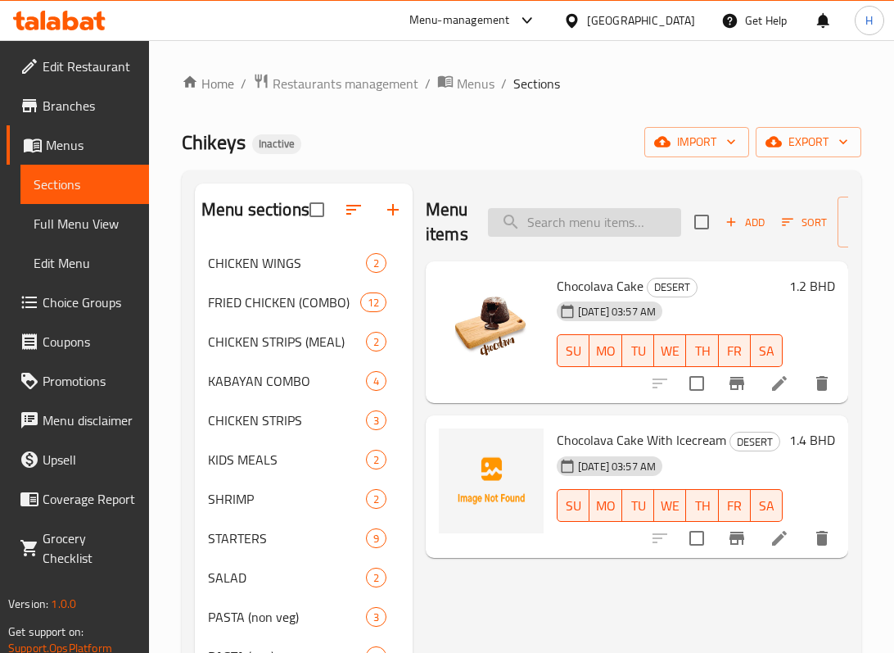
click at [531, 229] on input "search" at bounding box center [584, 222] width 193 height 29
paste input "1 Pc Chicken"
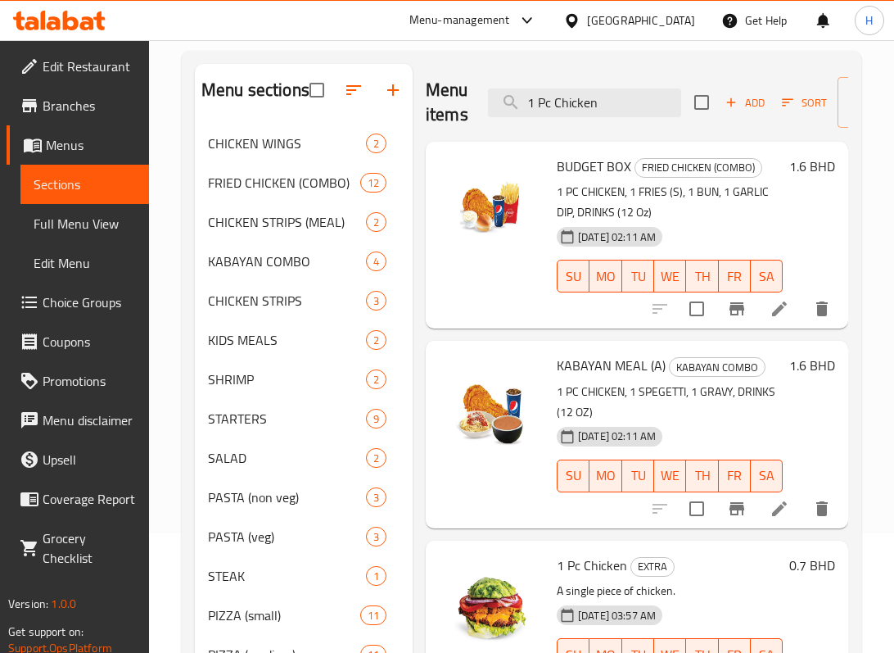
scroll to position [218, 0]
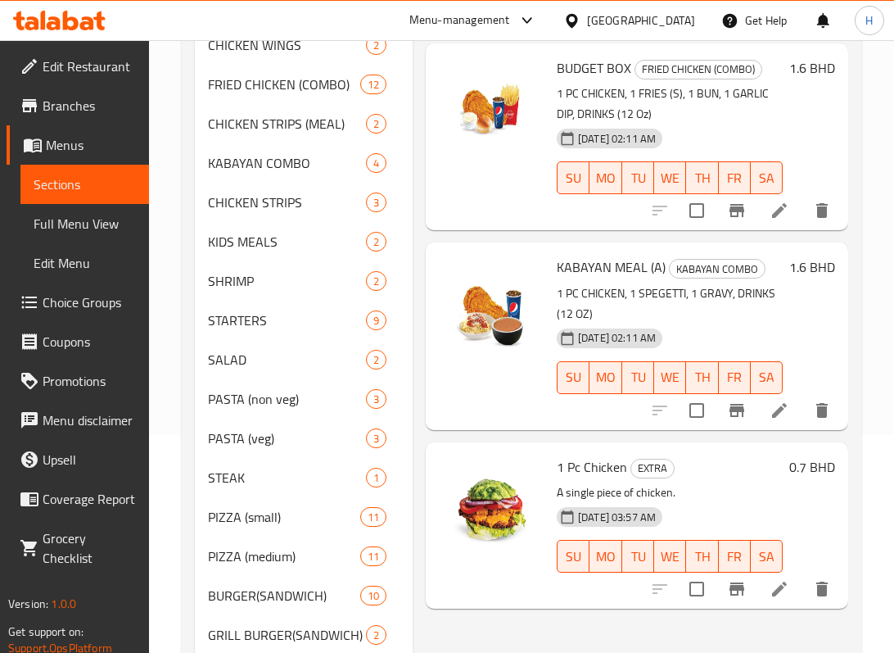
type input "1 Pc Chicken"
